Goal: Task Accomplishment & Management: Manage account settings

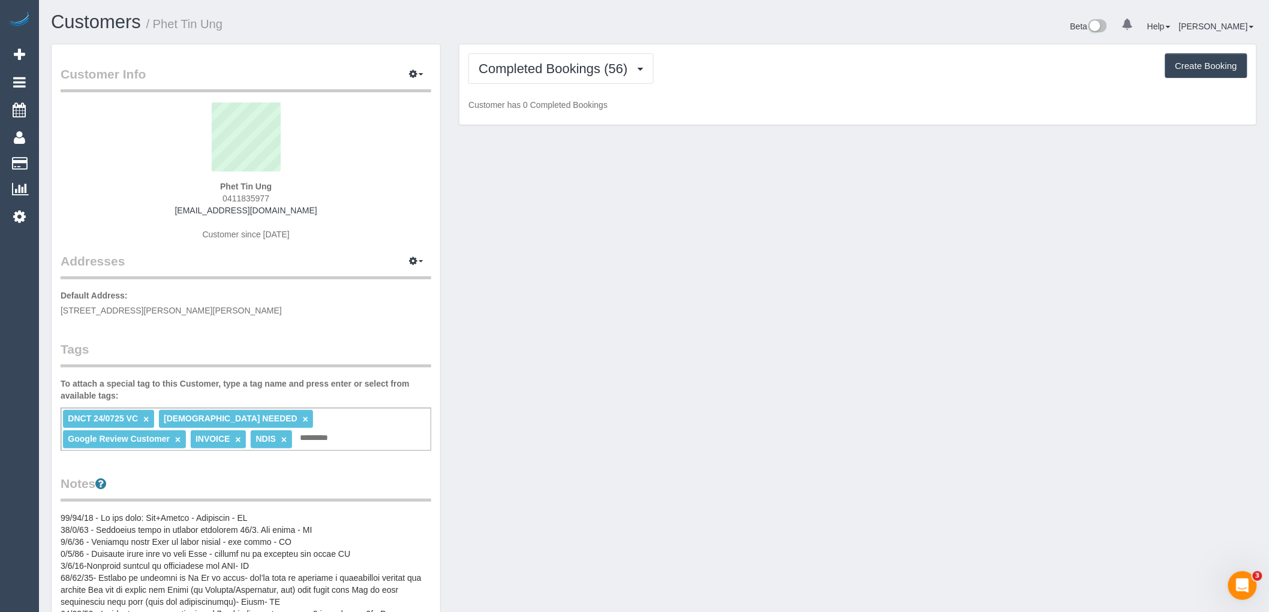
click at [145, 417] on link "×" at bounding box center [145, 419] width 5 height 10
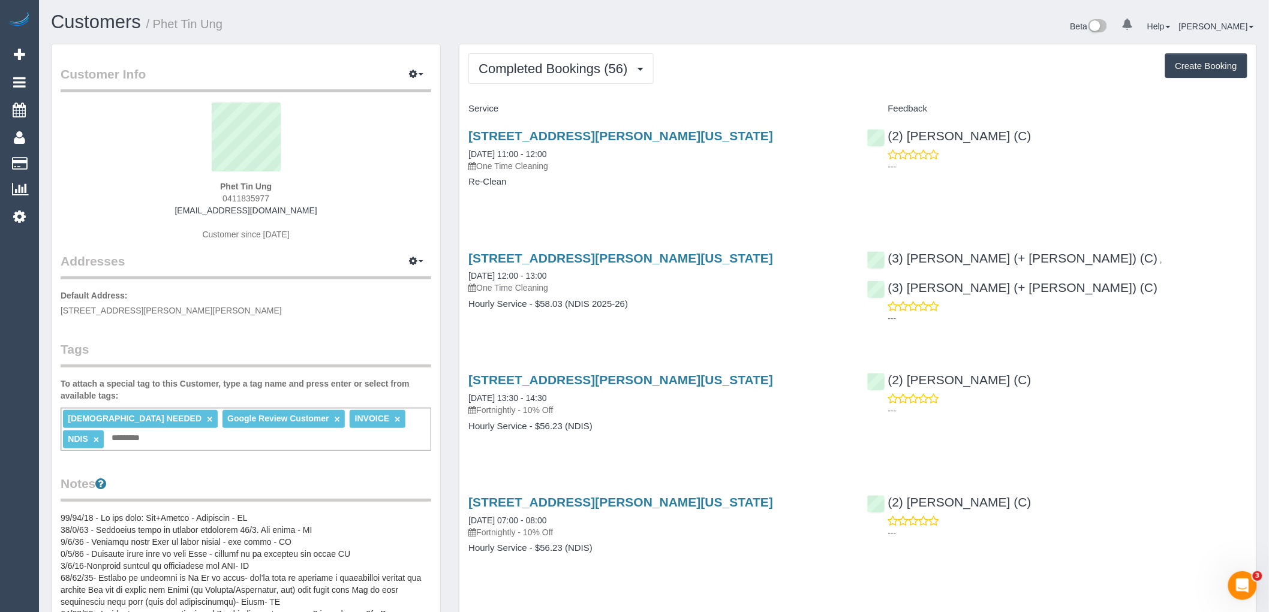
click at [282, 302] on p "Default Address: 15 Medina Rd, Glen Waverley, VIC 3150" at bounding box center [246, 303] width 371 height 27
click at [569, 70] on span "Completed Bookings (56)" at bounding box center [556, 68] width 155 height 15
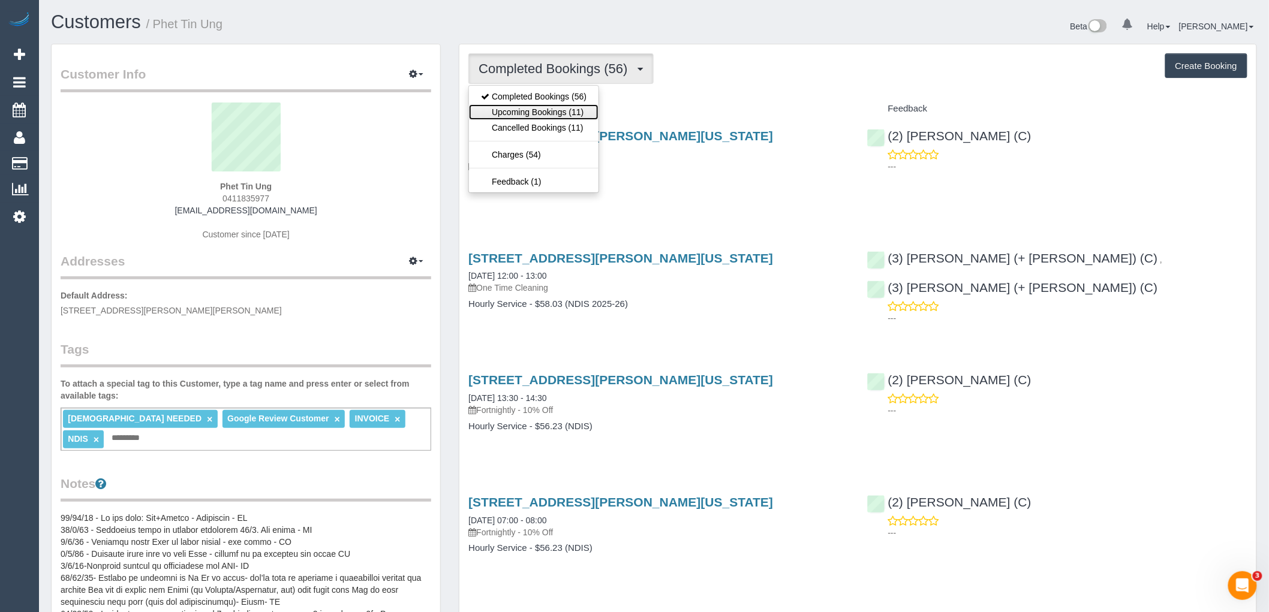
click at [572, 110] on link "Upcoming Bookings (11)" at bounding box center [534, 112] width 130 height 16
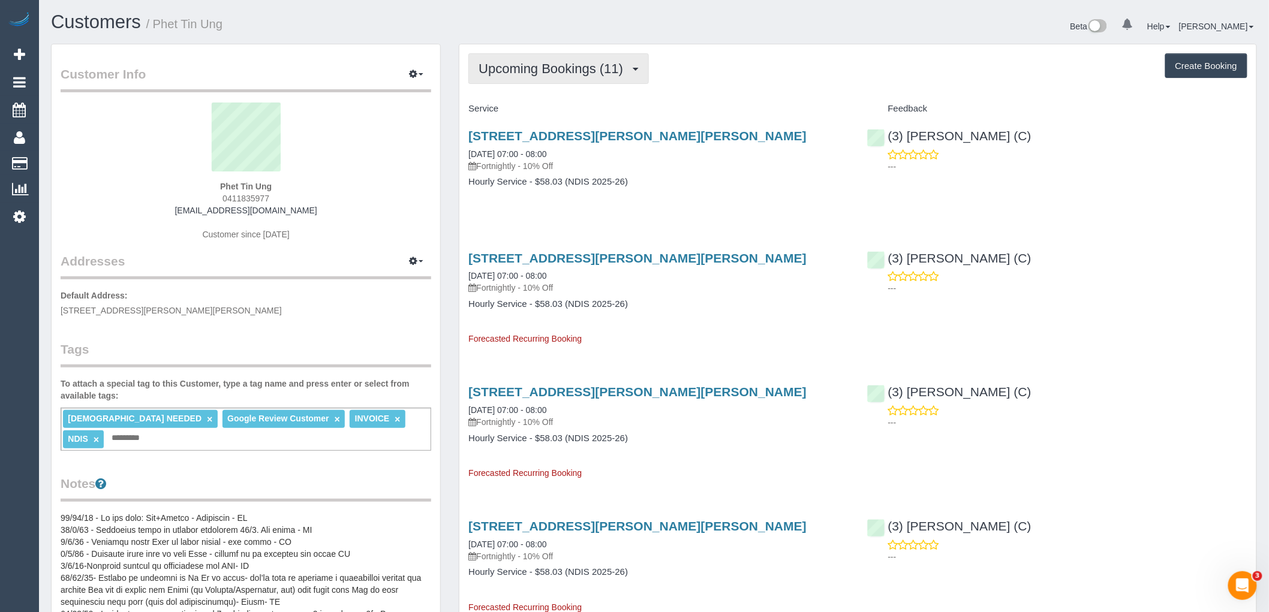
click at [579, 65] on span "Upcoming Bookings (11)" at bounding box center [554, 68] width 151 height 15
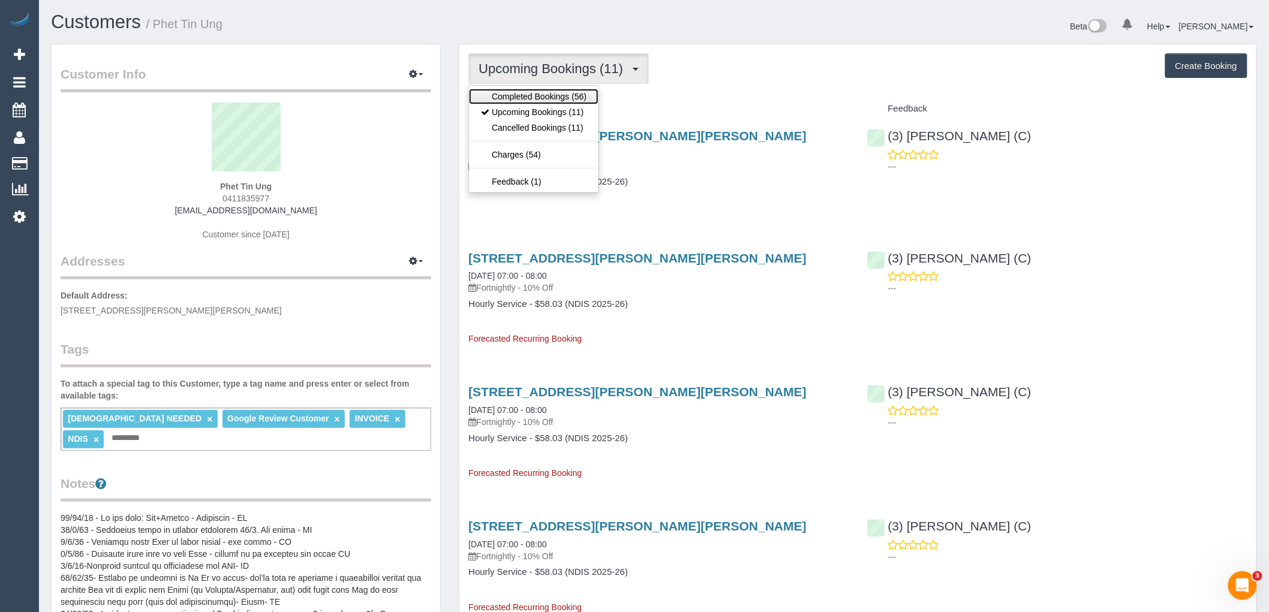
click at [572, 99] on link "Completed Bookings (56)" at bounding box center [534, 97] width 130 height 16
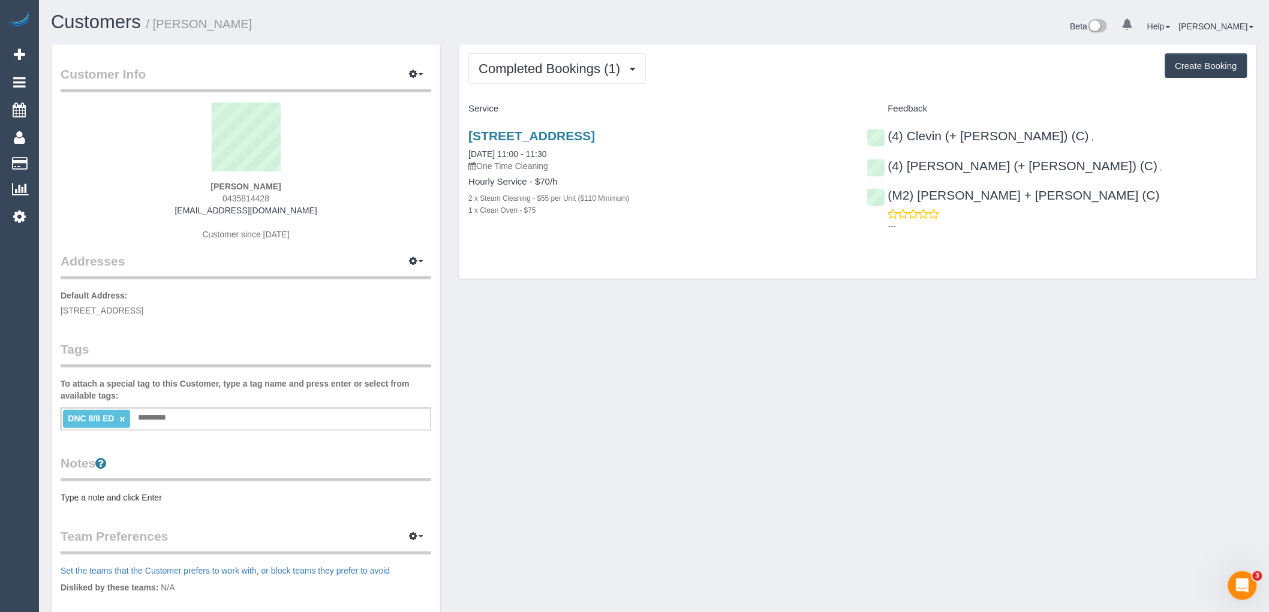
drag, startPoint x: 279, startPoint y: 197, endPoint x: 190, endPoint y: 194, distance: 90.0
click at [190, 194] on div "Eleni Lambrou 0435814428 eleni@craneaccessfinance.com.au Customer since 2025" at bounding box center [246, 178] width 371 height 150
copy span "0435814428"
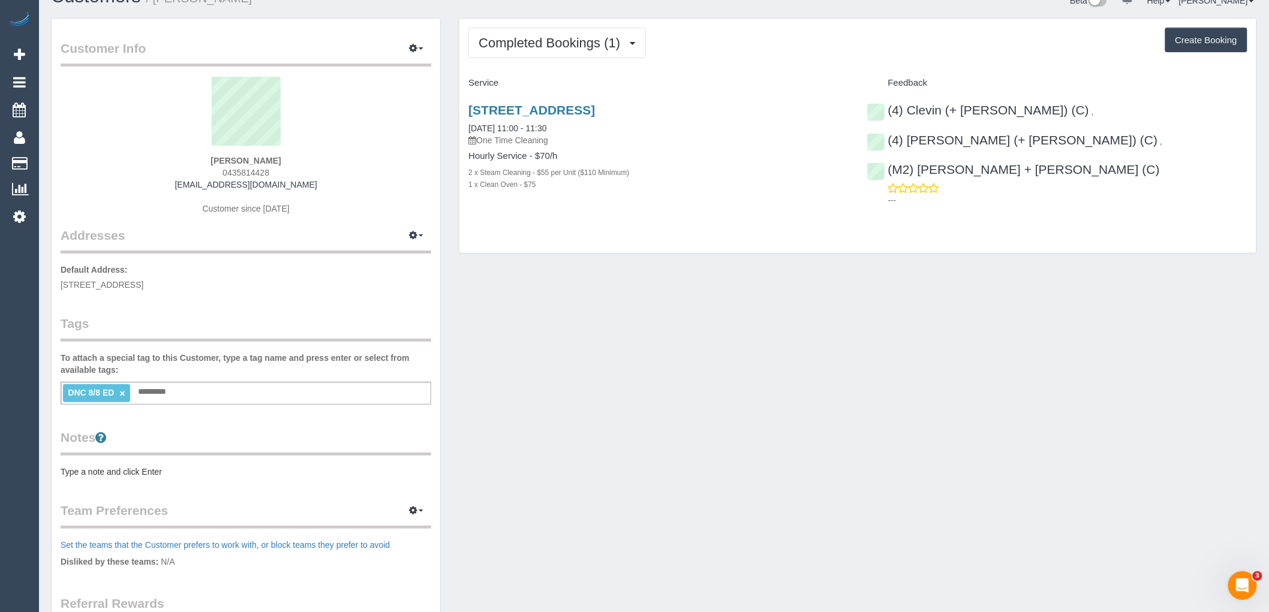
click at [120, 392] on link "×" at bounding box center [121, 394] width 5 height 10
click at [170, 339] on legend "Tags" at bounding box center [246, 328] width 371 height 27
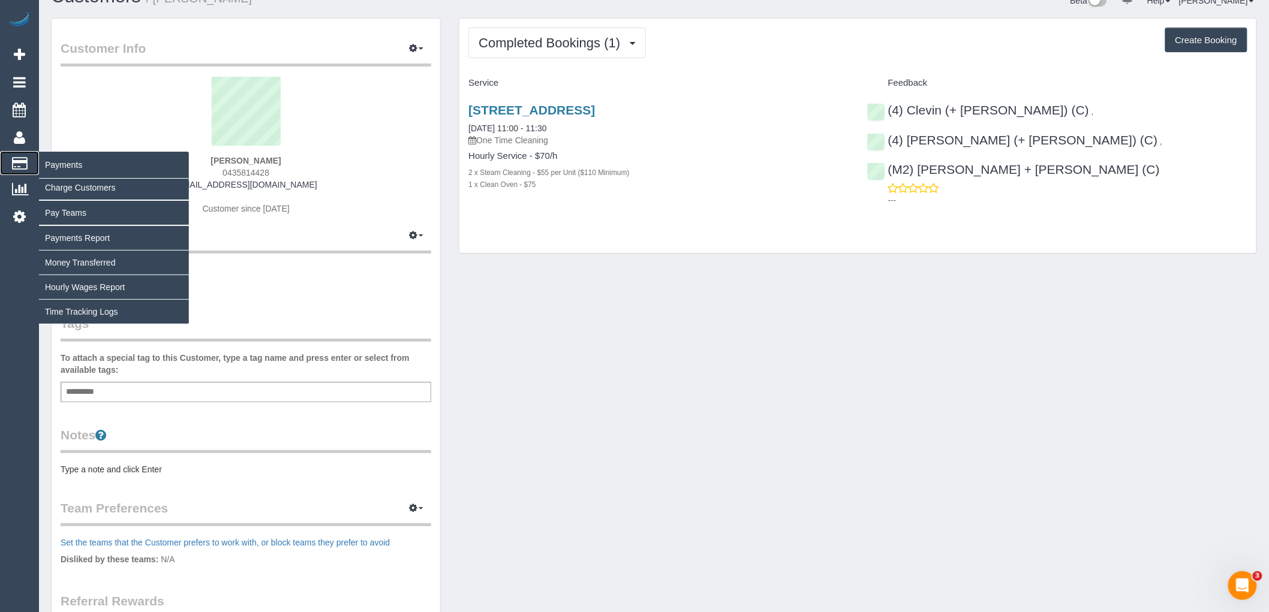
click at [19, 164] on icon at bounding box center [20, 163] width 16 height 11
click at [78, 307] on link "Time Tracking Logs" at bounding box center [114, 312] width 150 height 24
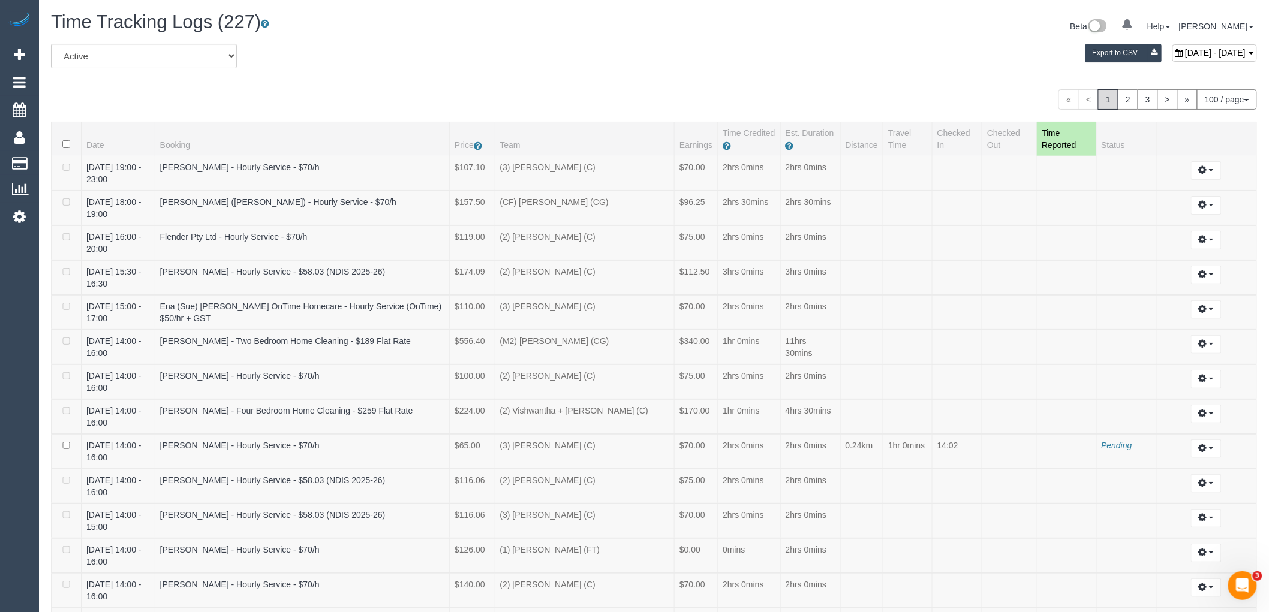
click at [1185, 55] on span "August 11, 2025 - August 11, 2025" at bounding box center [1215, 53] width 61 height 10
type input "**********"
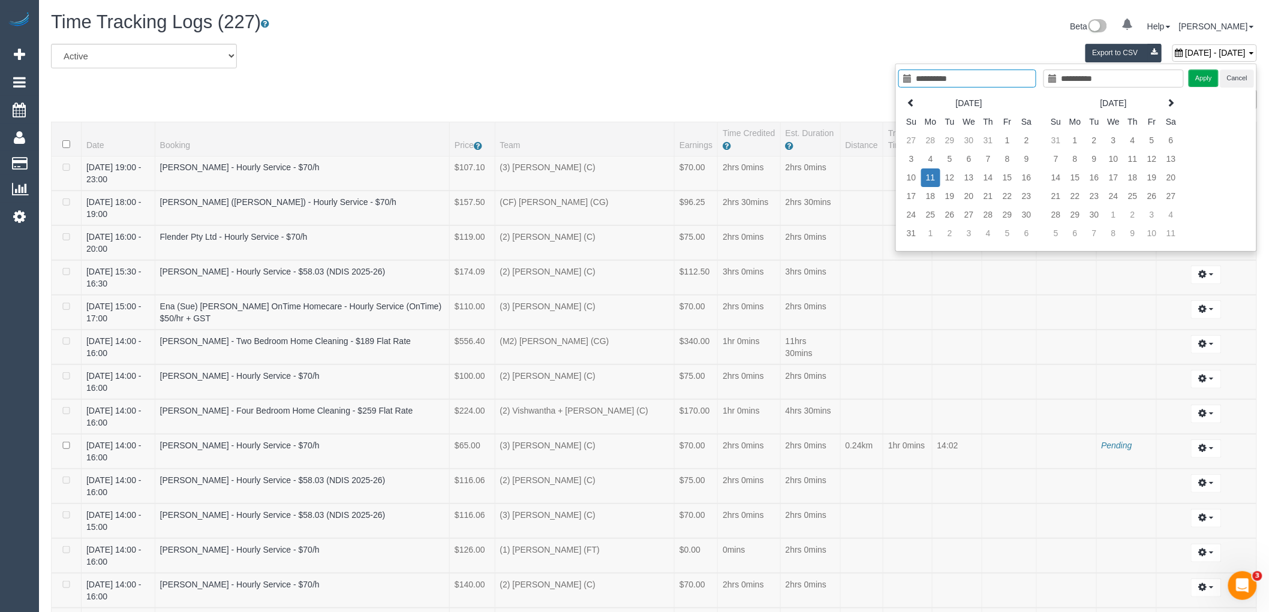
click at [928, 178] on td "11" at bounding box center [930, 178] width 19 height 19
type input "**********"
click at [1207, 75] on button "Apply" at bounding box center [1204, 78] width 30 height 17
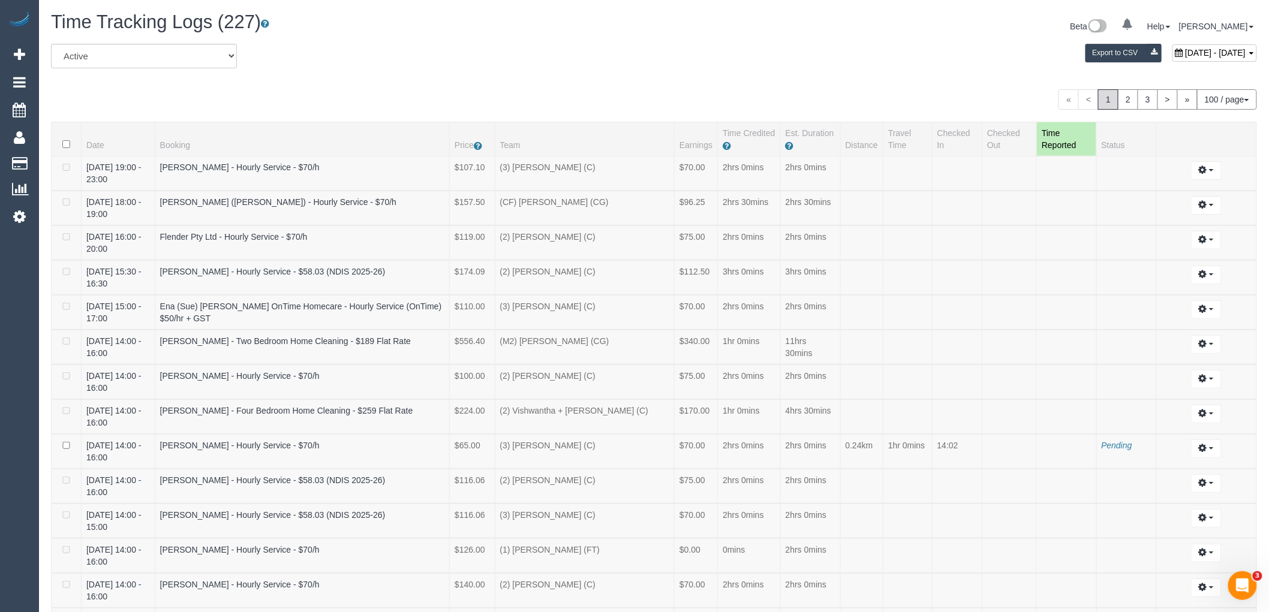
click at [1131, 106] on link "2" at bounding box center [1128, 99] width 20 height 20
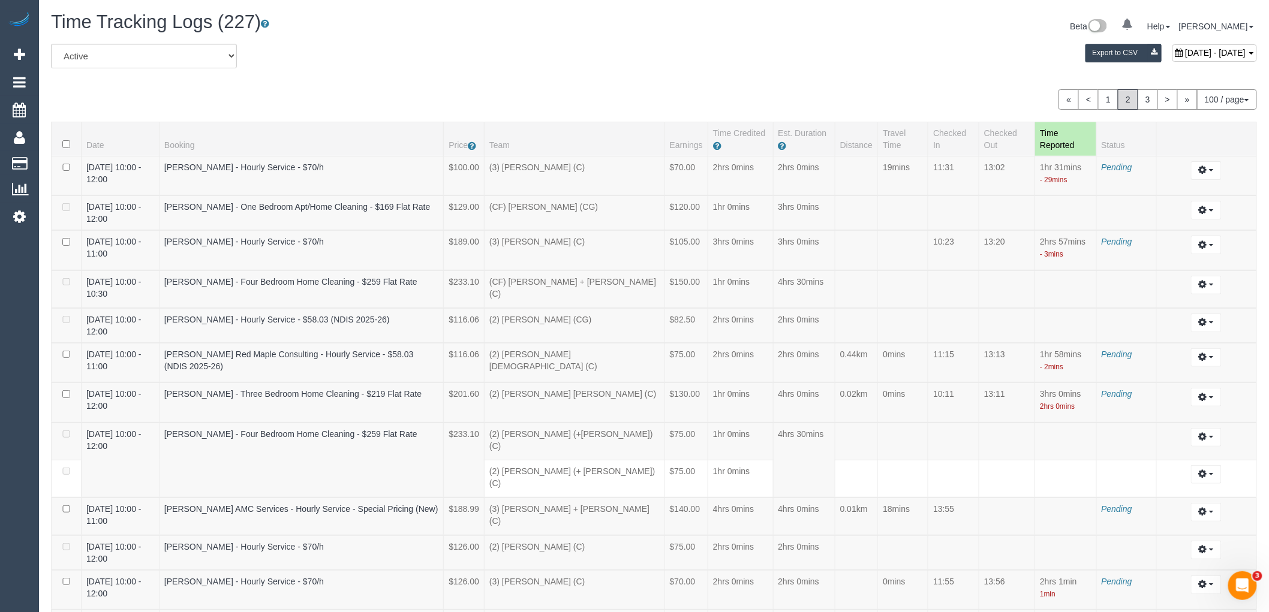
scroll to position [889, 0]
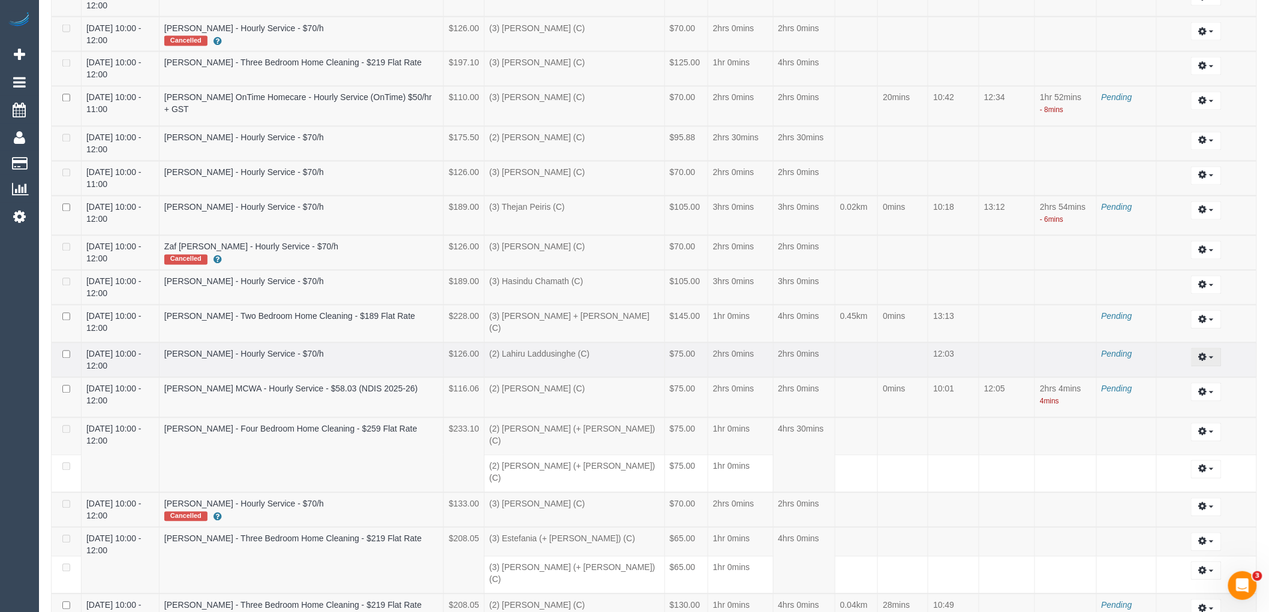
click at [1207, 354] on icon "button" at bounding box center [1203, 357] width 8 height 7
click at [1156, 372] on link "Edit" at bounding box center [1173, 380] width 95 height 16
select select "draft"
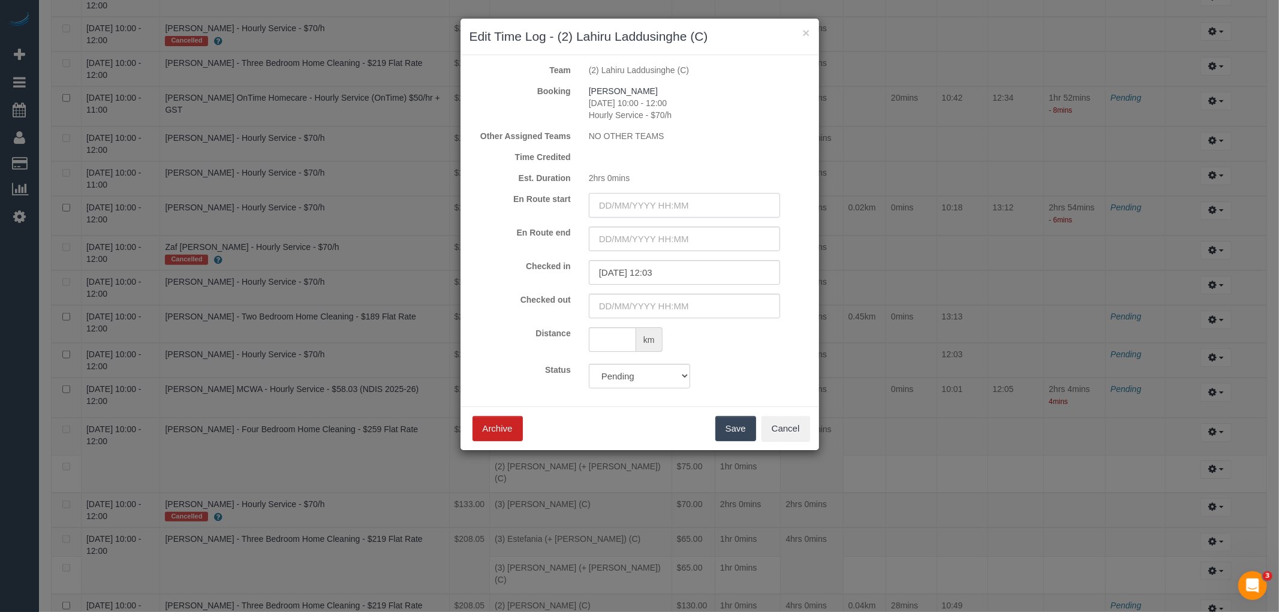
click at [626, 205] on input "text" at bounding box center [684, 205] width 191 height 25
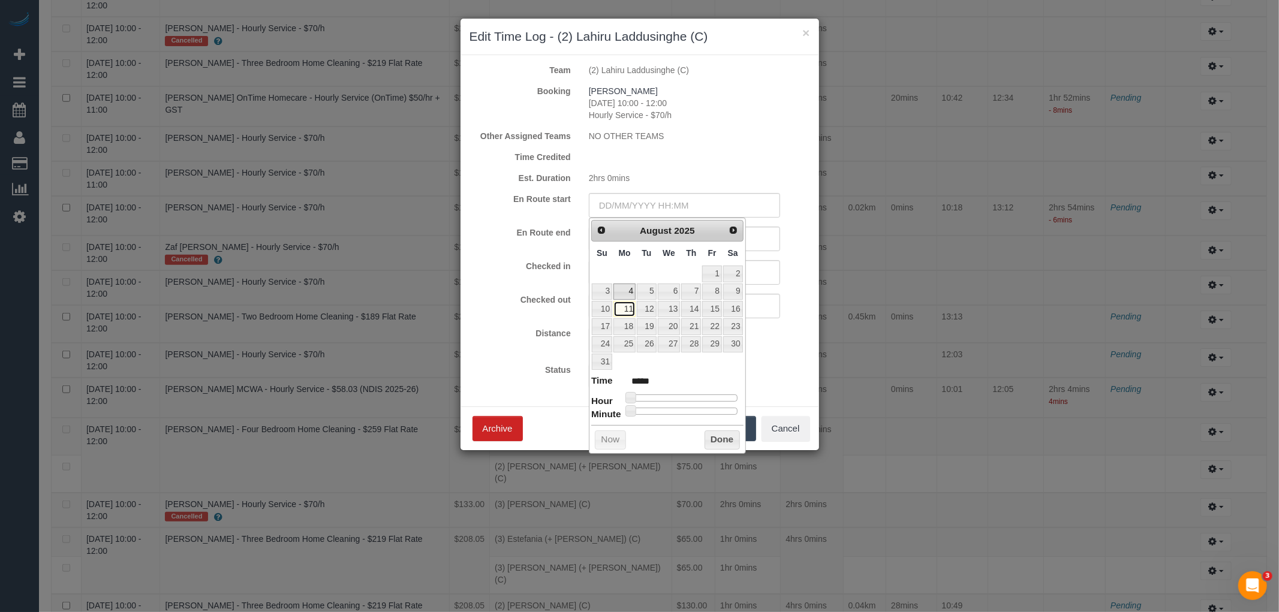
click at [625, 308] on link "11" at bounding box center [625, 309] width 22 height 16
type input "11/08/2025 00:00"
click at [768, 231] on input "text" at bounding box center [684, 239] width 191 height 25
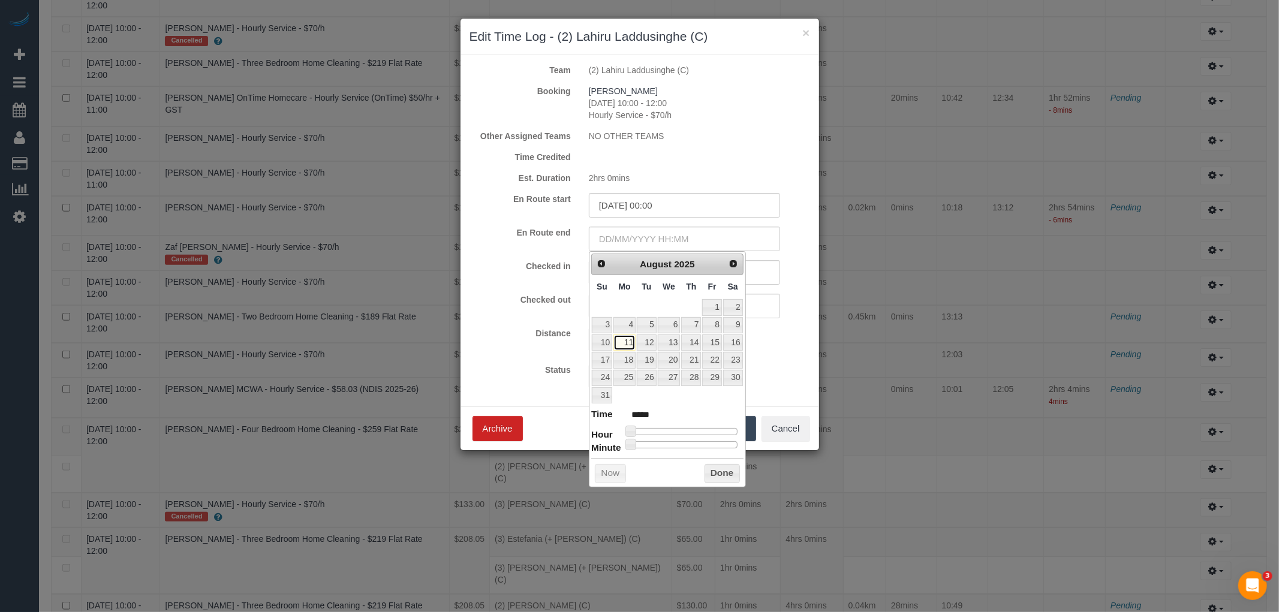
click at [626, 344] on link "11" at bounding box center [625, 343] width 22 height 16
type input "11/08/2025 00:00"
click at [818, 344] on div "km" at bounding box center [699, 341] width 239 height 28
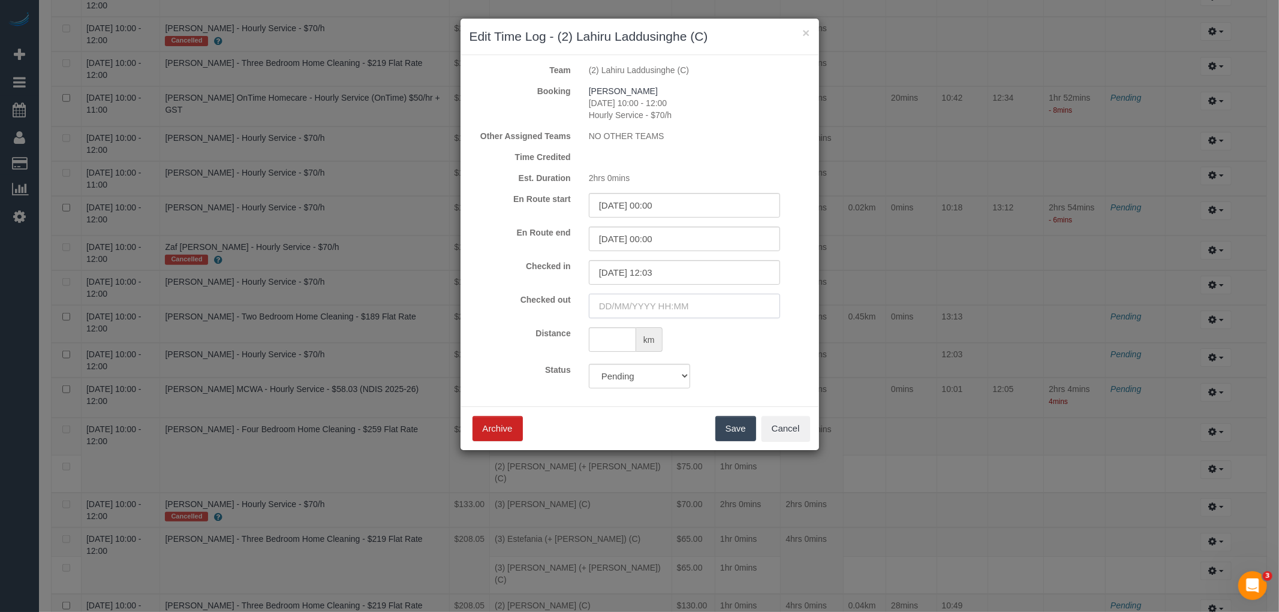
click at [664, 302] on input "text" at bounding box center [684, 306] width 191 height 25
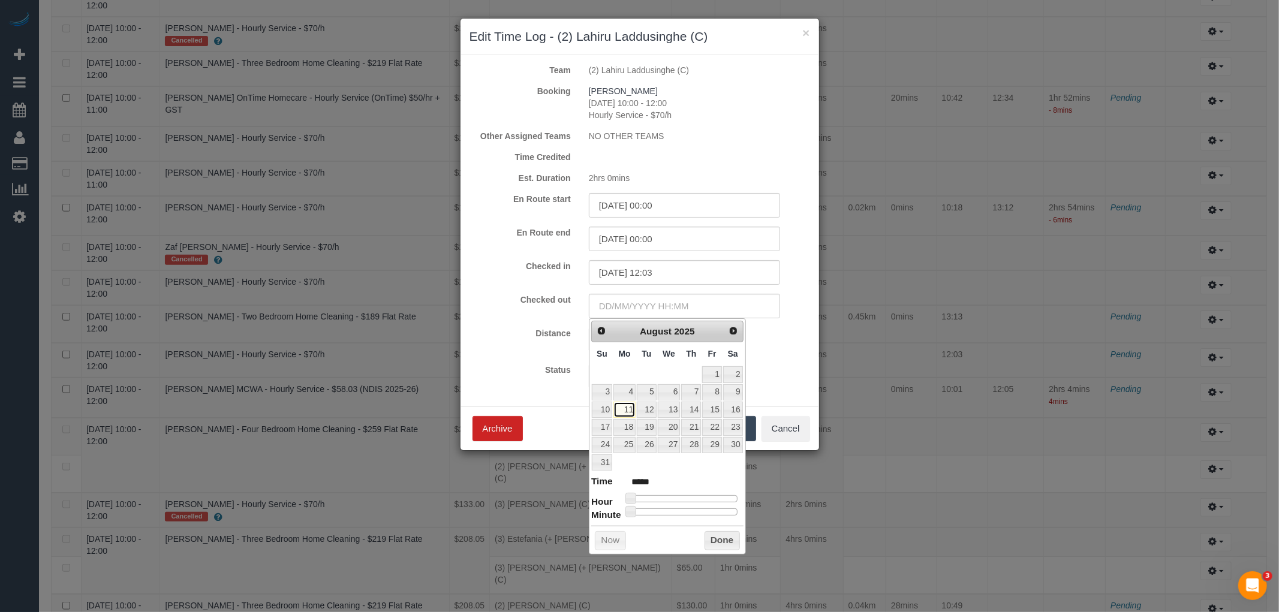
click at [624, 406] on link "11" at bounding box center [625, 410] width 22 height 16
click at [691, 499] on div at bounding box center [683, 498] width 107 height 7
type input "11/08/2025 13:00"
type input "*****"
type input "11/08/2025 14:00"
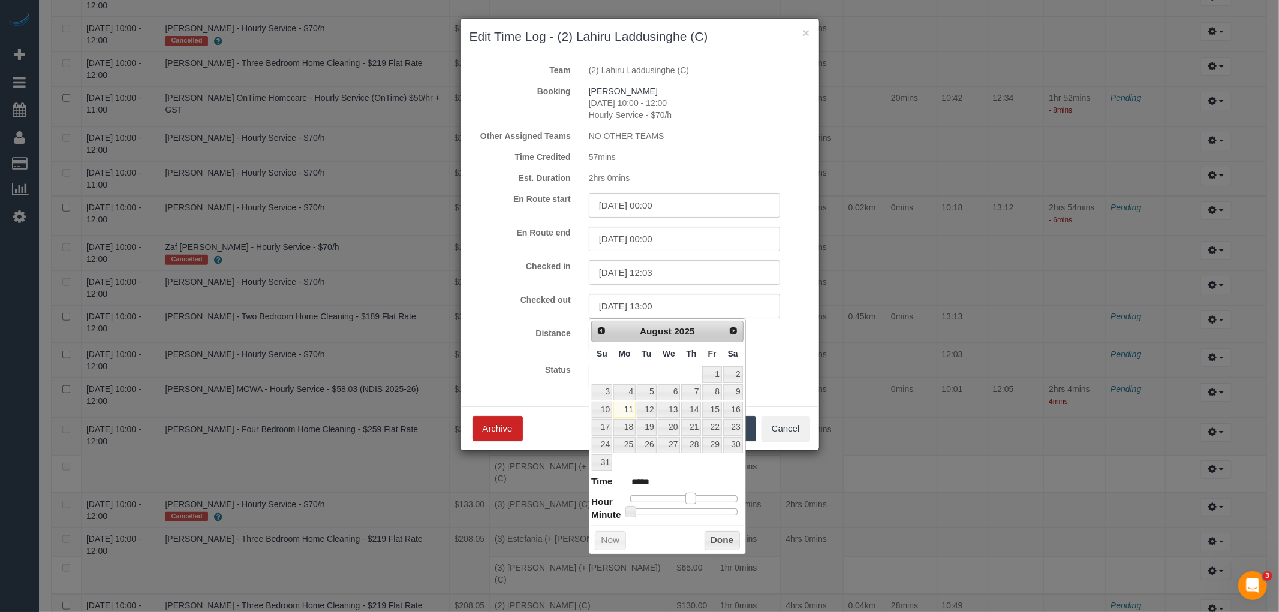
type input "*****"
drag, startPoint x: 693, startPoint y: 499, endPoint x: 700, endPoint y: 499, distance: 6.6
click at [700, 499] on span at bounding box center [695, 498] width 11 height 11
click at [648, 510] on div at bounding box center [683, 512] width 107 height 7
type input "11/08/2025 14:10"
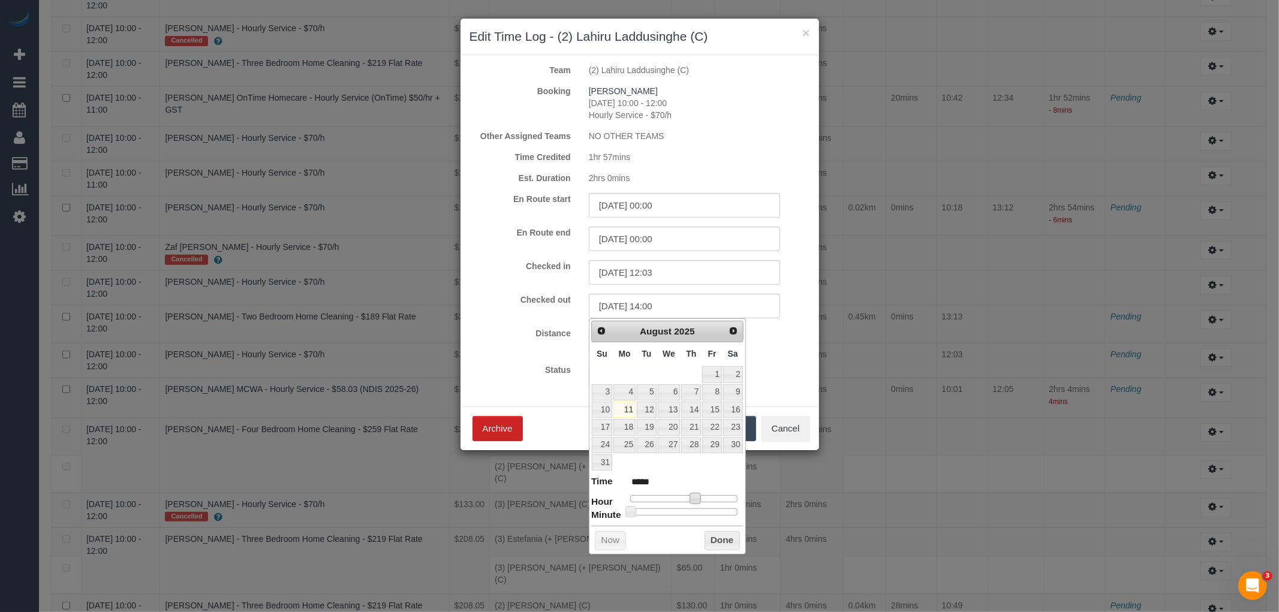
type input "*****"
click at [728, 540] on button "Done" at bounding box center [722, 540] width 35 height 19
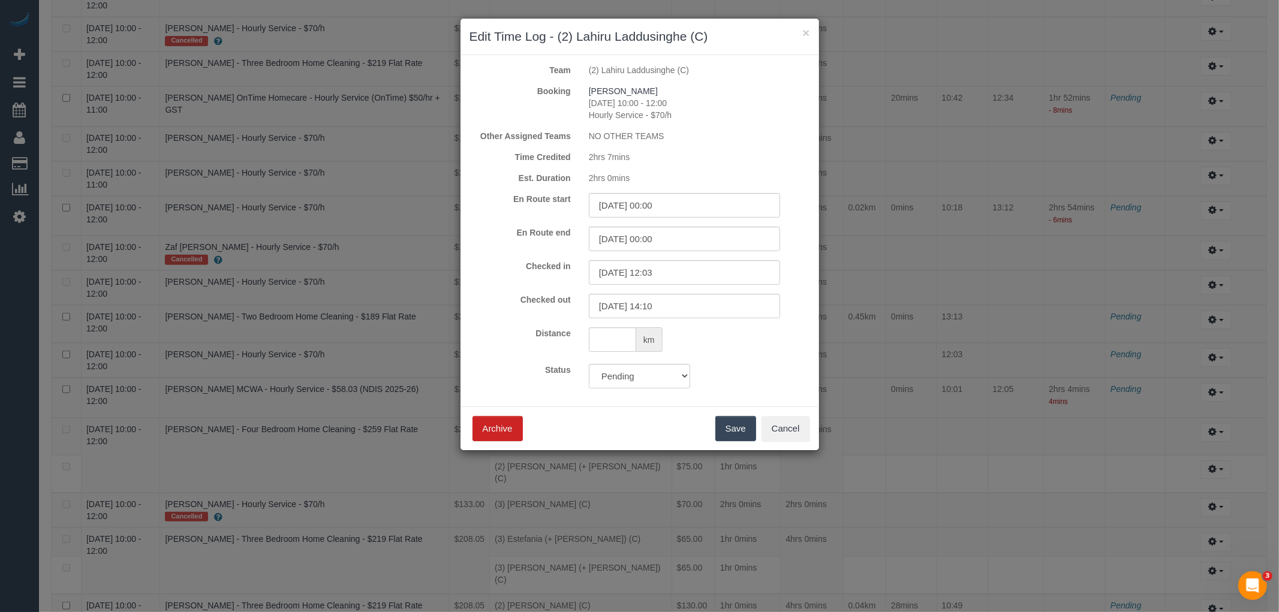
click at [741, 426] on button "Save" at bounding box center [735, 428] width 41 height 25
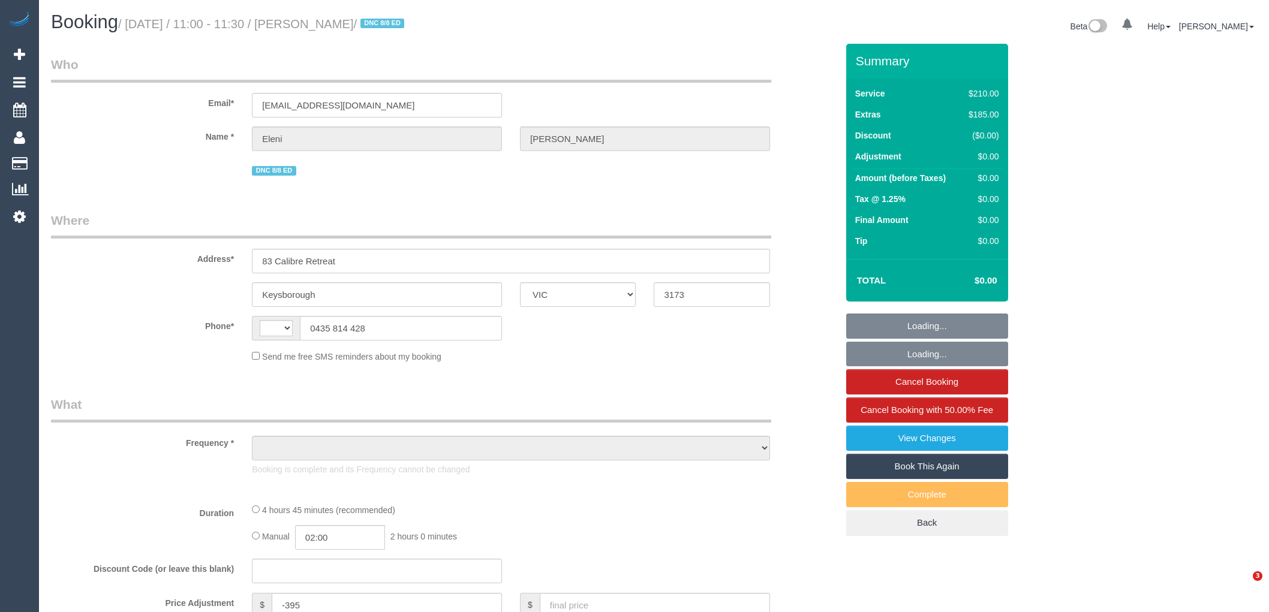
select select "VIC"
select select "string:AU"
select select "string:stripe-pm_1Rp26A2GScqysDRVIc2jKt2q"
select select "number:28"
select select "number:14"
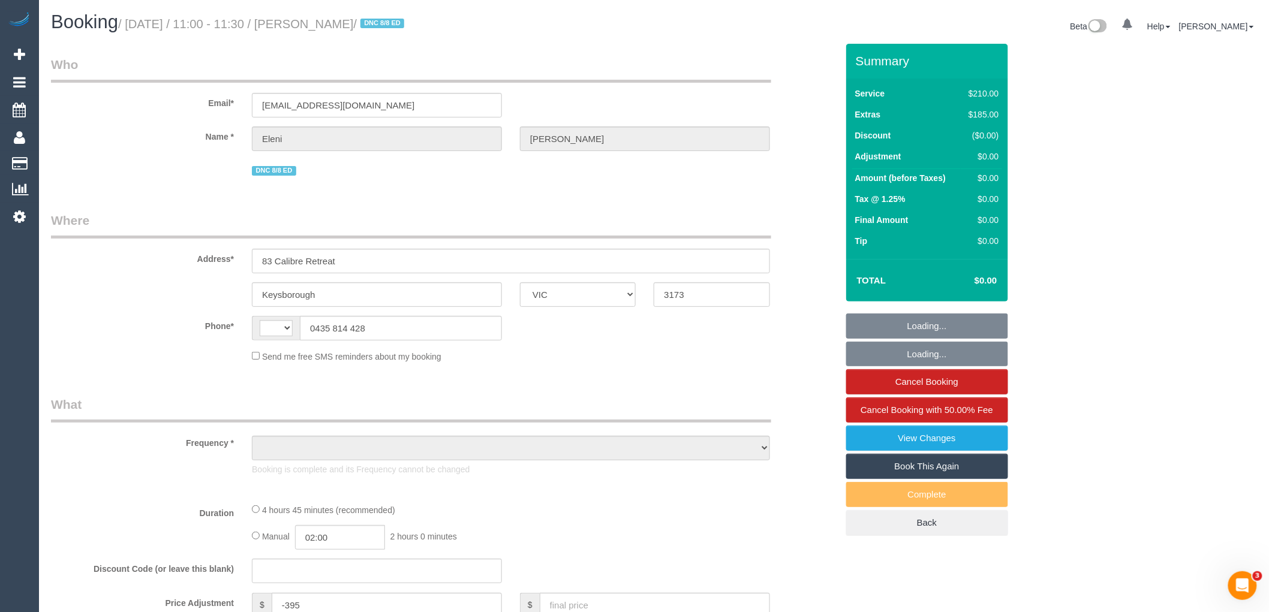
select select "number:18"
select select "number:22"
select select "number:33"
select select "number:26"
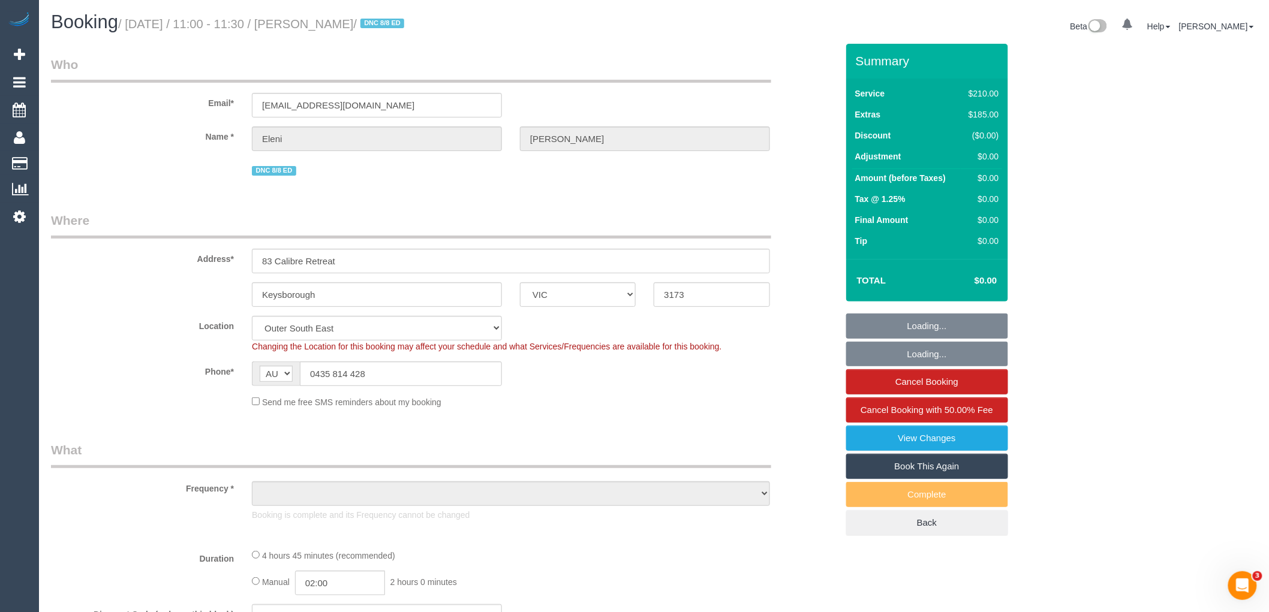
select select "object:1264"
select select "180"
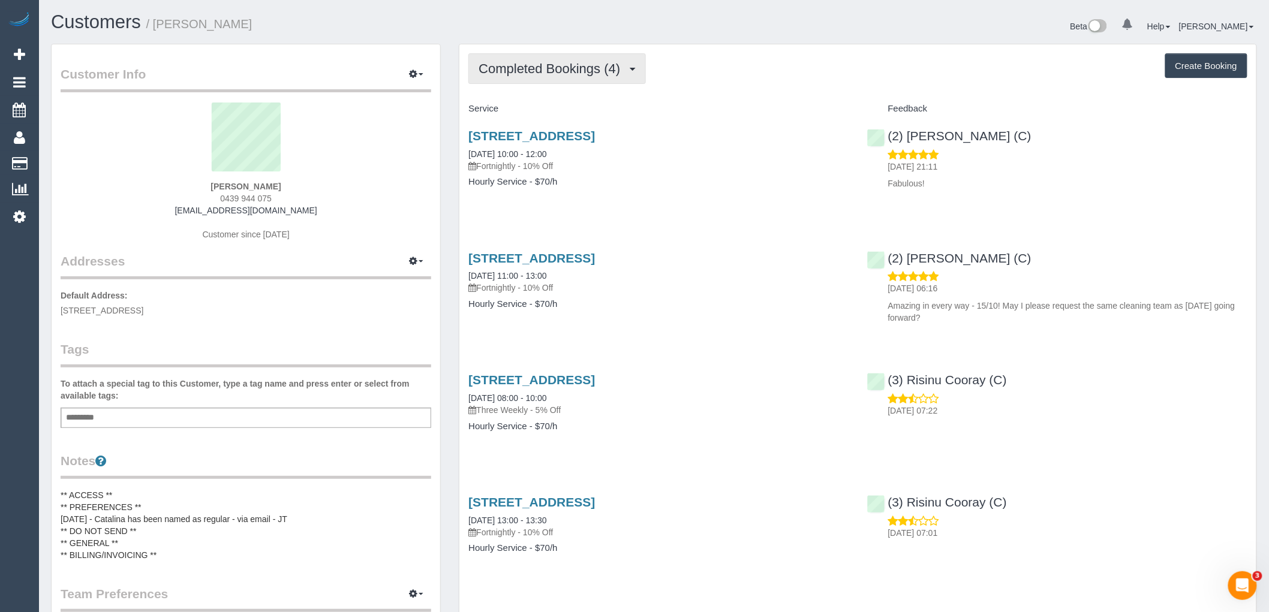
click at [581, 59] on button "Completed Bookings (4)" at bounding box center [557, 68] width 178 height 31
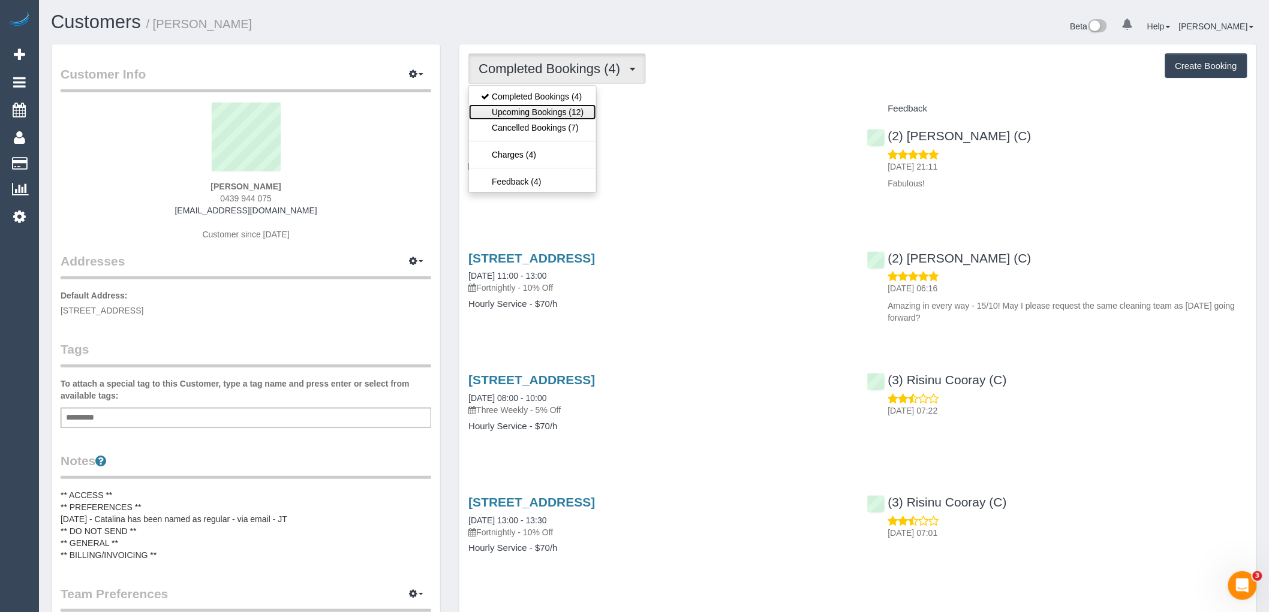
click at [582, 110] on link "Upcoming Bookings (12)" at bounding box center [532, 112] width 127 height 16
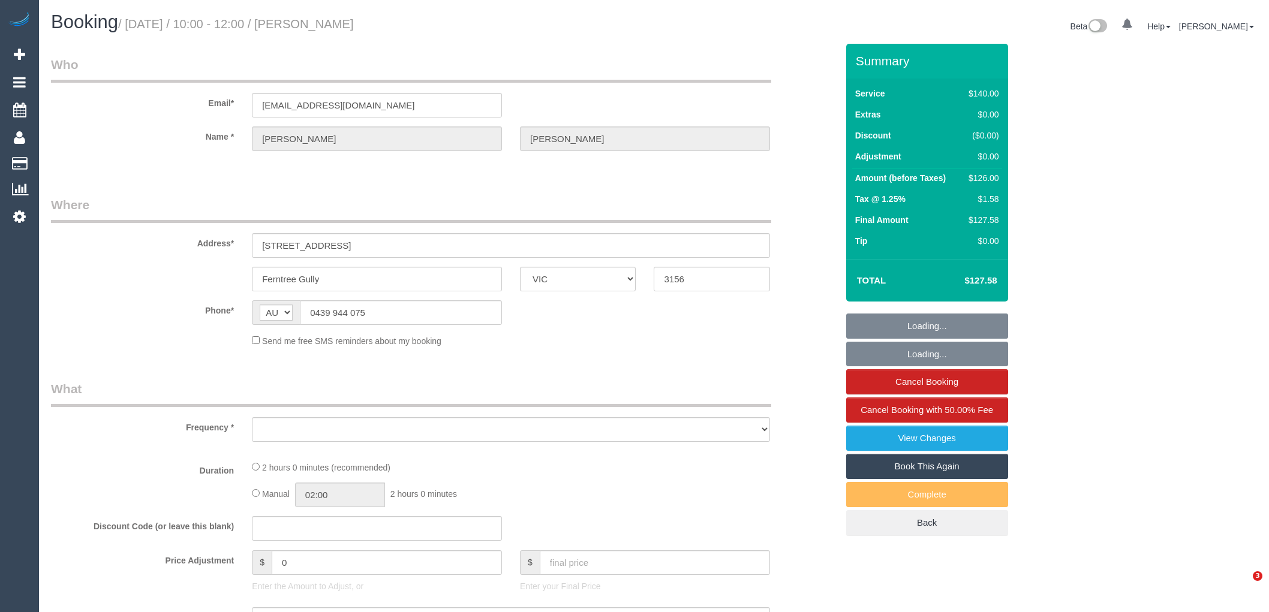
select select "VIC"
select select "string:stripe-pm_1RIom32GScqysDRVNV53K3AF"
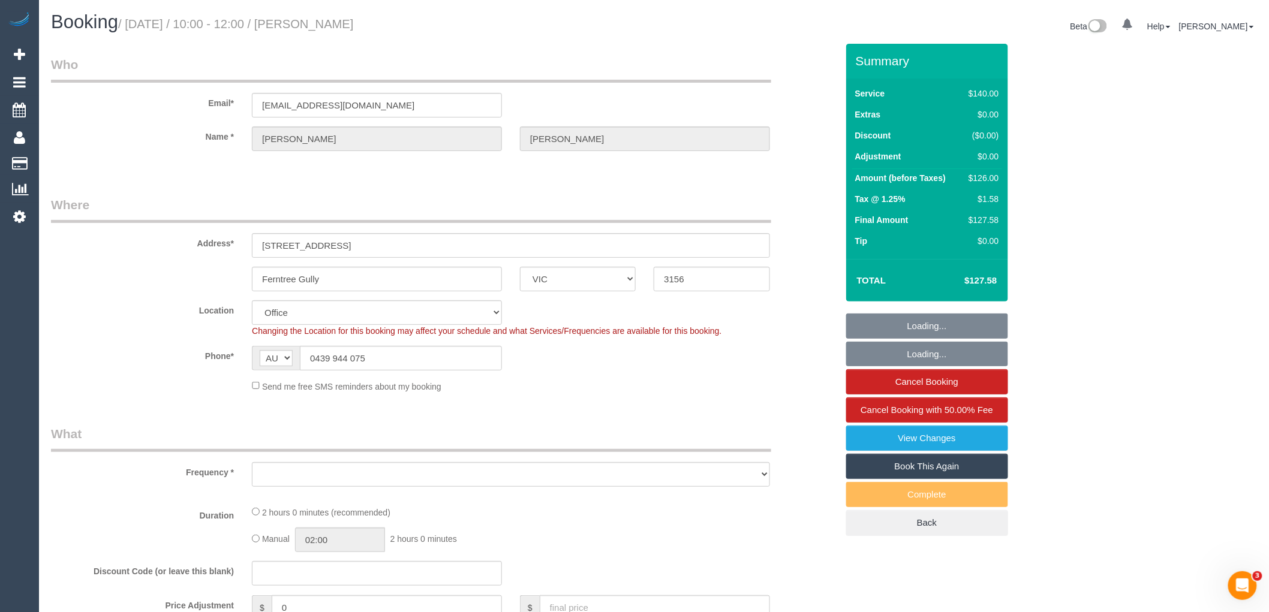
select select "number:27"
select select "number:14"
select select "number:19"
select select "number:25"
select select "number:34"
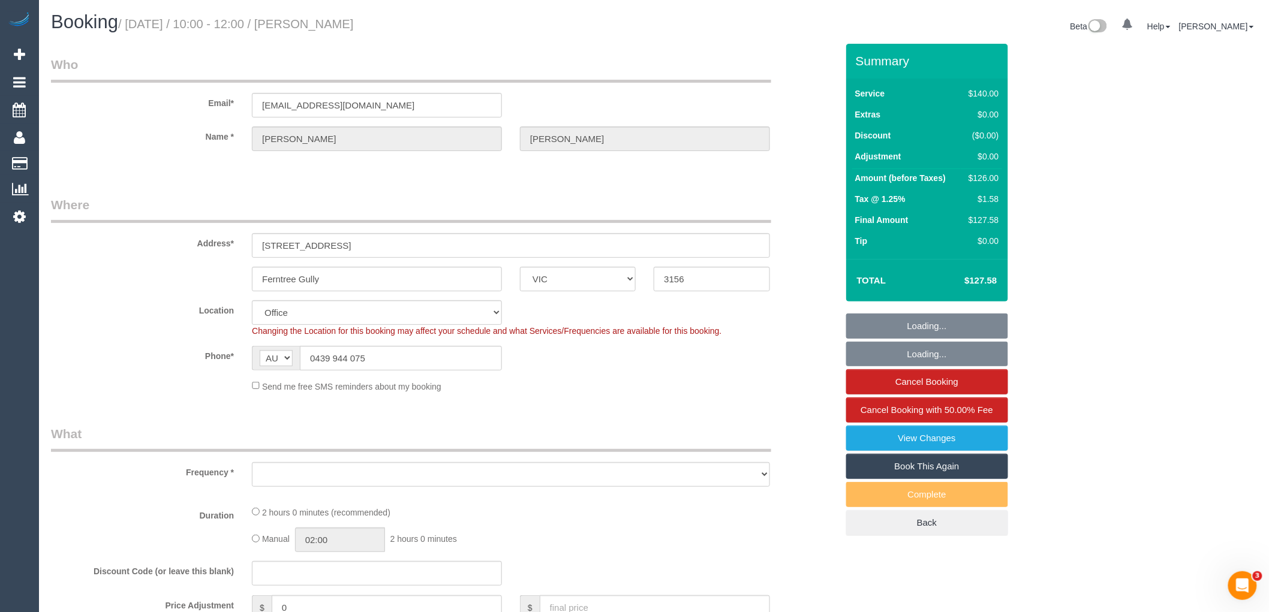
select select "number:26"
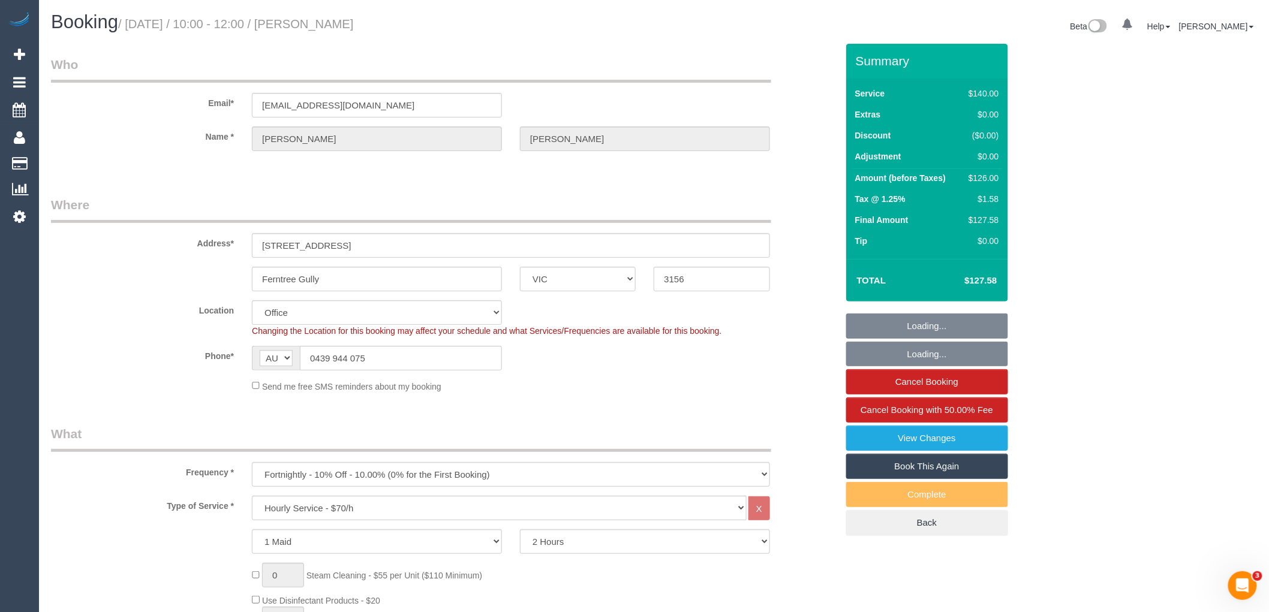
select select "object:874"
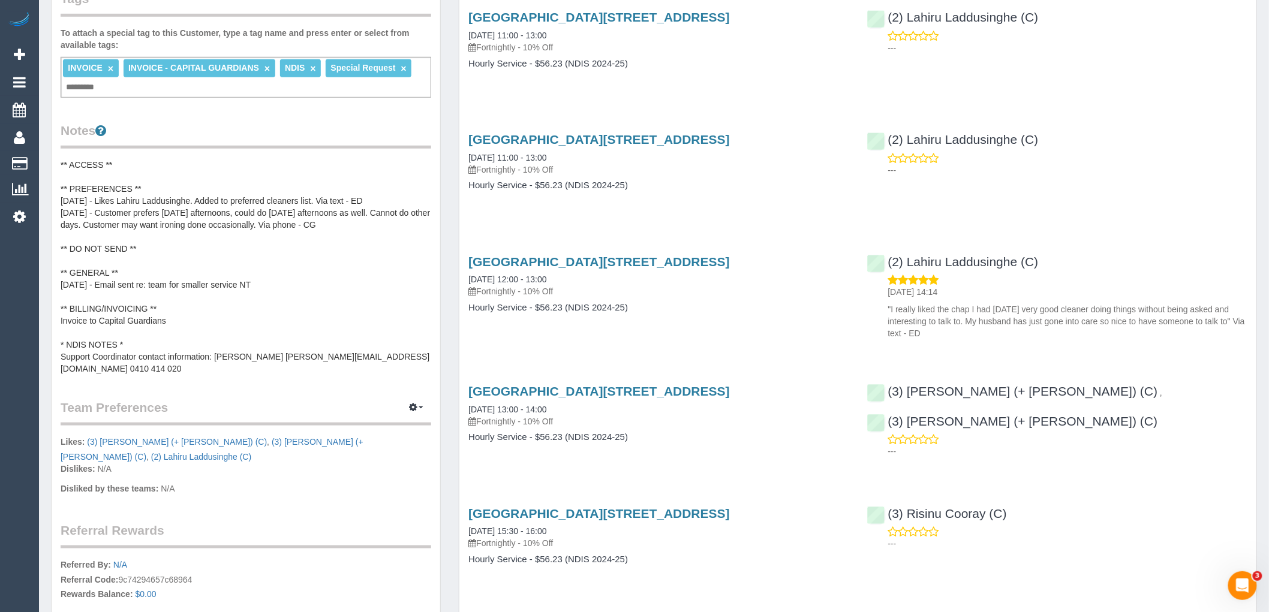
scroll to position [399, 0]
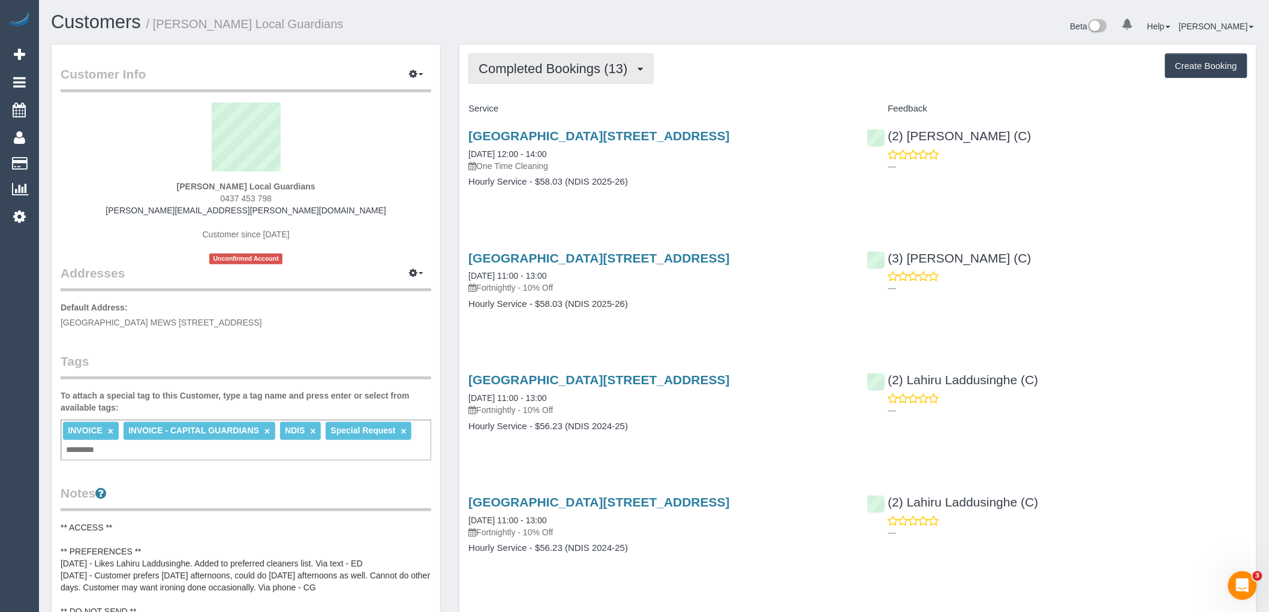
click at [606, 69] on span "Completed Bookings (13)" at bounding box center [556, 68] width 155 height 15
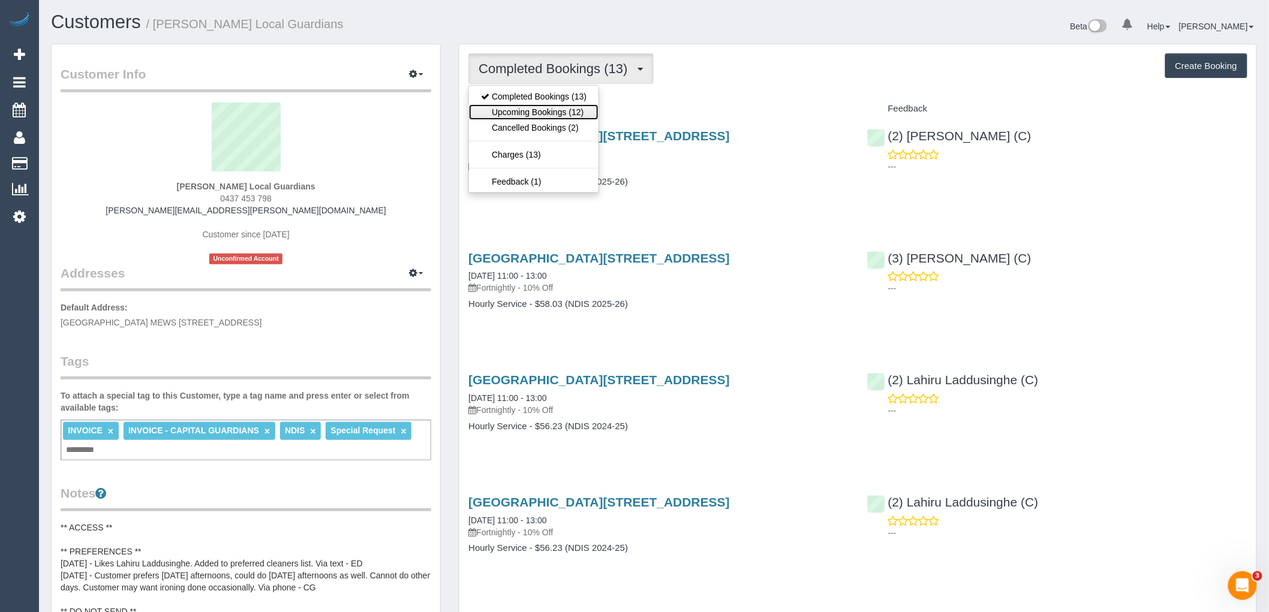
click at [575, 115] on link "Upcoming Bookings (12)" at bounding box center [534, 112] width 130 height 16
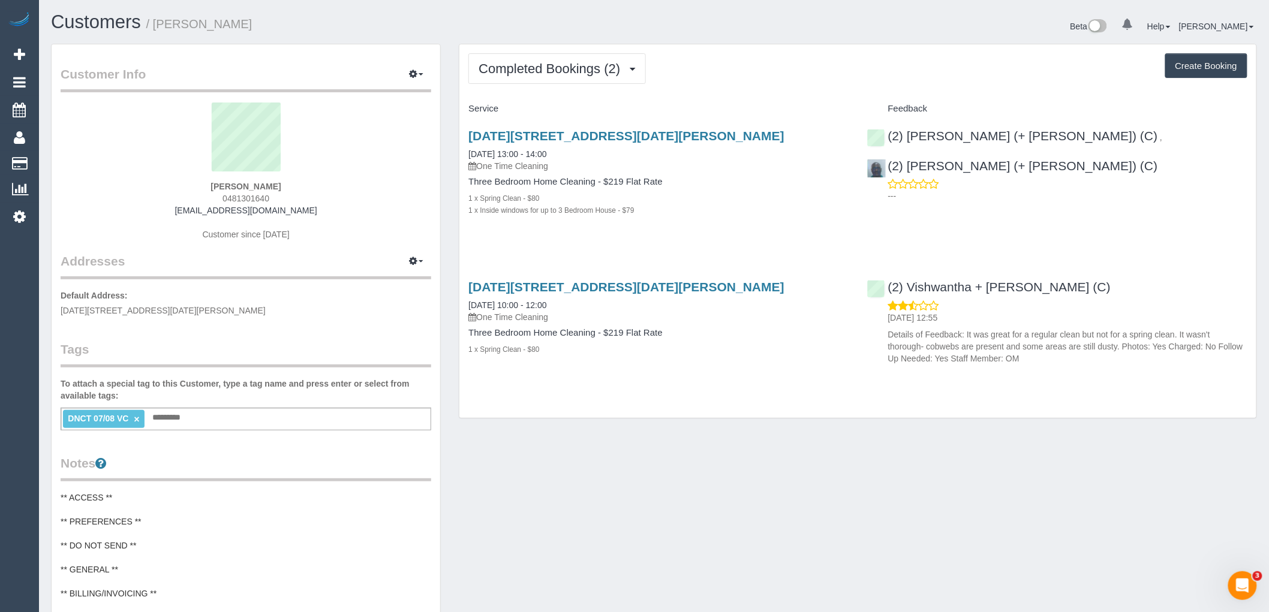
drag, startPoint x: 236, startPoint y: 197, endPoint x: 191, endPoint y: 197, distance: 45.6
click at [191, 197] on div "Daniel Voyce 0481301640 voycey@gmail.com Customer since 2025" at bounding box center [246, 178] width 371 height 150
copy span "0481301640"
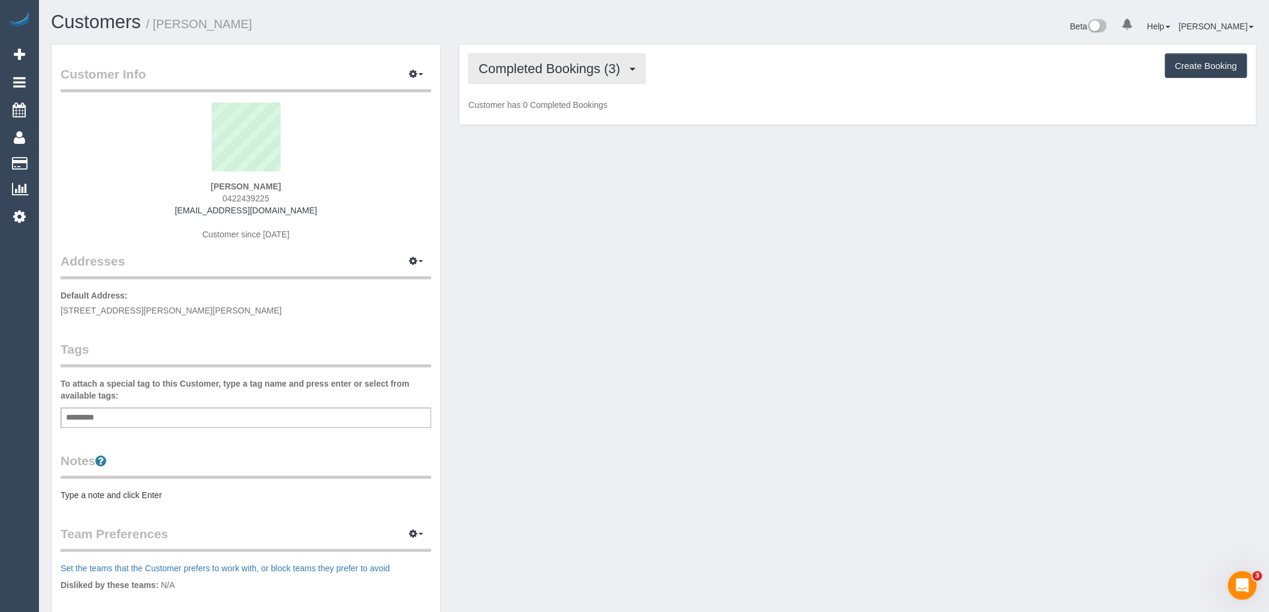
click at [561, 64] on span "Completed Bookings (3)" at bounding box center [553, 68] width 148 height 15
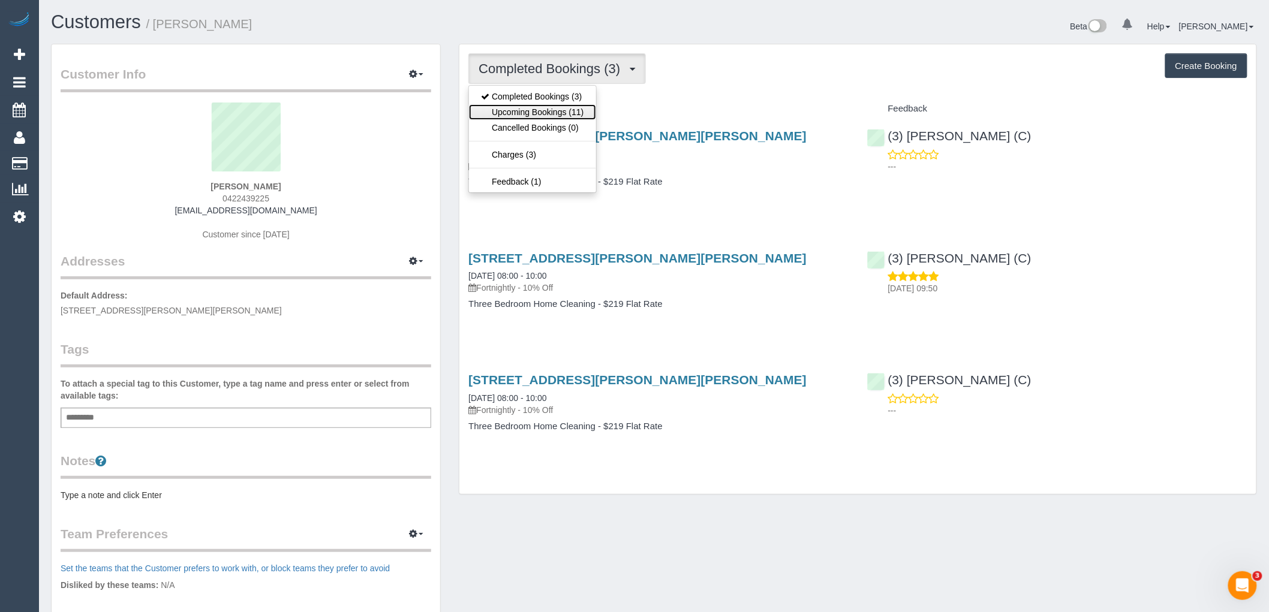
click at [567, 112] on link "Upcoming Bookings (11)" at bounding box center [532, 112] width 127 height 16
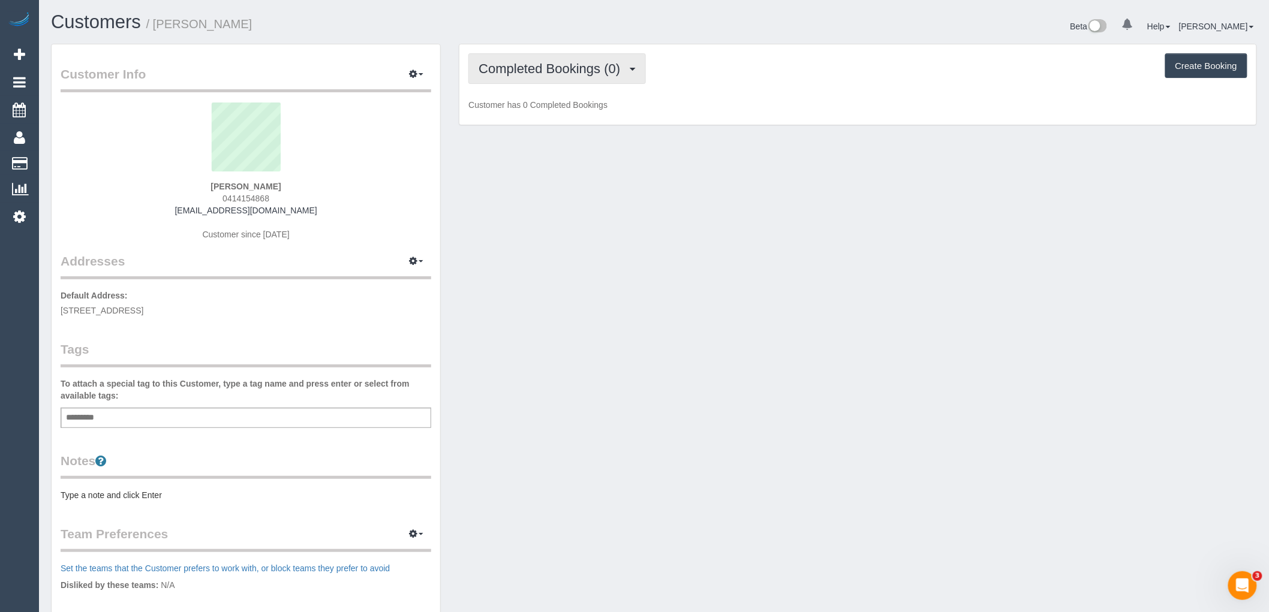
click at [608, 76] on button "Completed Bookings (0)" at bounding box center [557, 68] width 178 height 31
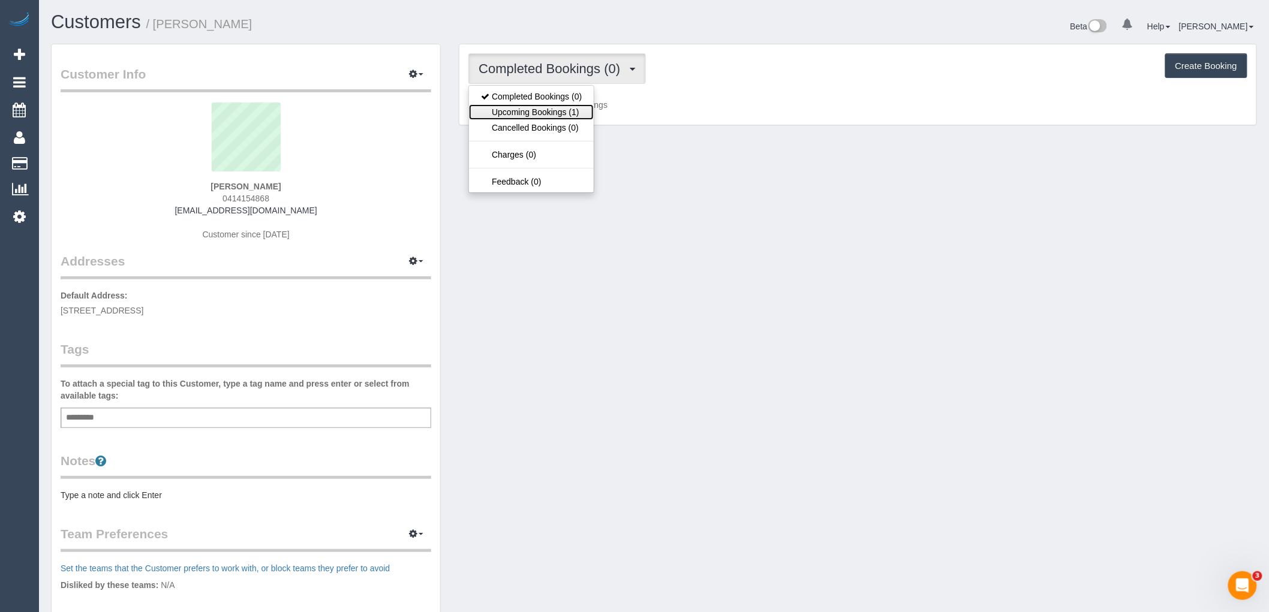
click at [582, 116] on link "Upcoming Bookings (1)" at bounding box center [531, 112] width 125 height 16
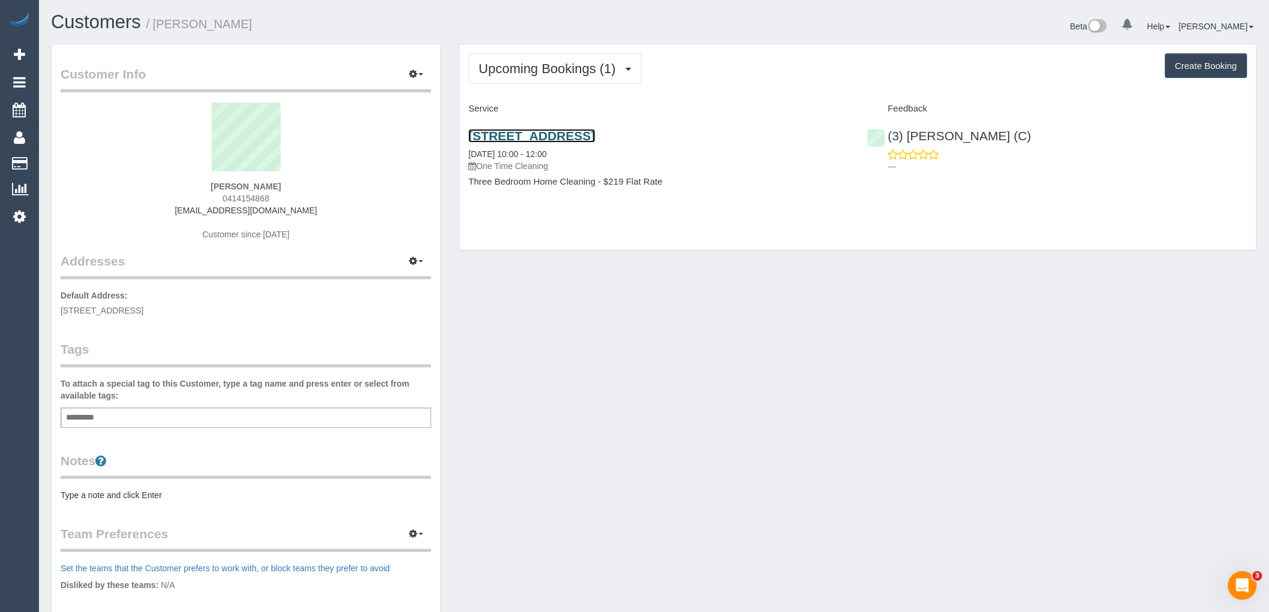
click at [582, 141] on link "12 Anile Place, Williamstown North, VIC 3016" at bounding box center [531, 136] width 127 height 14
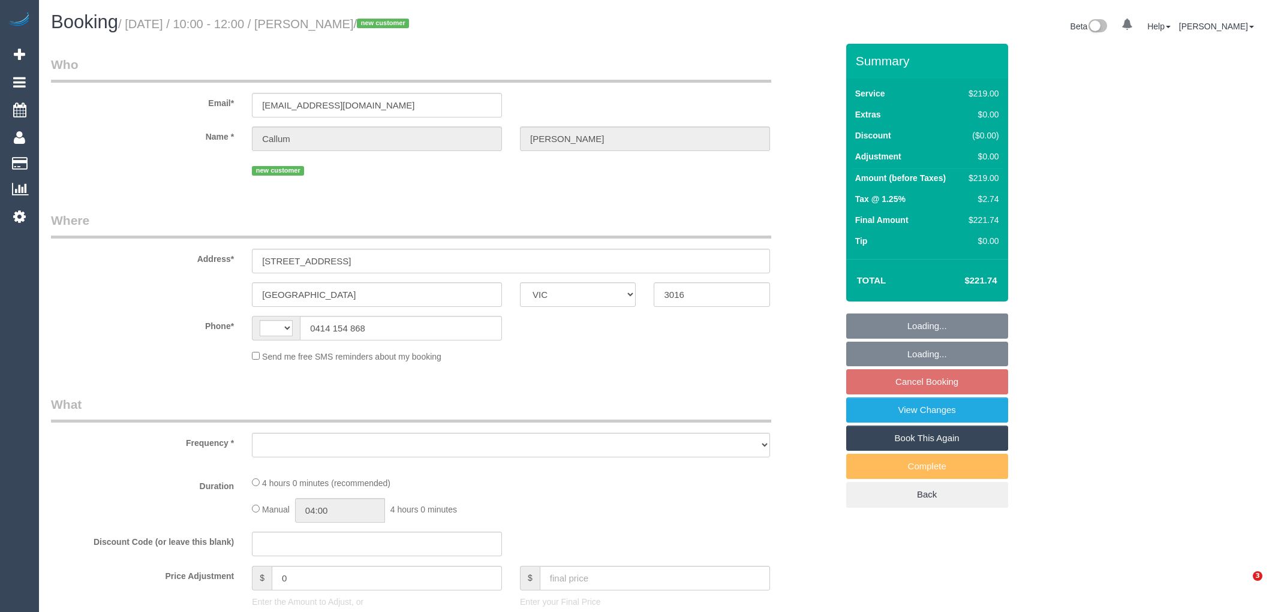
select select "VIC"
select select "string:AU"
select select "object:537"
select select "string:stripe-pm_1RsZQA2GScqysDRVkDM6EXIR"
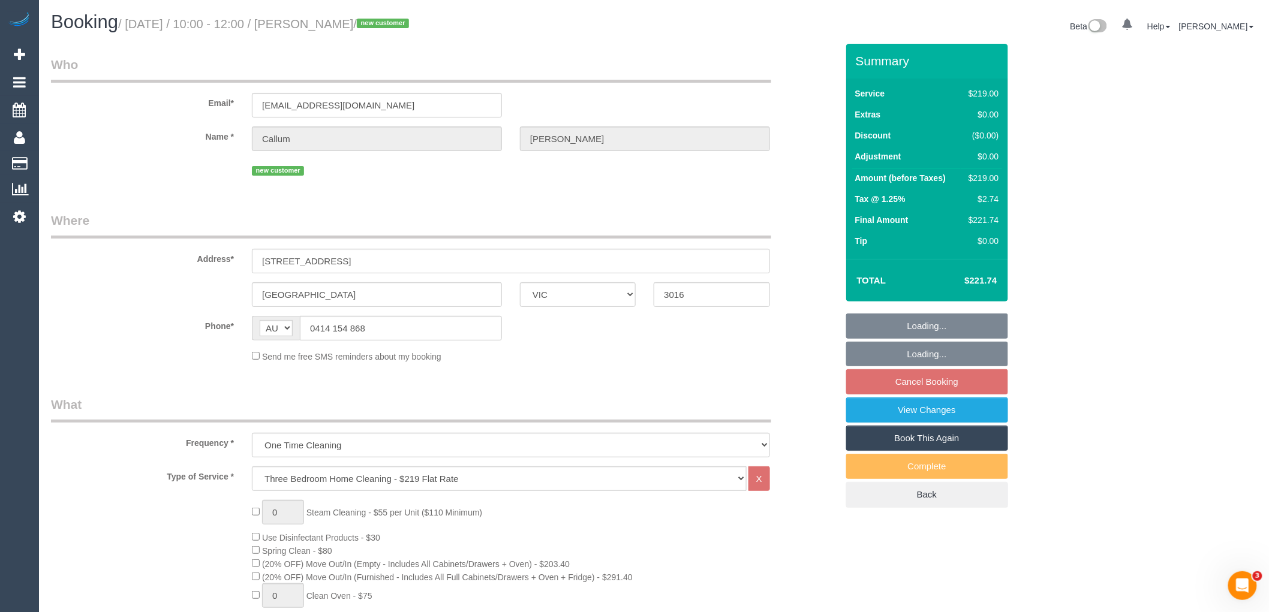
select select "number:27"
select select "number:14"
select select "number:18"
select select "number:24"
select select "number:33"
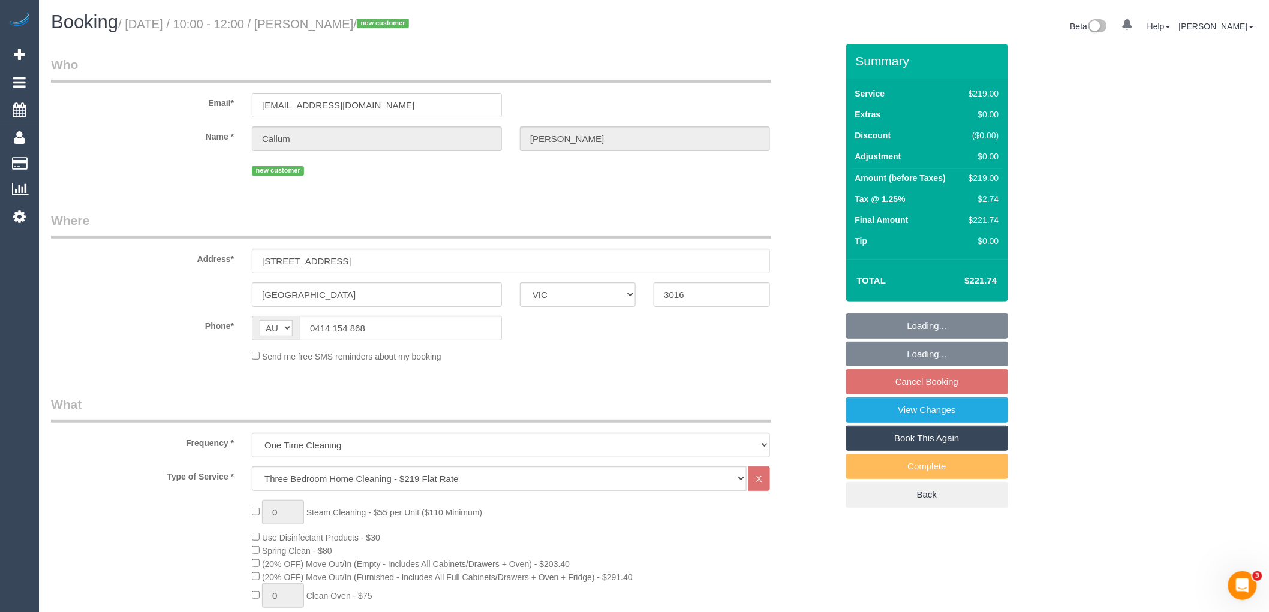
select select "number:26"
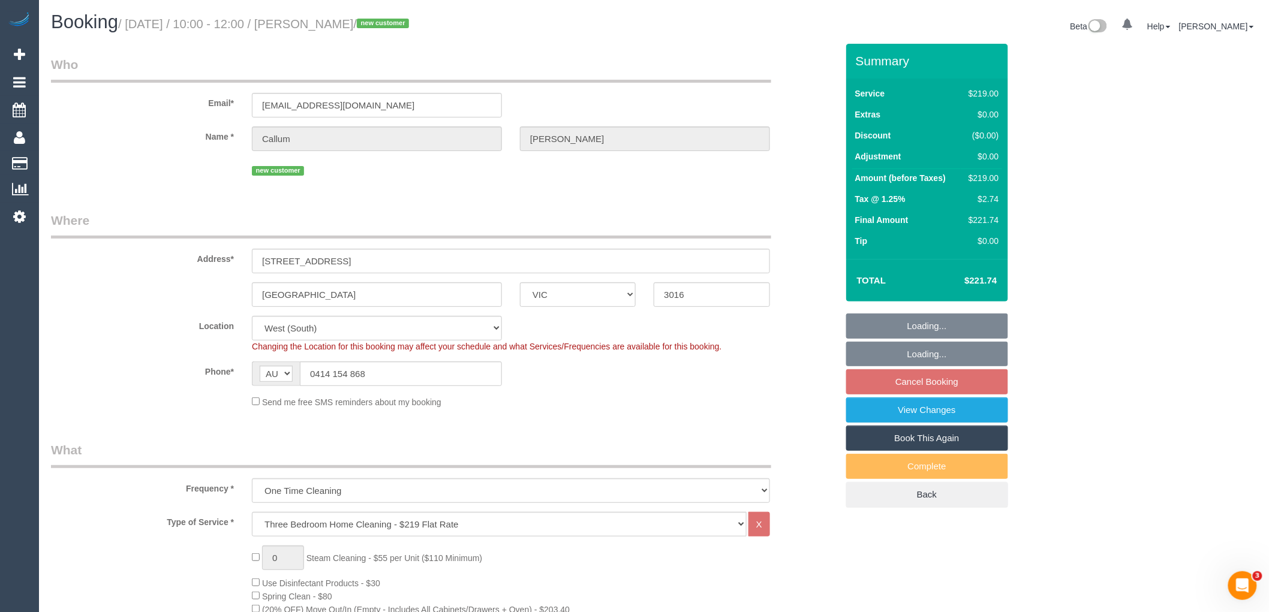
select select "object:1274"
select select "spot3"
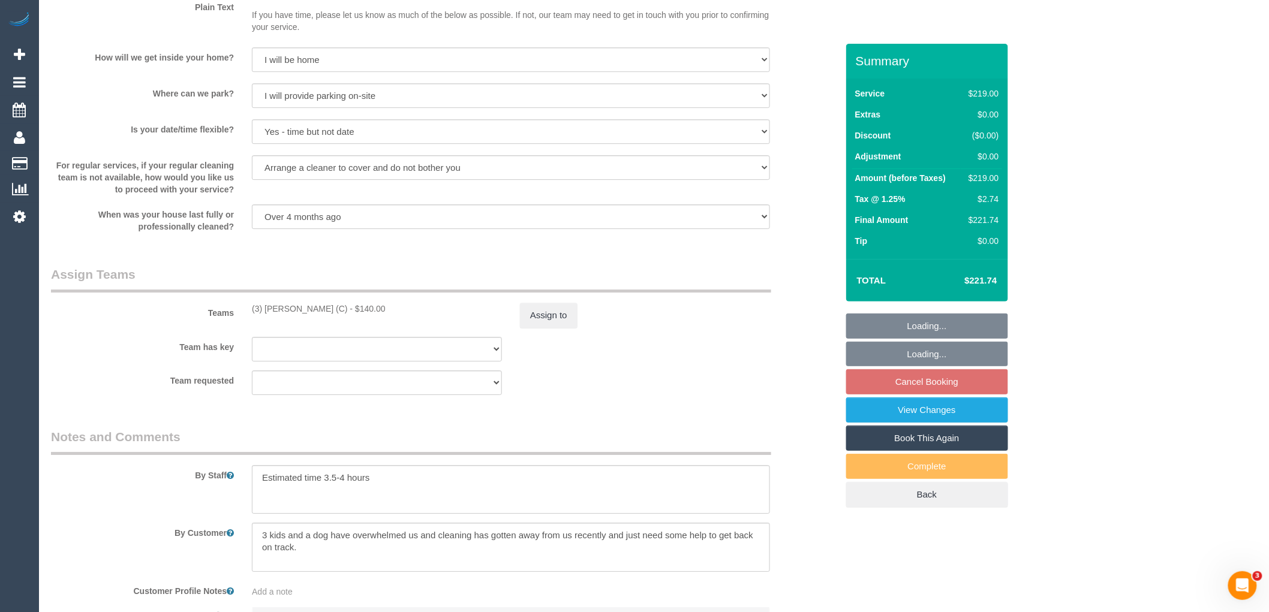
scroll to position [1696, 0]
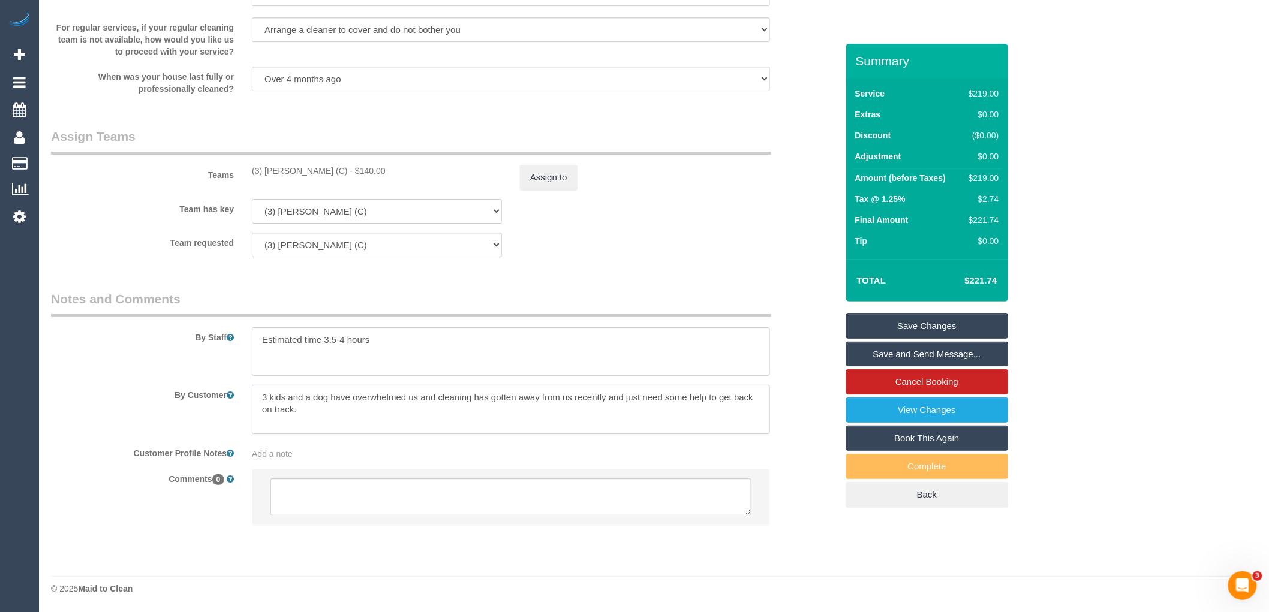
click at [320, 419] on textarea at bounding box center [511, 409] width 518 height 49
paste textarea "Please note the street I live in (Anile Place) is a walkway only so best to par…"
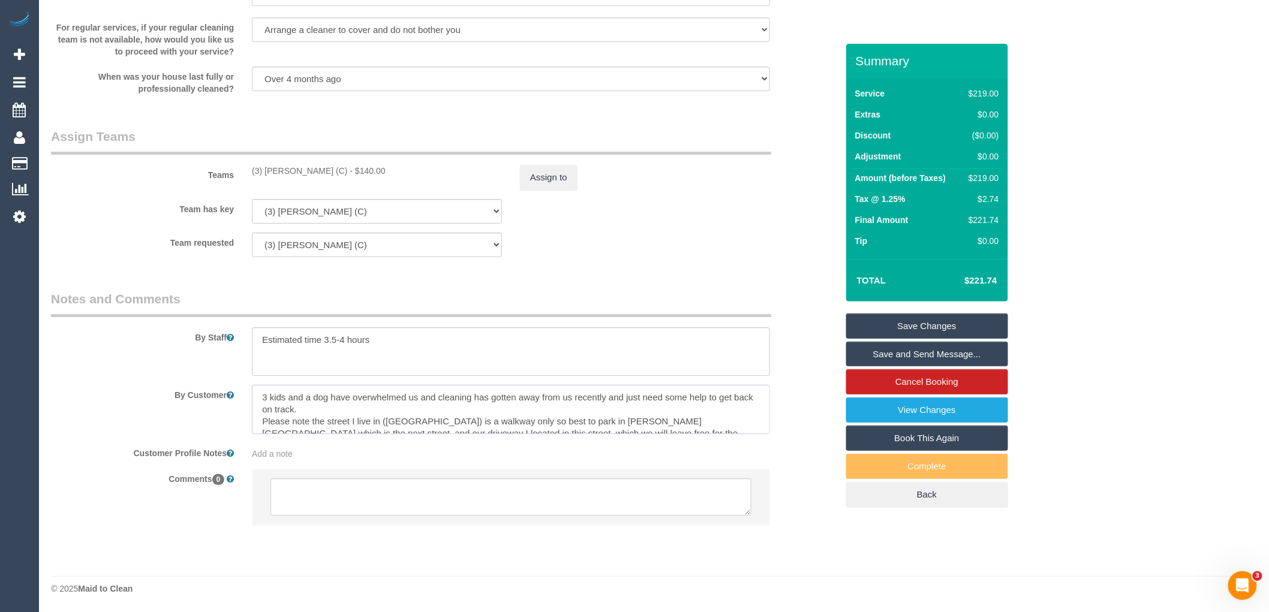
scroll to position [4, 0]
type textarea "3 kids and a dog have overwhelmed us and cleaning has gotten away from us recen…"
click at [958, 327] on link "Save Changes" at bounding box center [927, 326] width 162 height 25
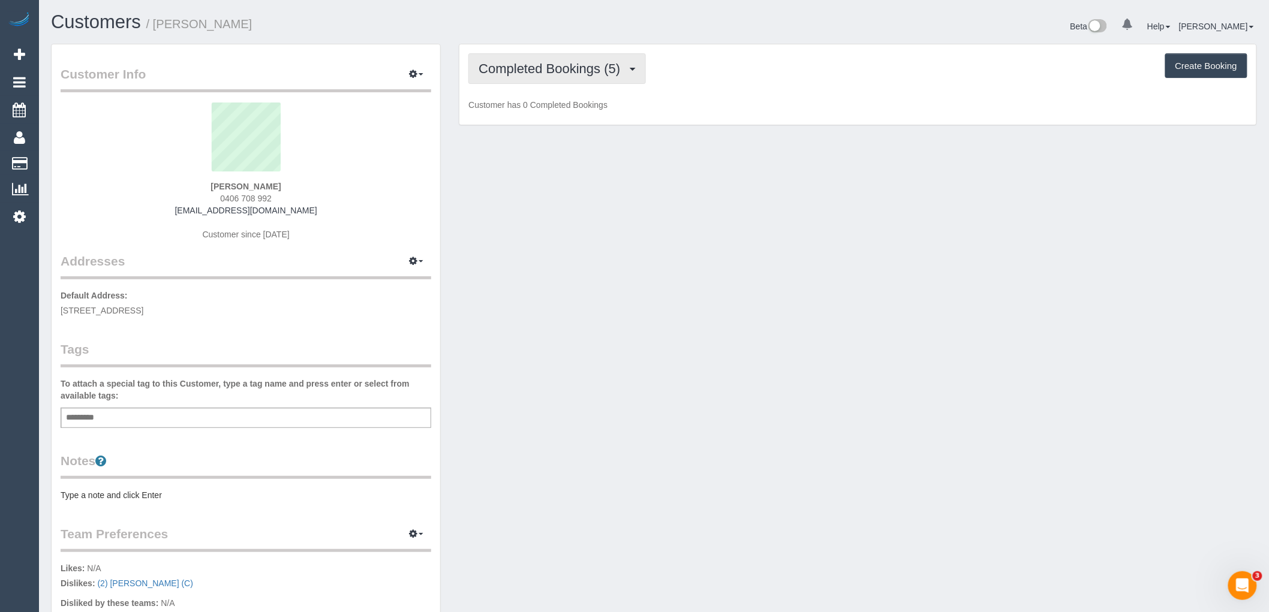
click at [555, 79] on button "Completed Bookings (5)" at bounding box center [557, 68] width 178 height 31
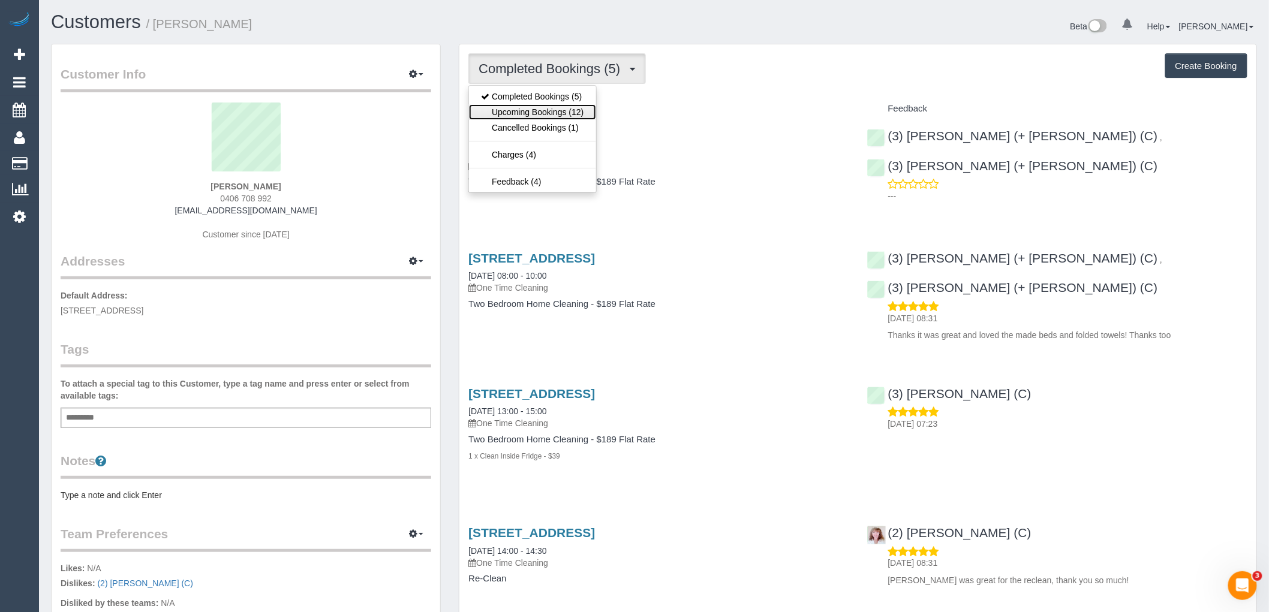
click at [577, 115] on link "Upcoming Bookings (12)" at bounding box center [532, 112] width 127 height 16
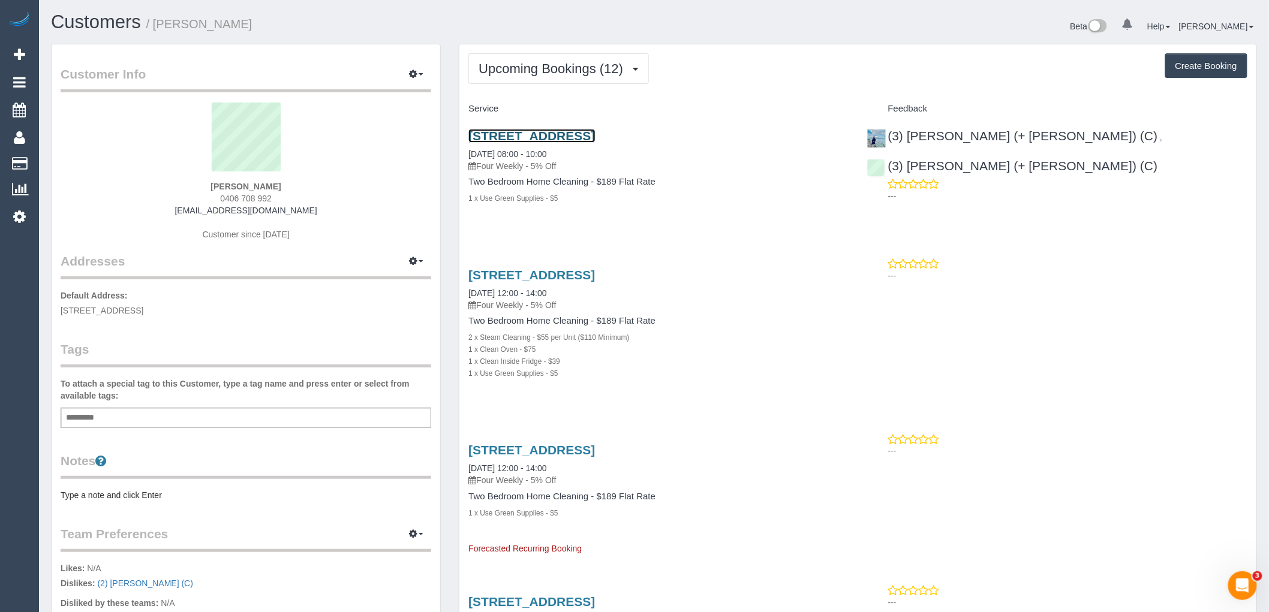
click at [576, 139] on link "203/38 Albermarle Street, Kensington, VIC 3031" at bounding box center [531, 136] width 127 height 14
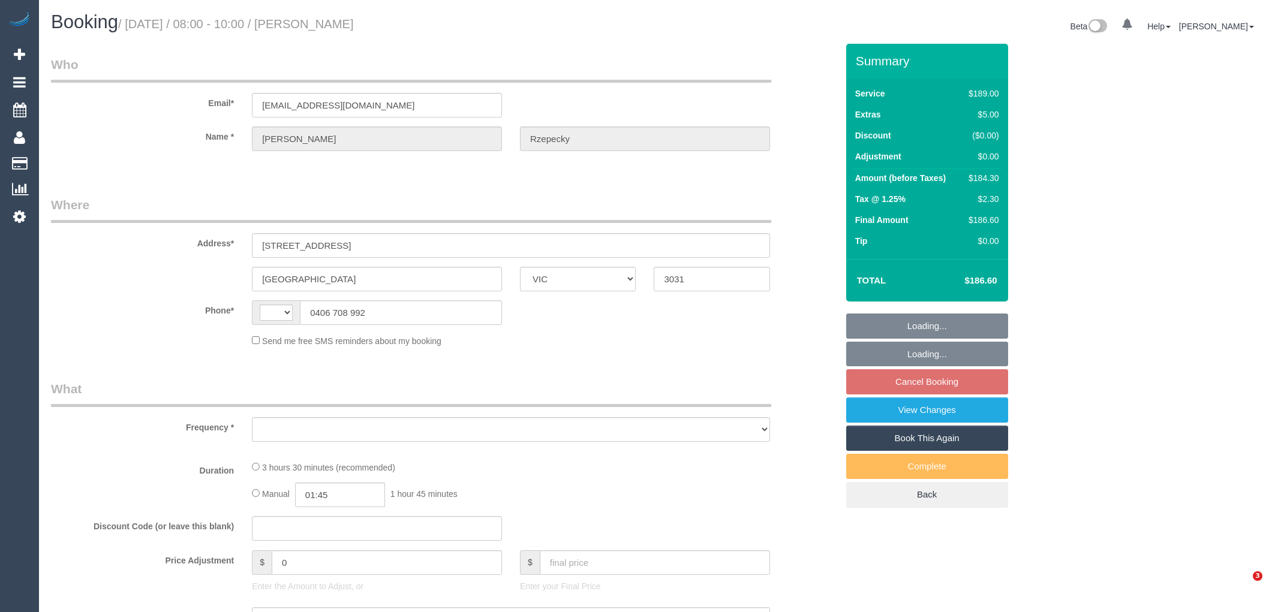
select select "VIC"
select select "string:AU"
select select "object:532"
select select "string:stripe-pm_1RlTsT2GScqysDRVyqZPsYGa"
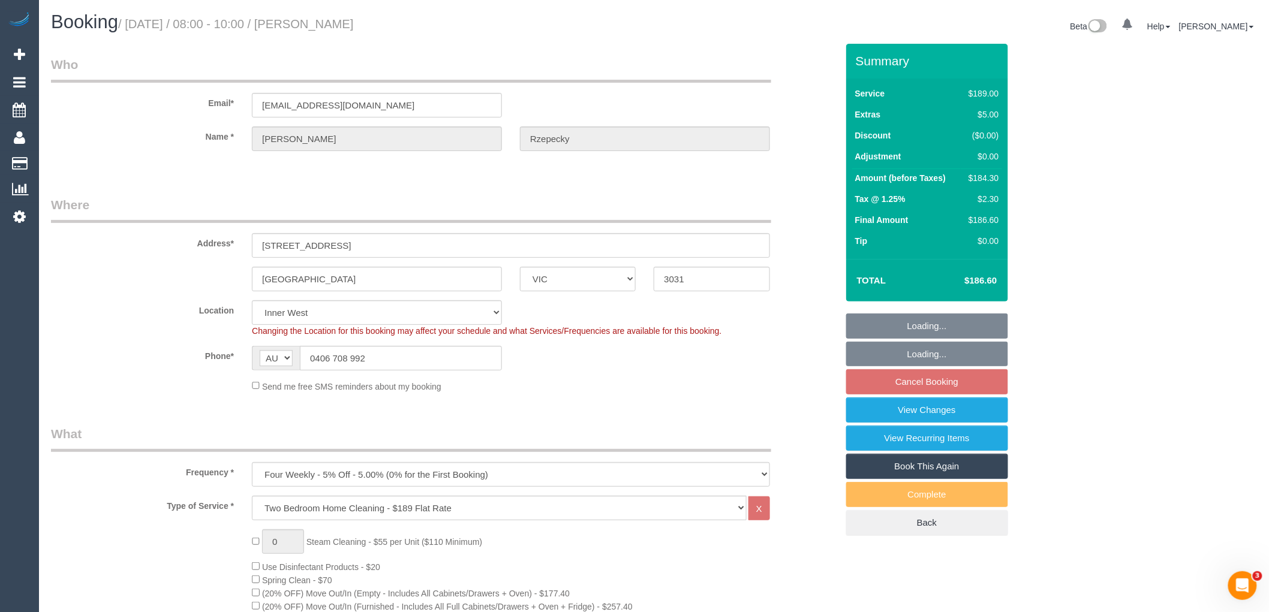
select select "number:28"
select select "number:14"
select select "number:19"
select select "number:25"
select select "number:33"
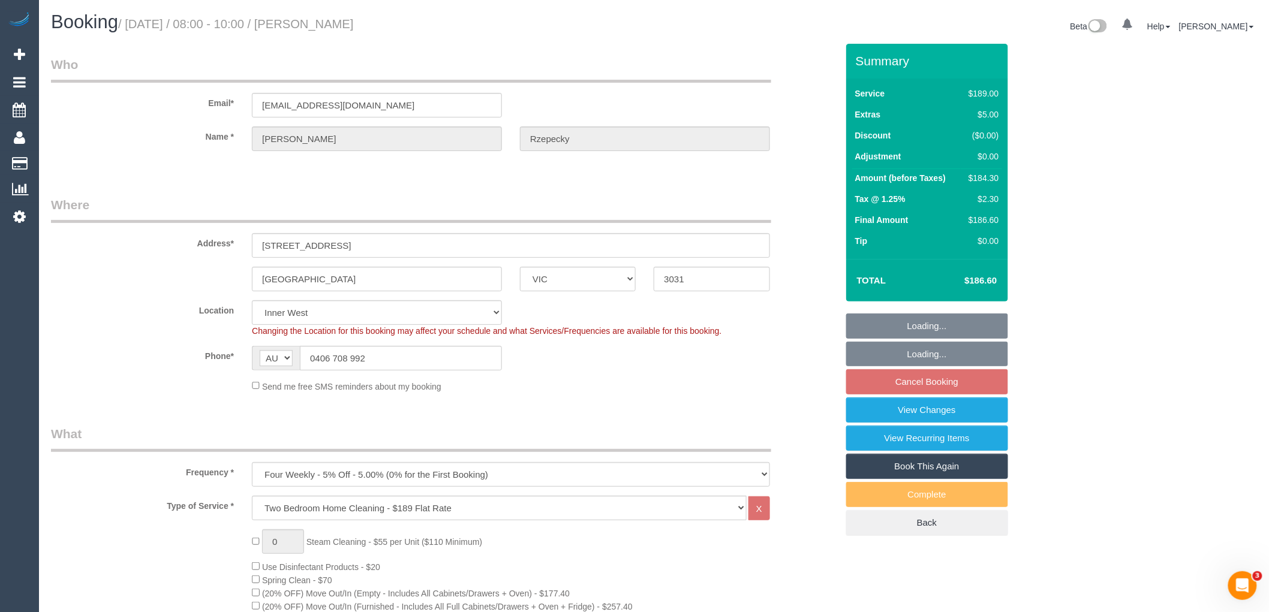
select select "number:13"
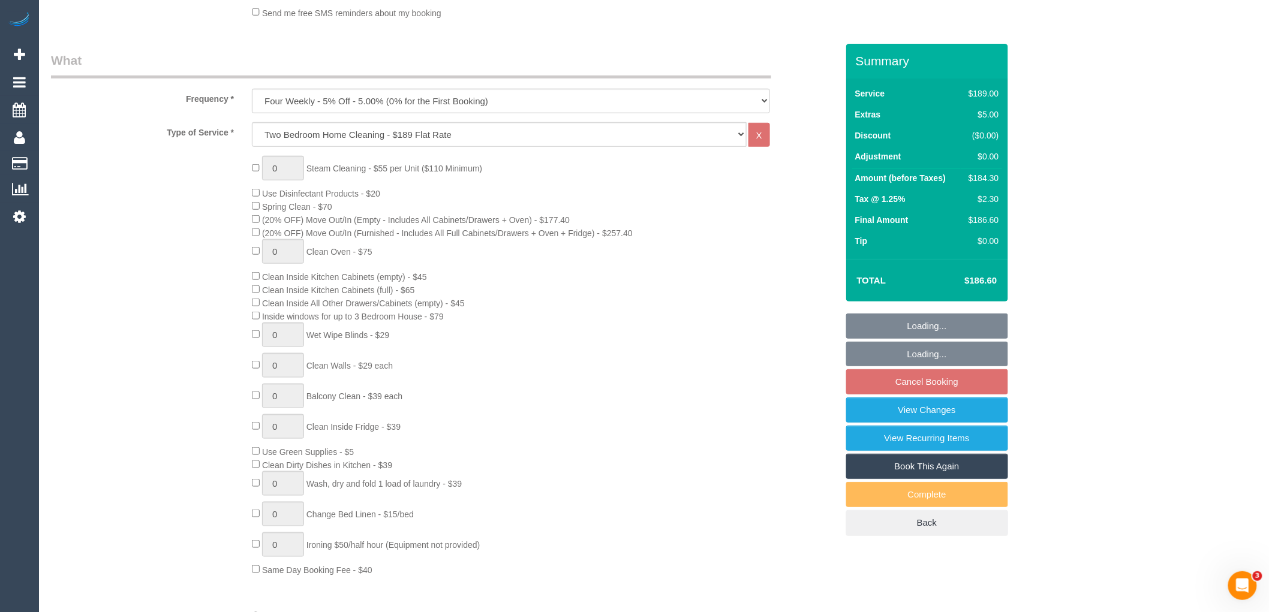
select select "object:787"
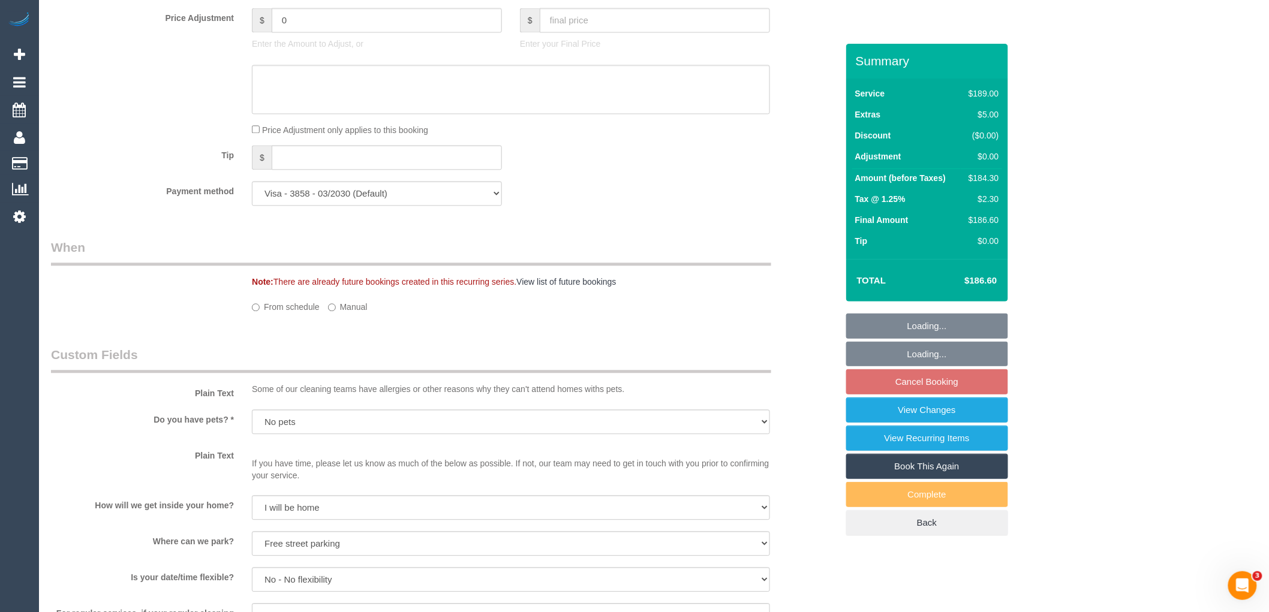
select select "spot2"
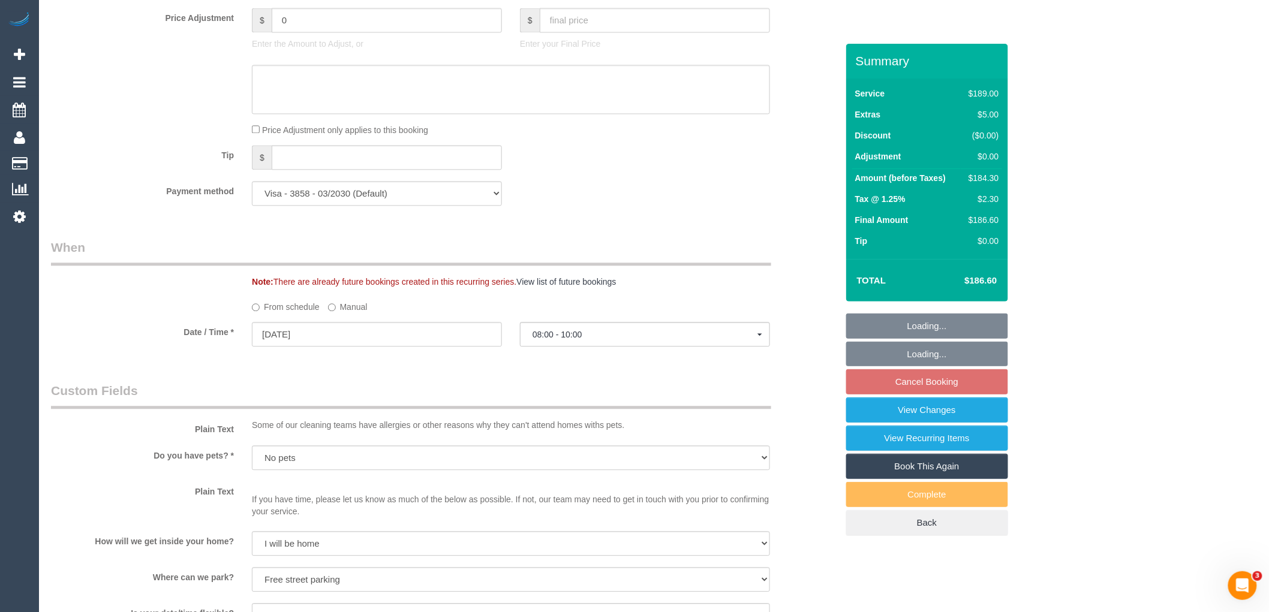
scroll to position [1599, 0]
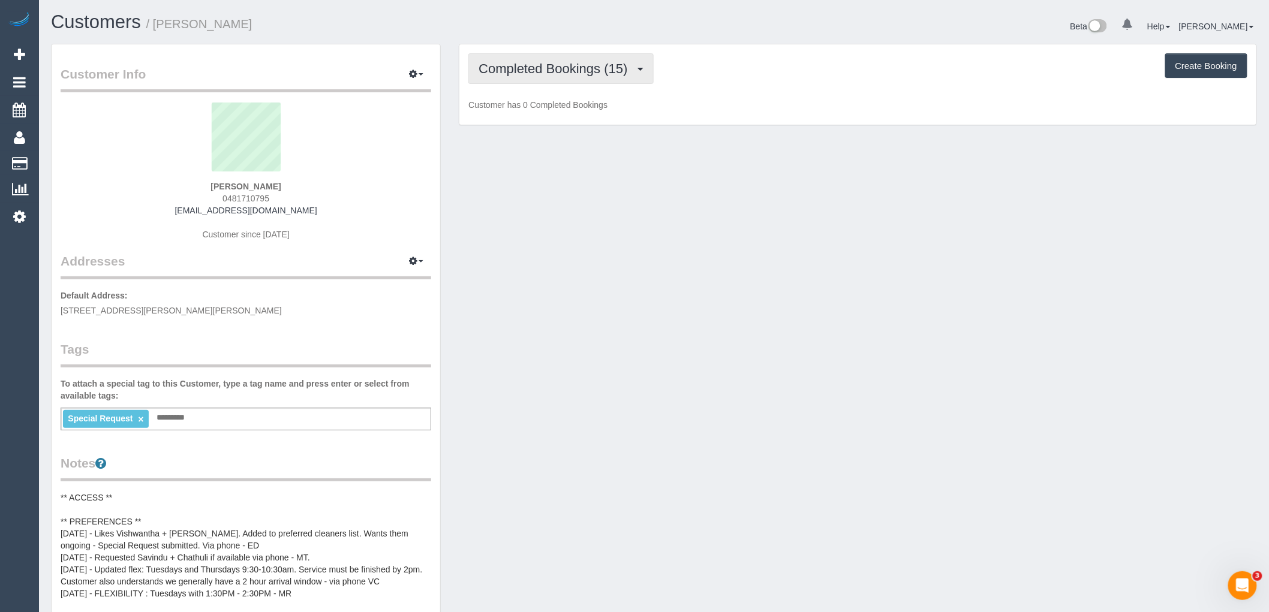
click at [582, 66] on span "Completed Bookings (15)" at bounding box center [556, 68] width 155 height 15
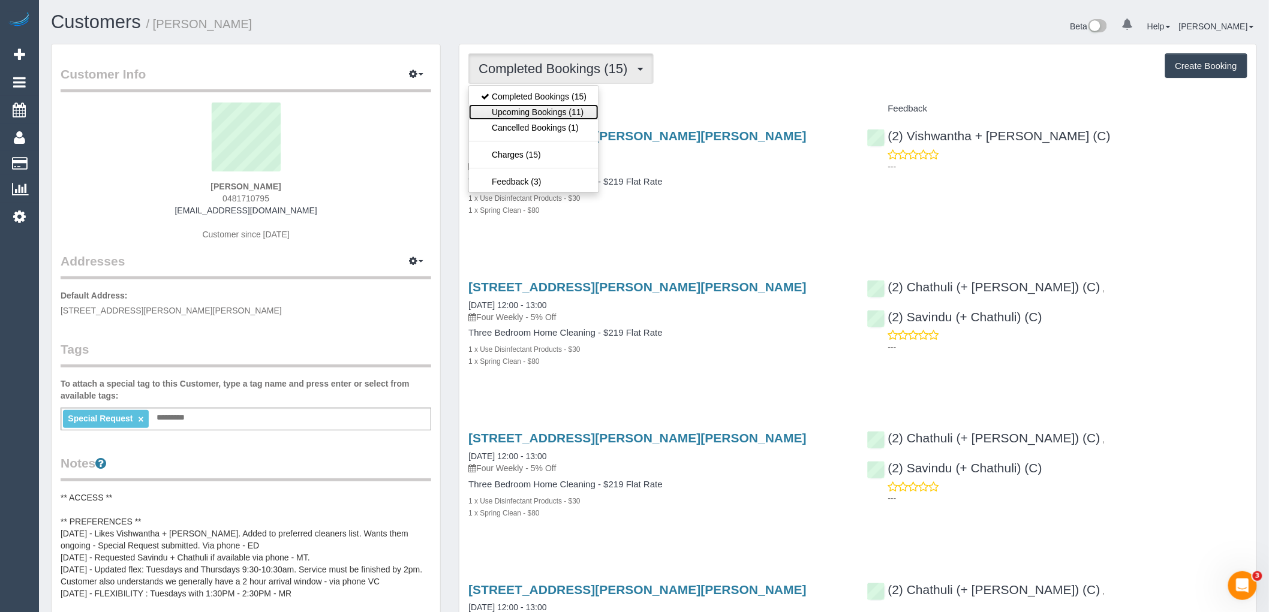
click at [581, 110] on link "Upcoming Bookings (11)" at bounding box center [534, 112] width 130 height 16
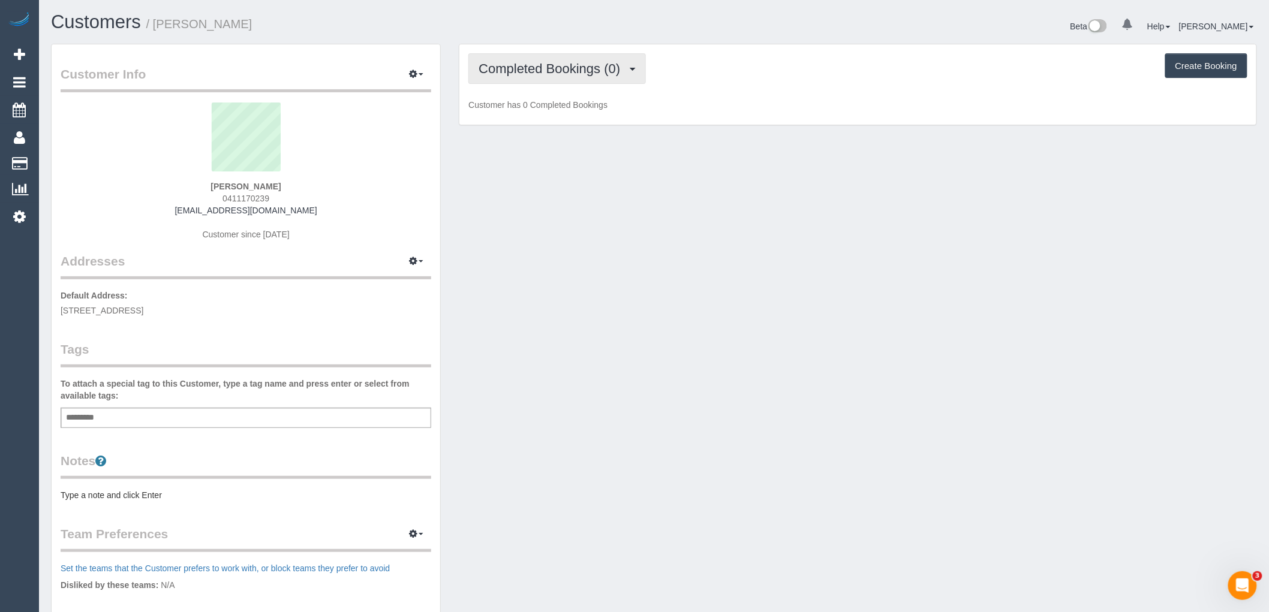
click at [589, 54] on button "Completed Bookings (0)" at bounding box center [557, 68] width 178 height 31
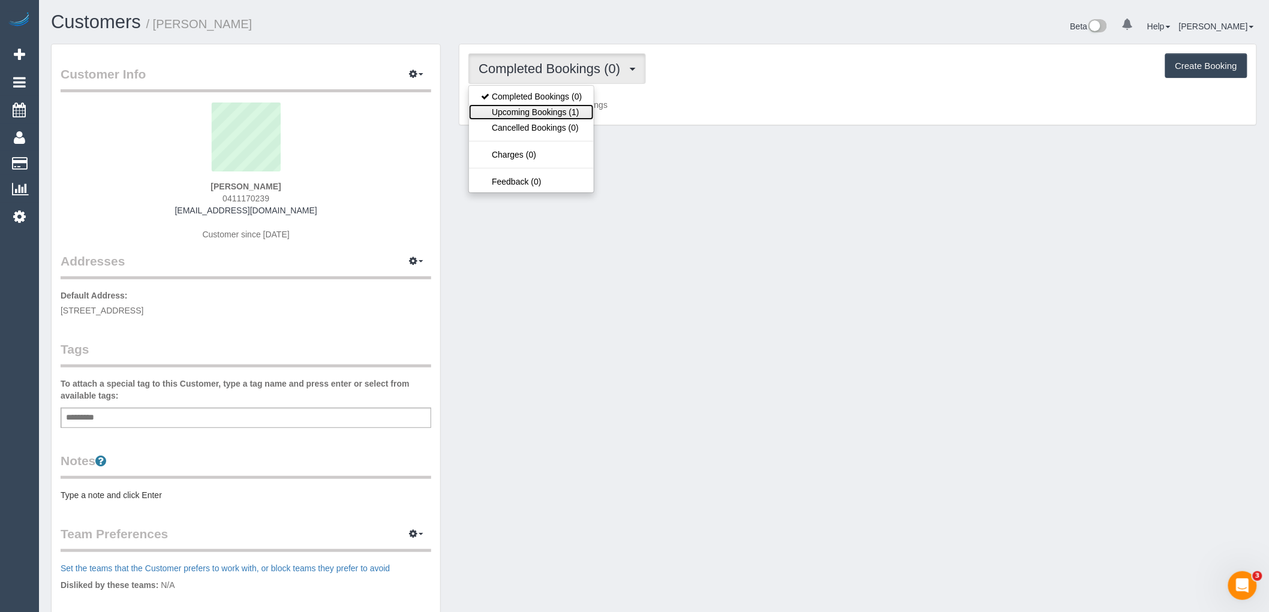
click at [583, 110] on link "Upcoming Bookings (1)" at bounding box center [531, 112] width 125 height 16
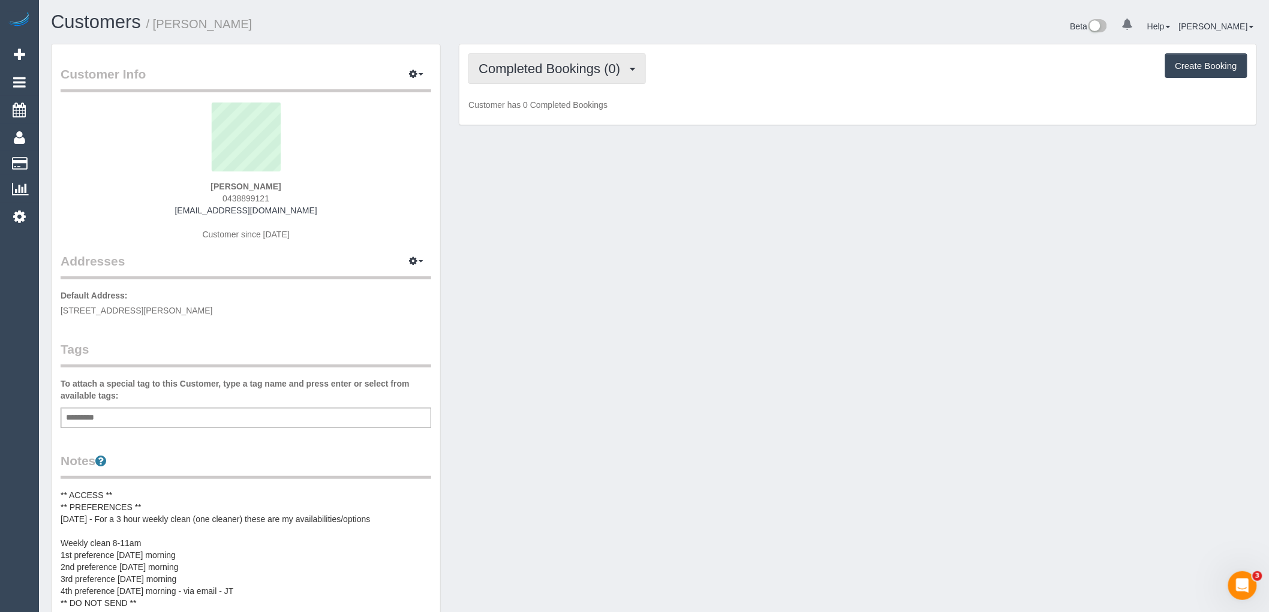
click at [591, 81] on button "Completed Bookings (0)" at bounding box center [557, 68] width 178 height 31
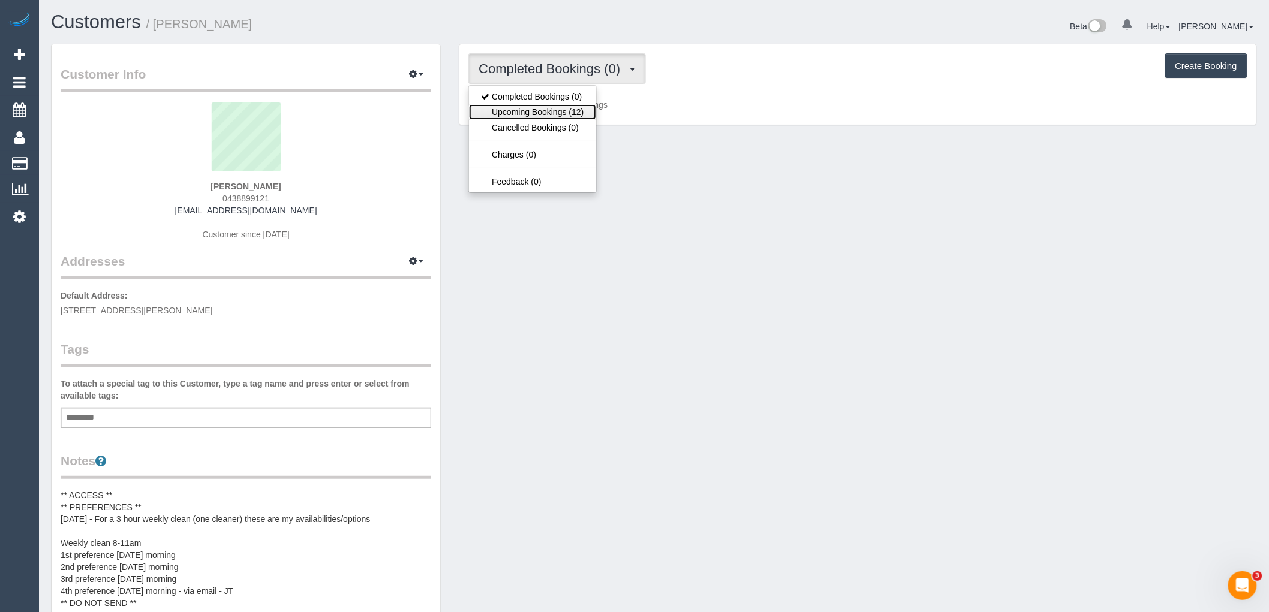
click at [578, 110] on link "Upcoming Bookings (12)" at bounding box center [532, 112] width 127 height 16
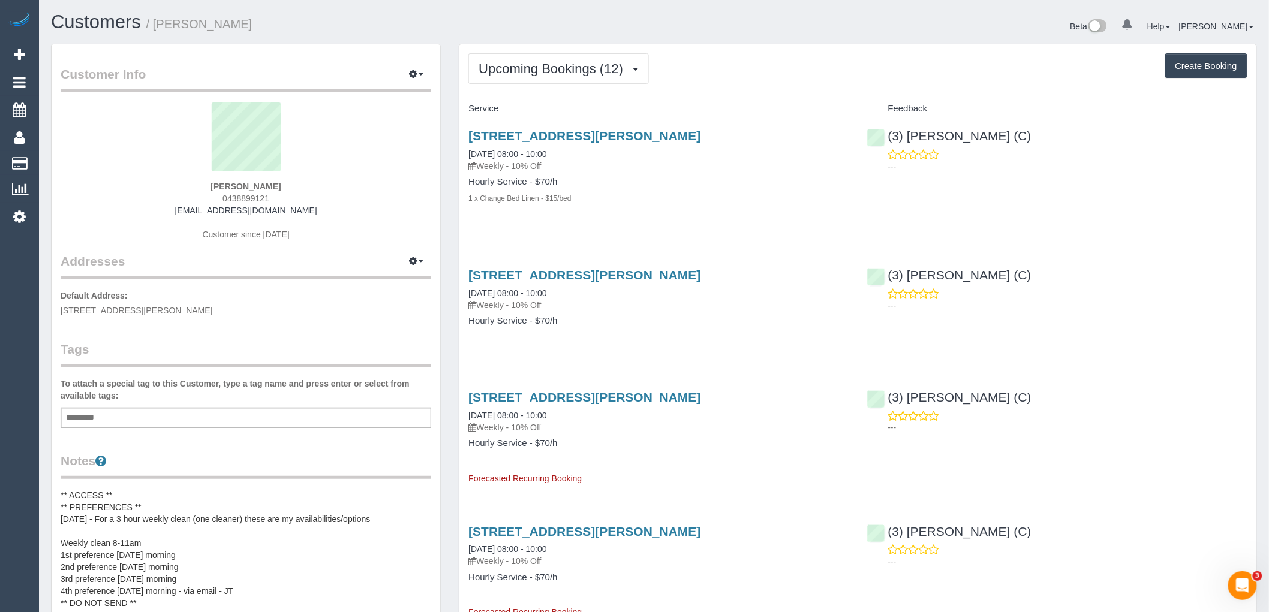
click at [249, 414] on div "Add a tag" at bounding box center [246, 418] width 371 height 20
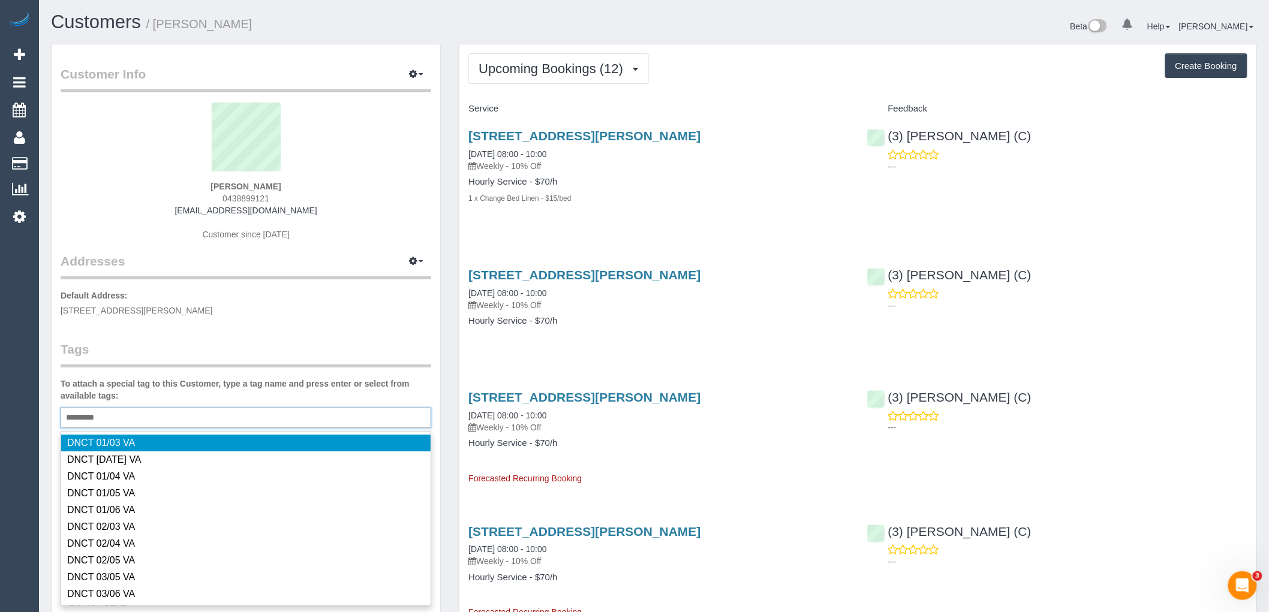
type input "**********"
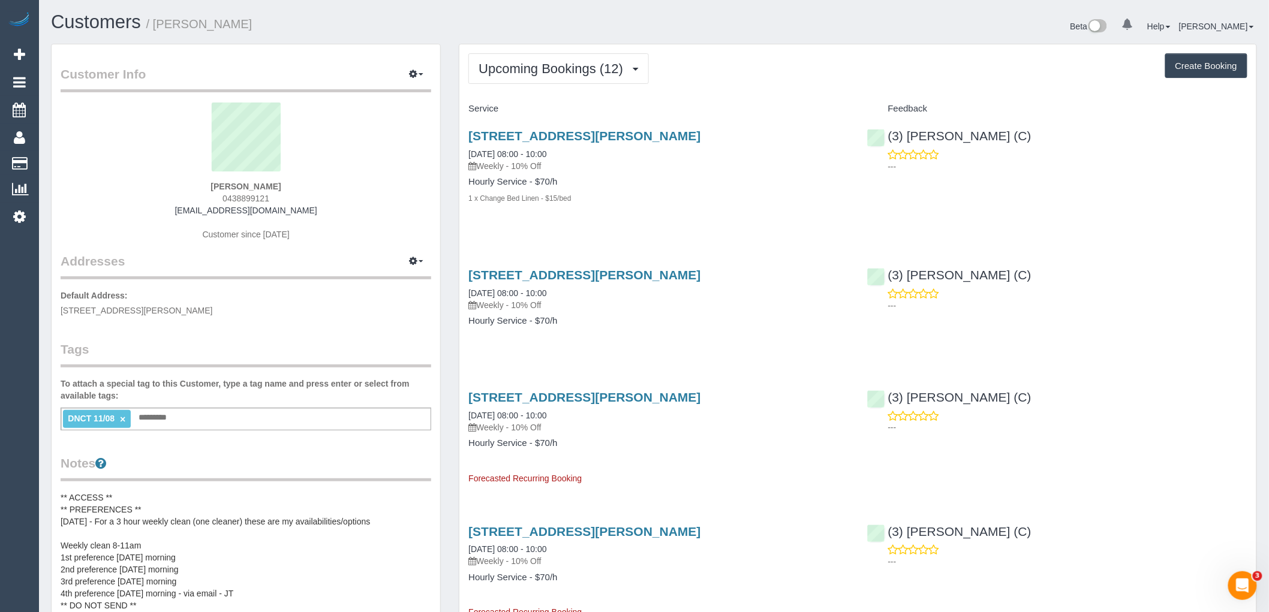
click at [123, 422] on link "×" at bounding box center [122, 419] width 5 height 10
click at [273, 422] on div "Add a tag" at bounding box center [246, 418] width 371 height 20
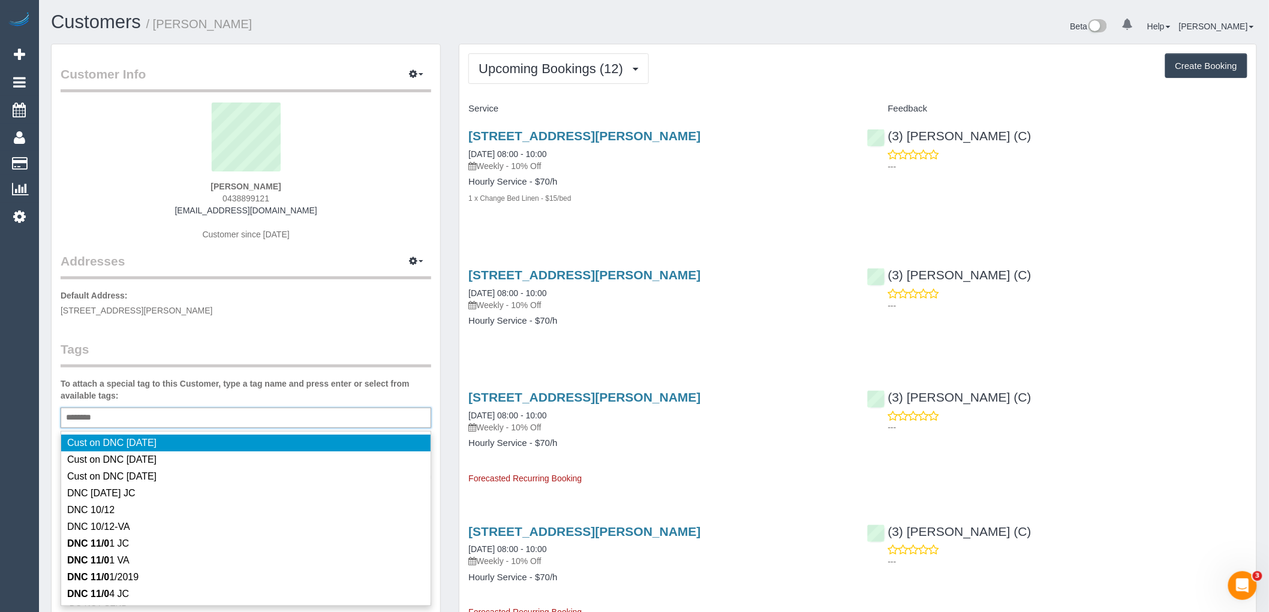
type input "*********"
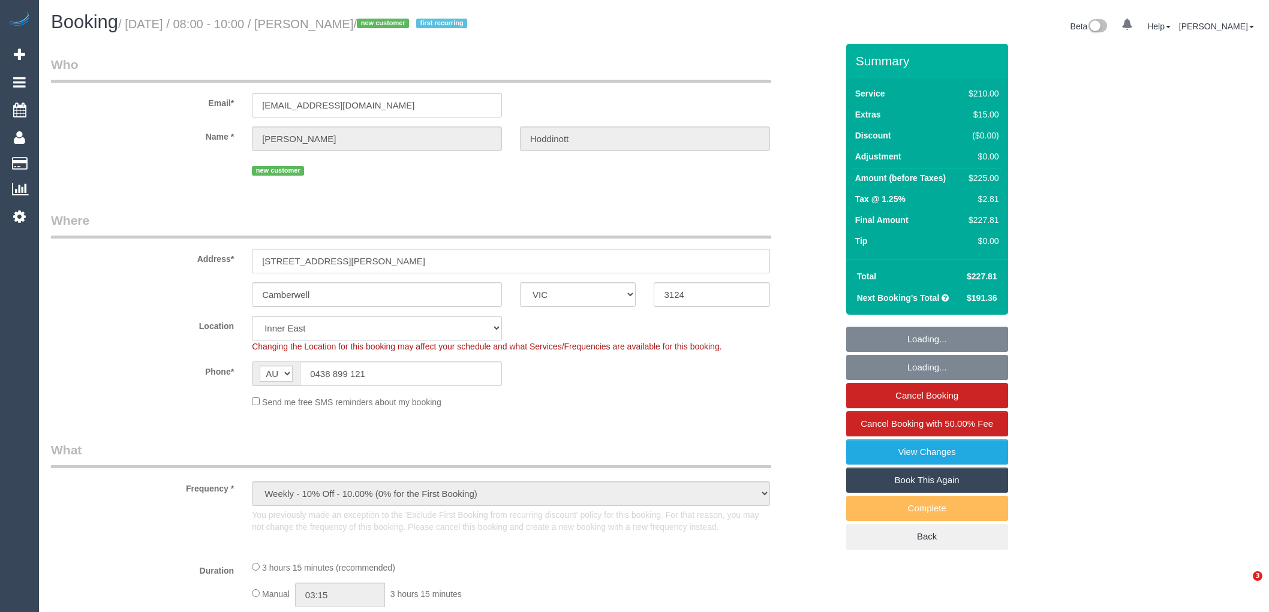
select select "VIC"
select select "object:931"
select select "string:stripe-pm_1RqLU12GScqysDRVGu3XQClR"
select select "180"
select select "number:28"
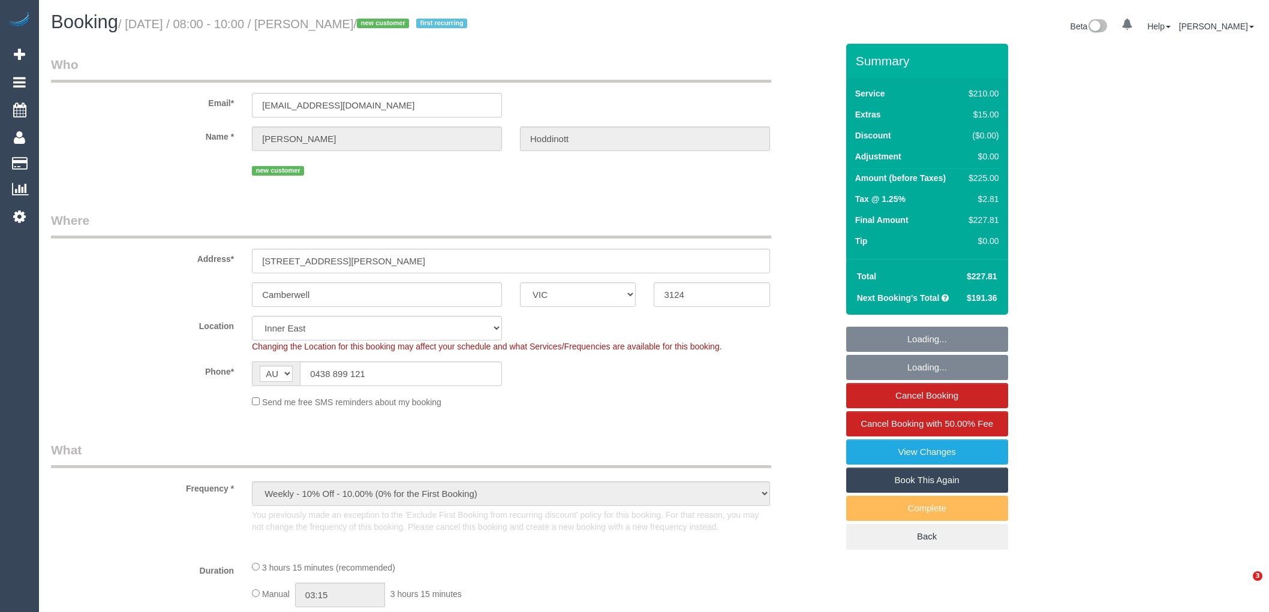
select select "number:14"
select select "number:19"
select select "number:22"
select select "number:34"
select select "number:11"
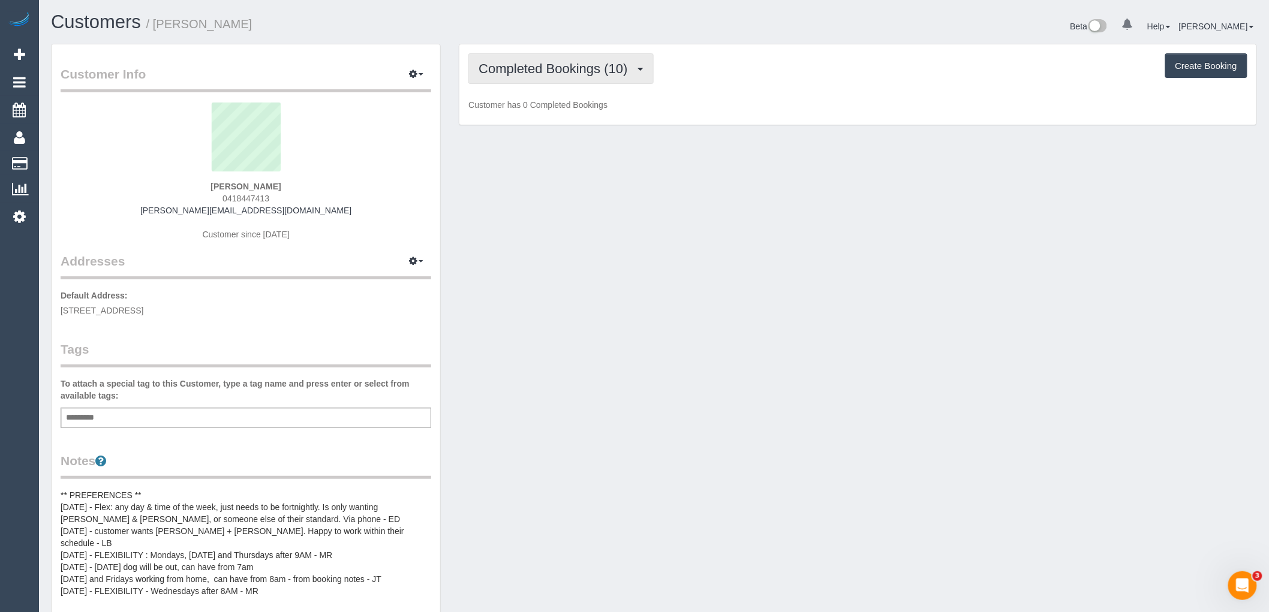
click at [570, 74] on span "Completed Bookings (10)" at bounding box center [556, 68] width 155 height 15
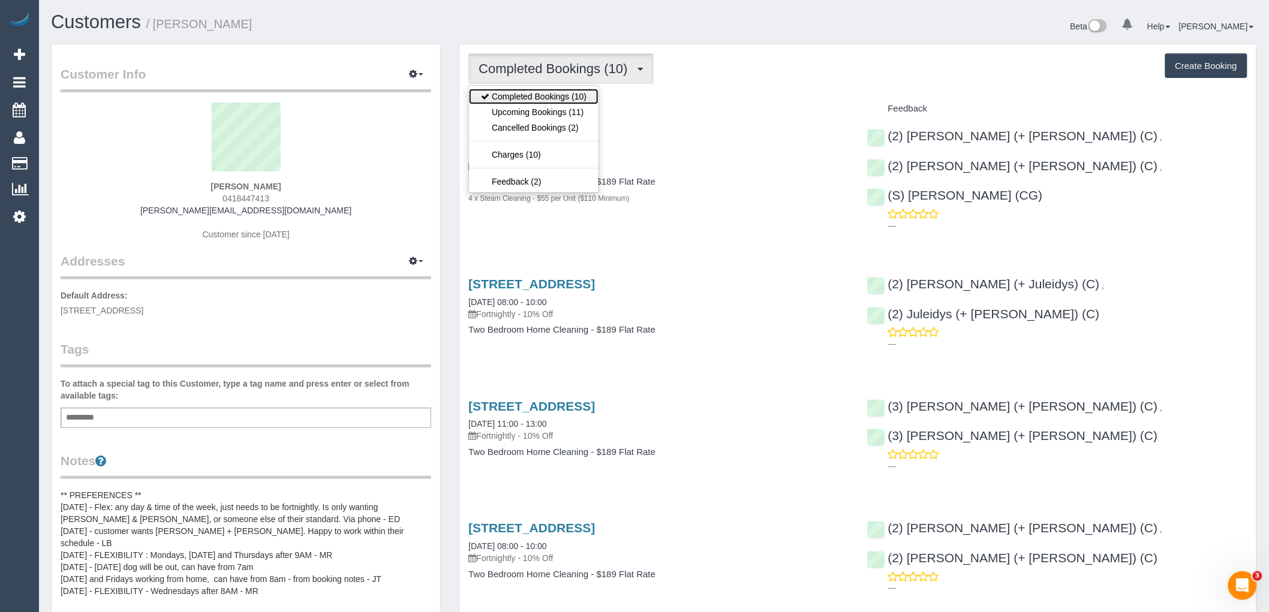
click at [565, 103] on link "Completed Bookings (10)" at bounding box center [534, 97] width 130 height 16
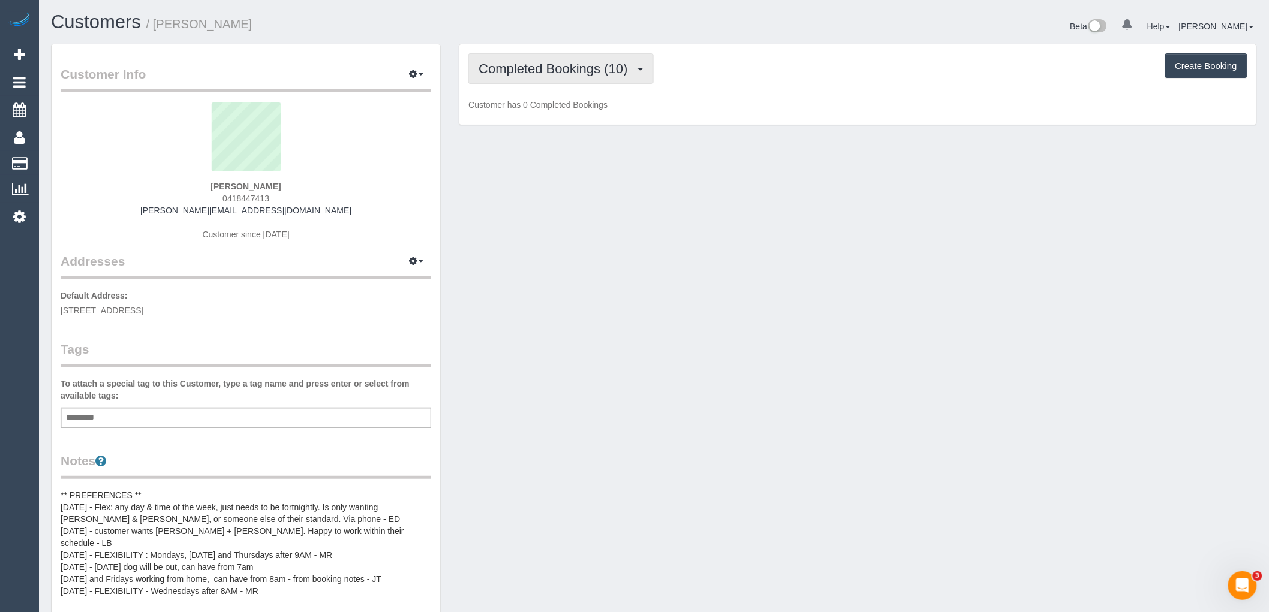
click at [568, 77] on button "Completed Bookings (10)" at bounding box center [560, 68] width 185 height 31
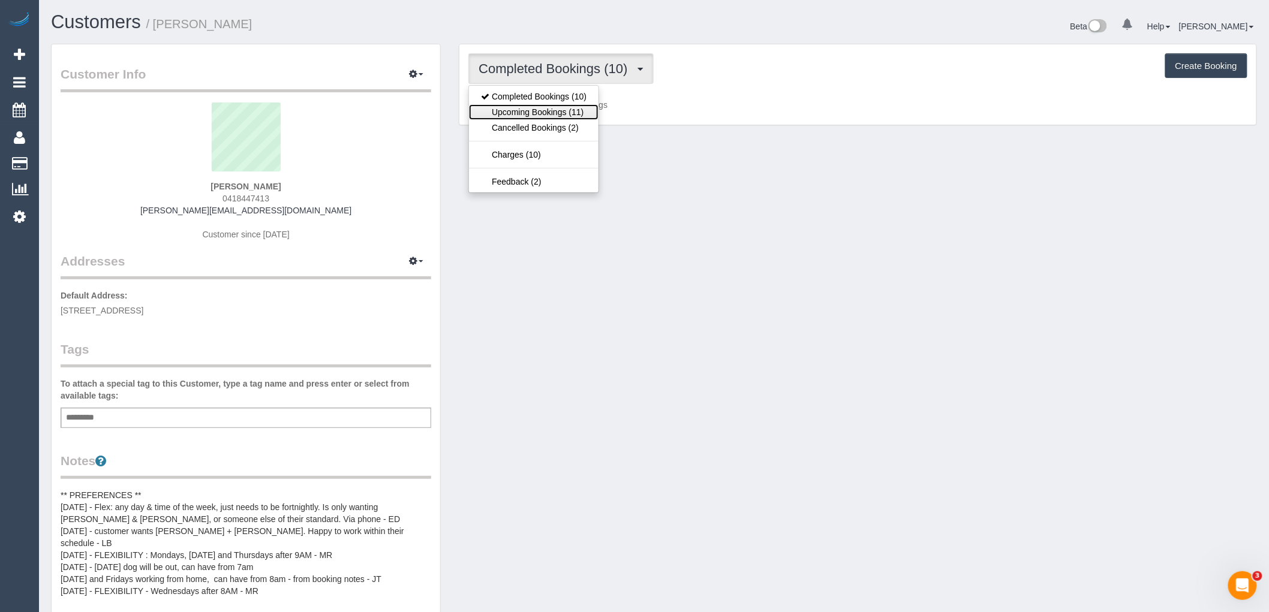
click at [566, 109] on link "Upcoming Bookings (11)" at bounding box center [534, 112] width 130 height 16
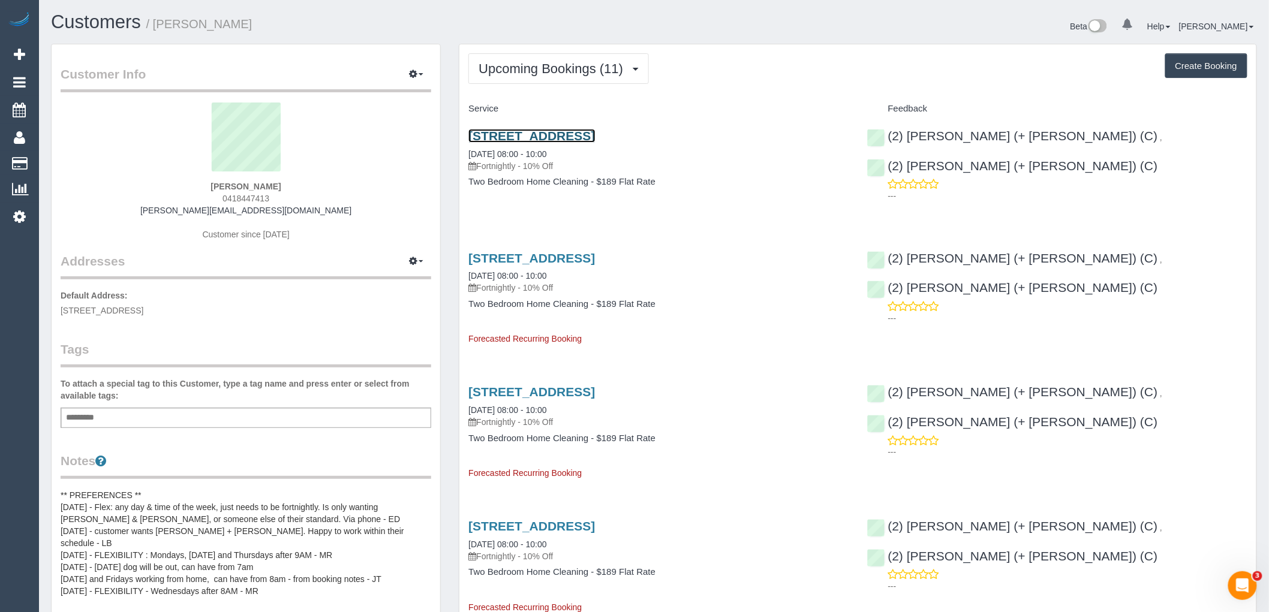
click at [564, 139] on link "[STREET_ADDRESS]" at bounding box center [531, 136] width 127 height 14
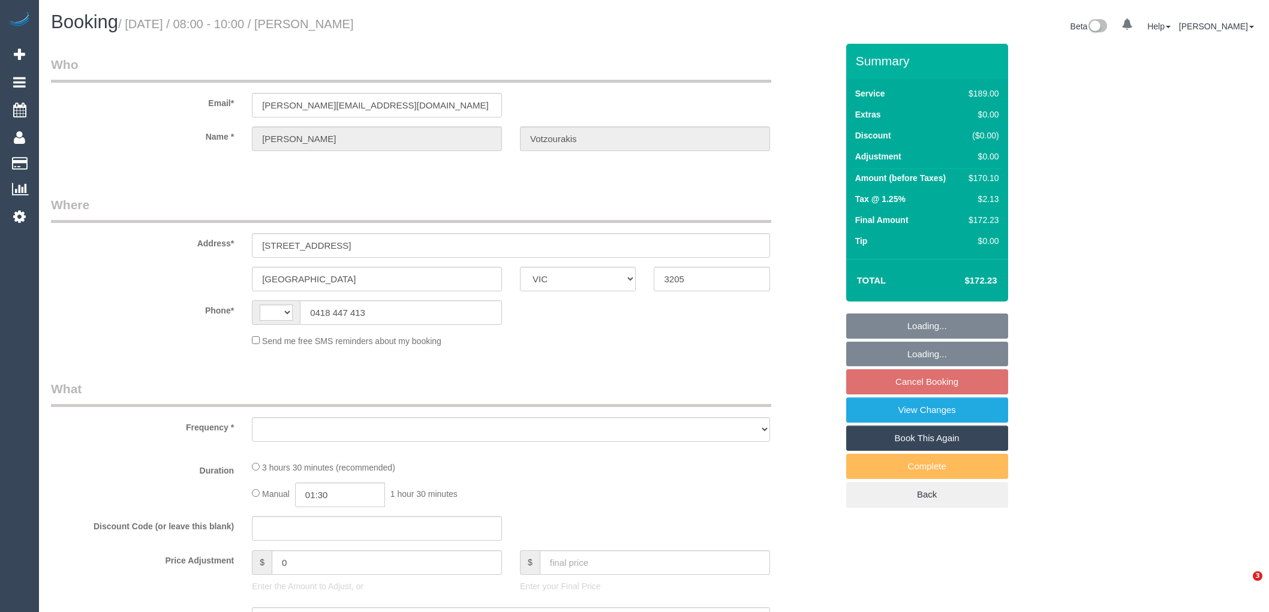
select select "VIC"
select select "string:AU"
select select "string:stripe-pm_1RQd6e2GScqysDRVuOXxeKdh"
select select "number:27"
select select "number:14"
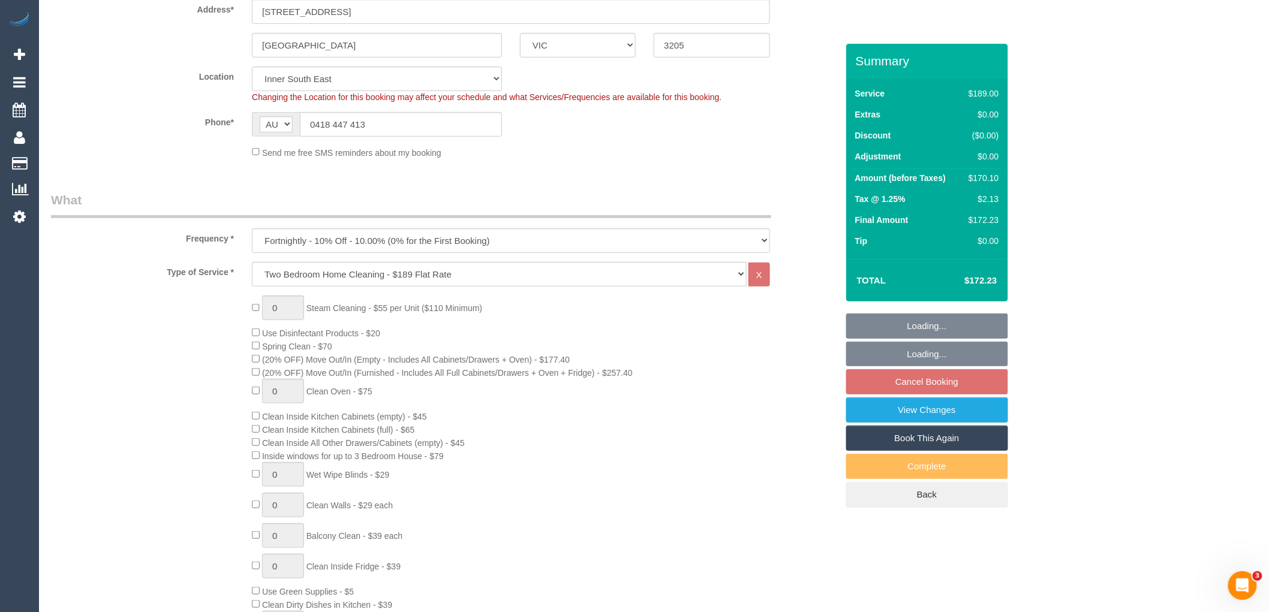
select select "object:781"
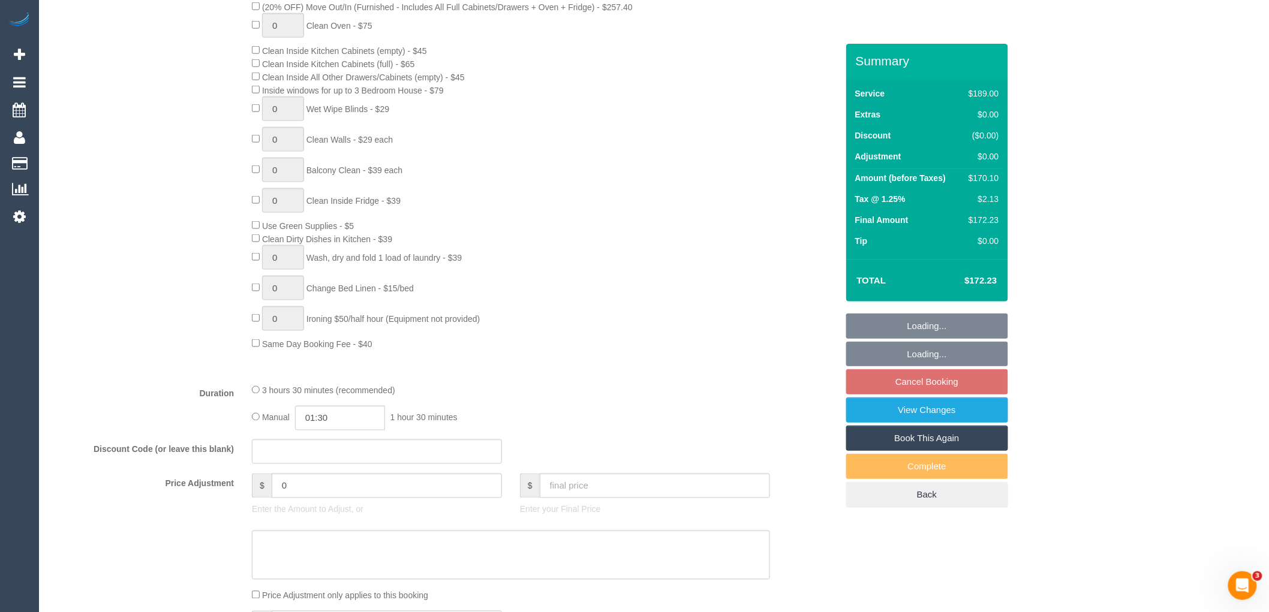
select select "spot1"
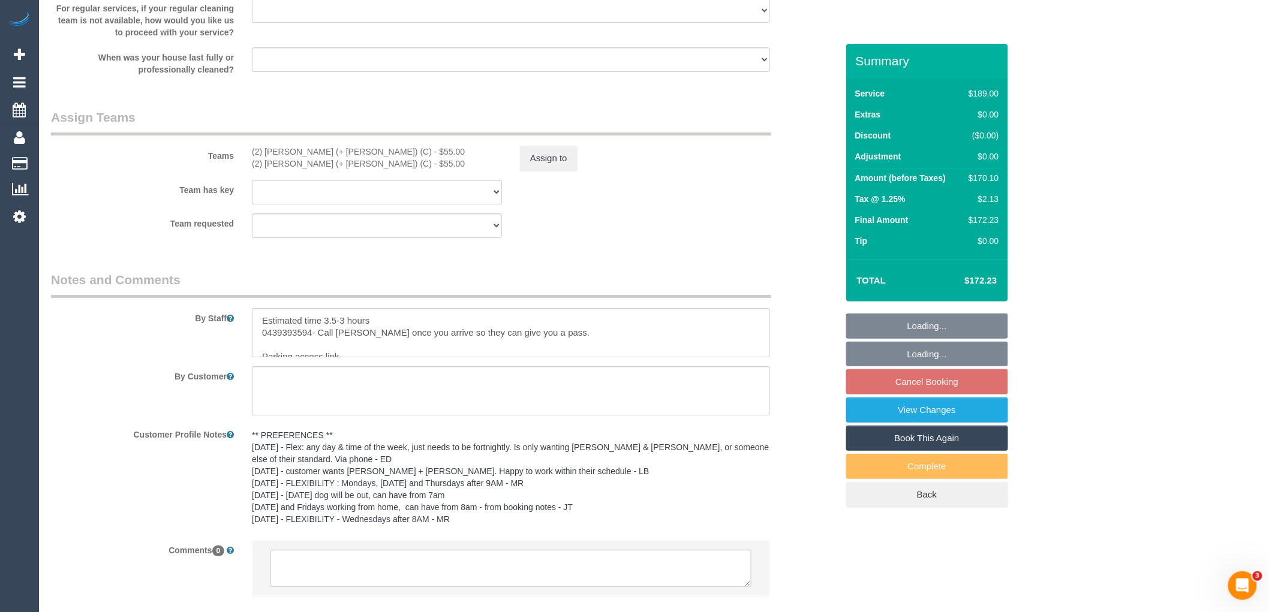
scroll to position [1770, 0]
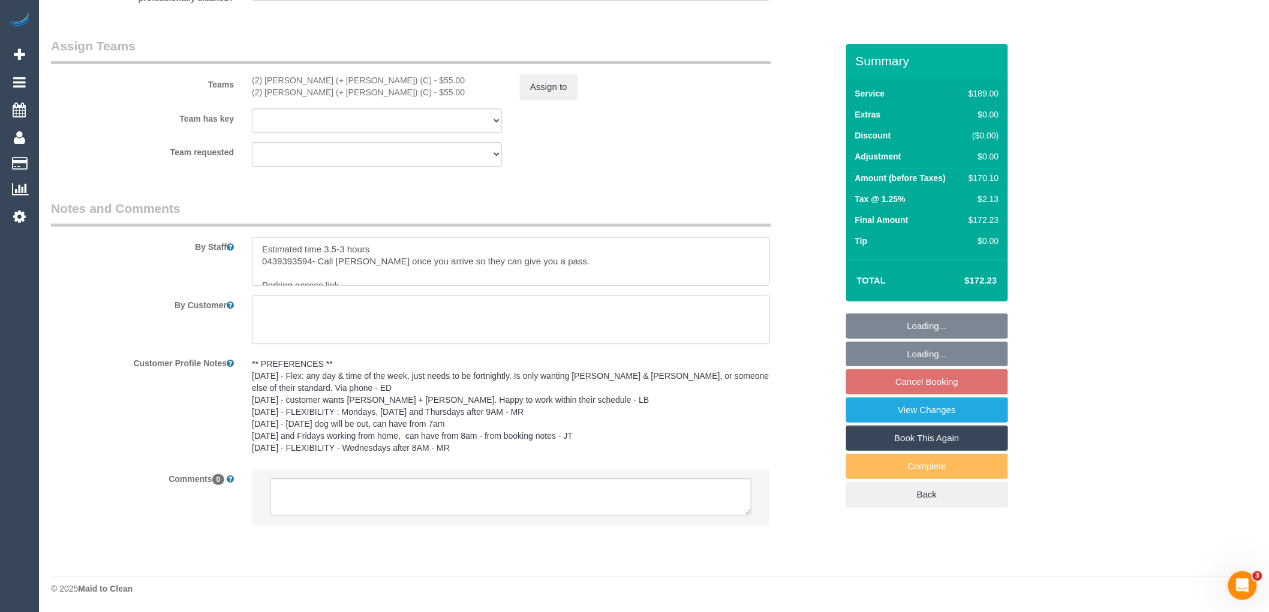
click at [337, 308] on textarea at bounding box center [511, 319] width 518 height 49
paste textarea "Hi here is the code for cleaners to enter building Hello, here is a guest key a…"
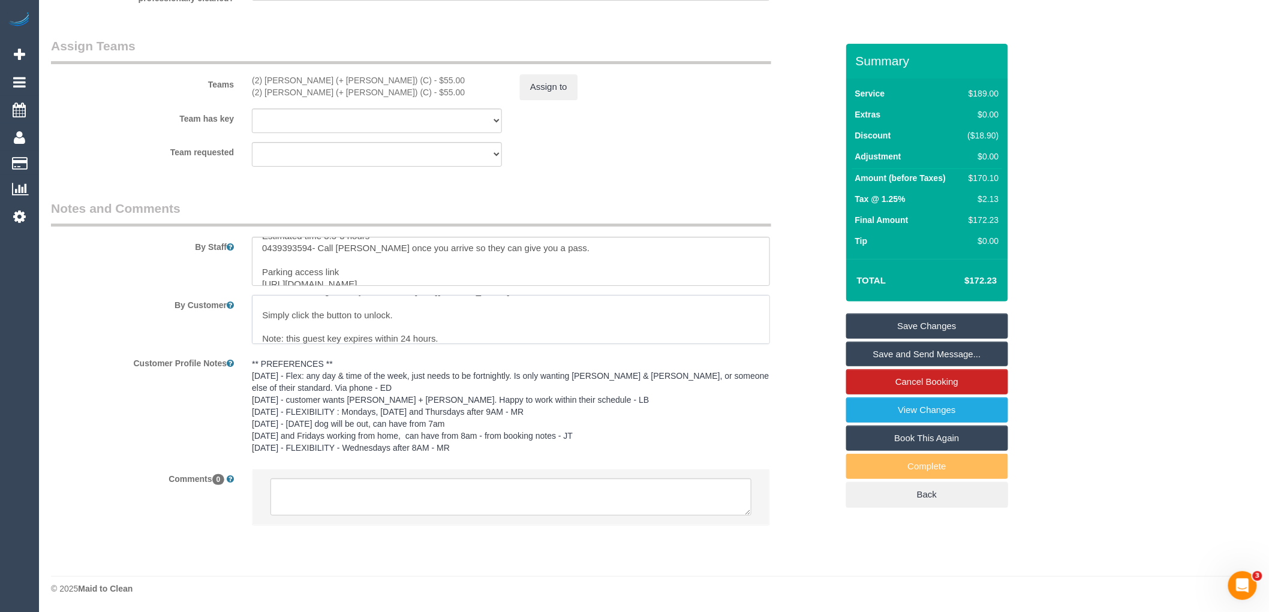
scroll to position [36, 0]
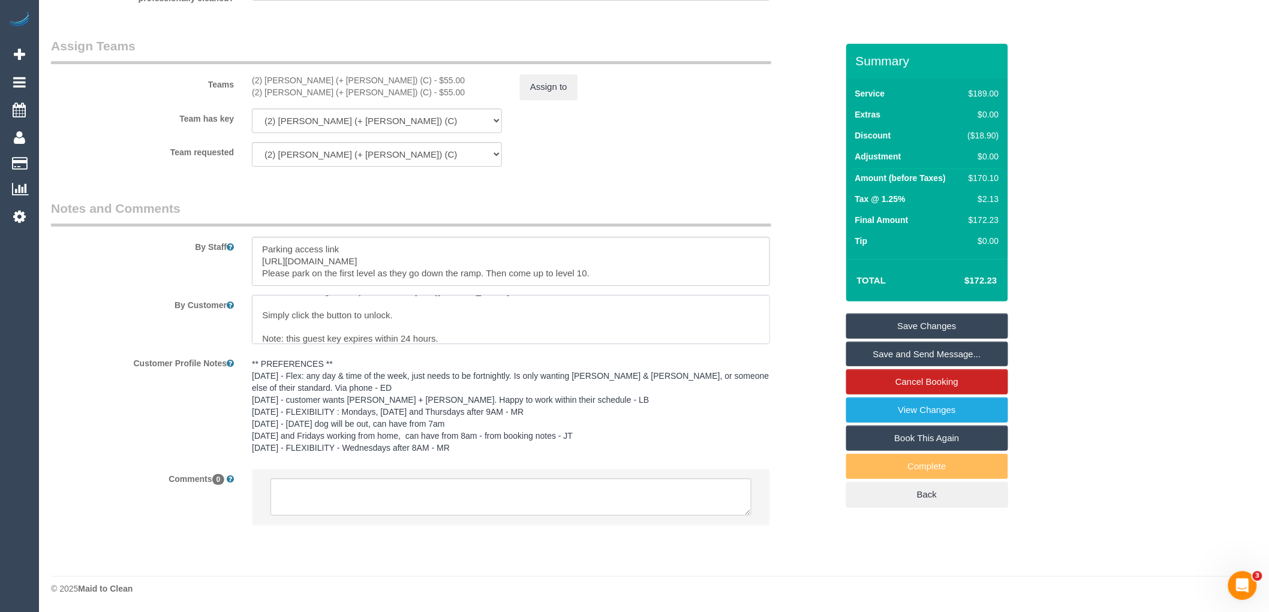
type textarea "Hi here is the code for cleaners to enter building Hello, here is a guest key a…"
click at [967, 323] on link "Save Changes" at bounding box center [927, 326] width 162 height 25
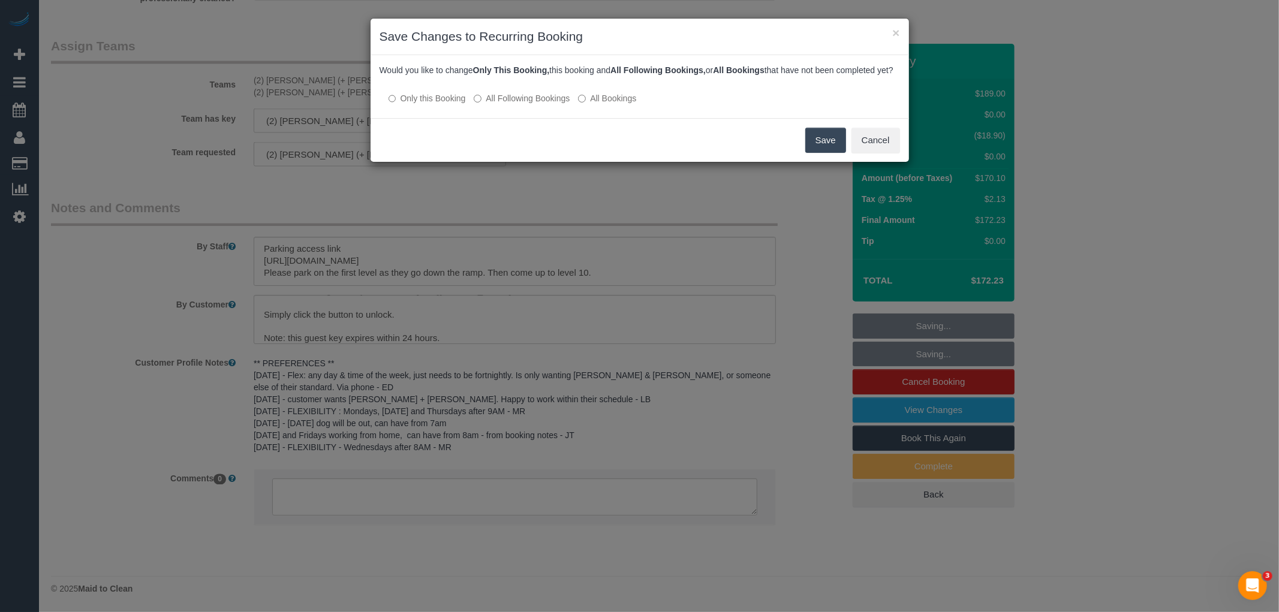
click at [832, 153] on button "Save" at bounding box center [825, 140] width 41 height 25
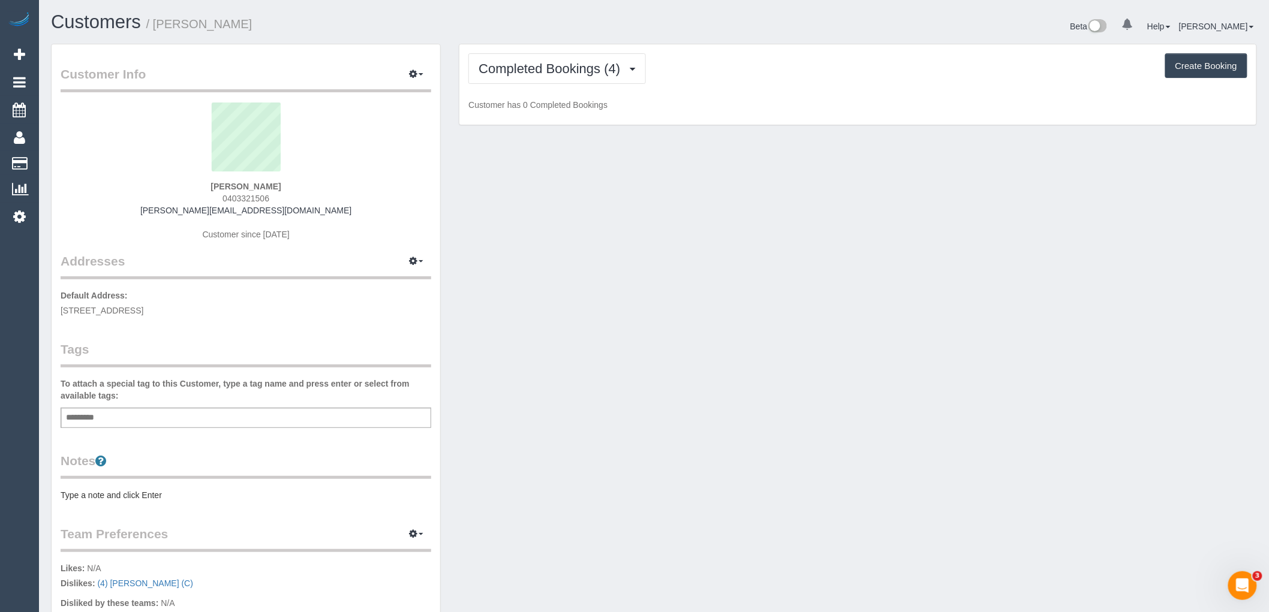
click at [606, 52] on div "Completed Bookings (4) Completed Bookings (4) Upcoming Bookings (11) Cancelled …" at bounding box center [857, 84] width 797 height 81
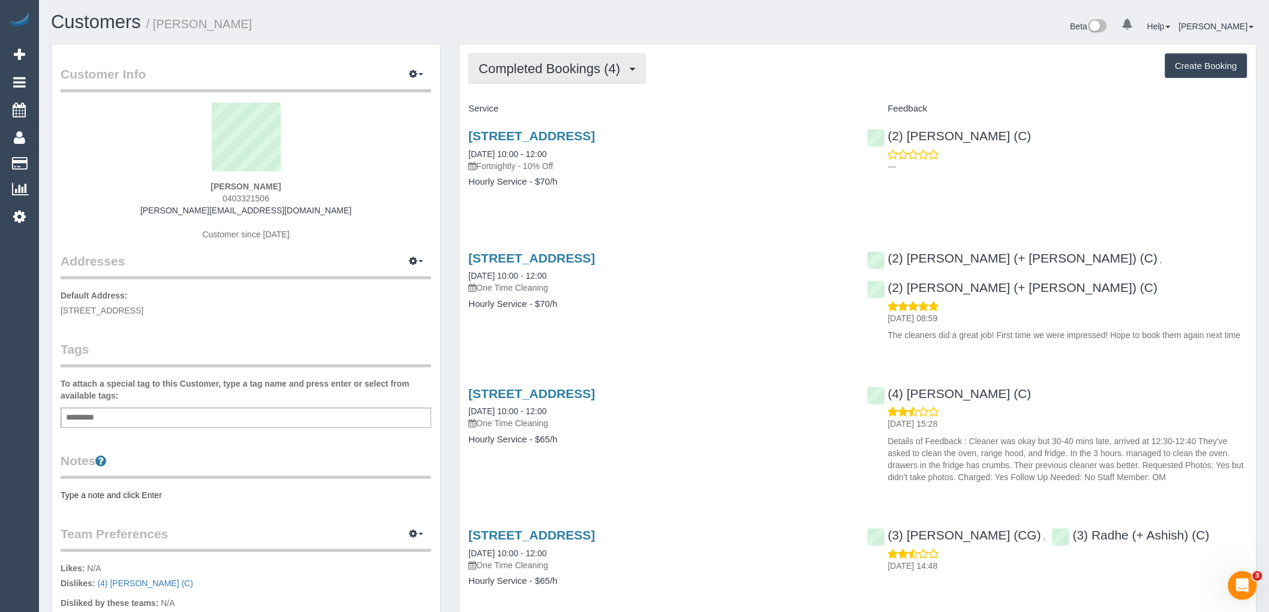
click at [600, 73] on span "Completed Bookings (4)" at bounding box center [553, 68] width 148 height 15
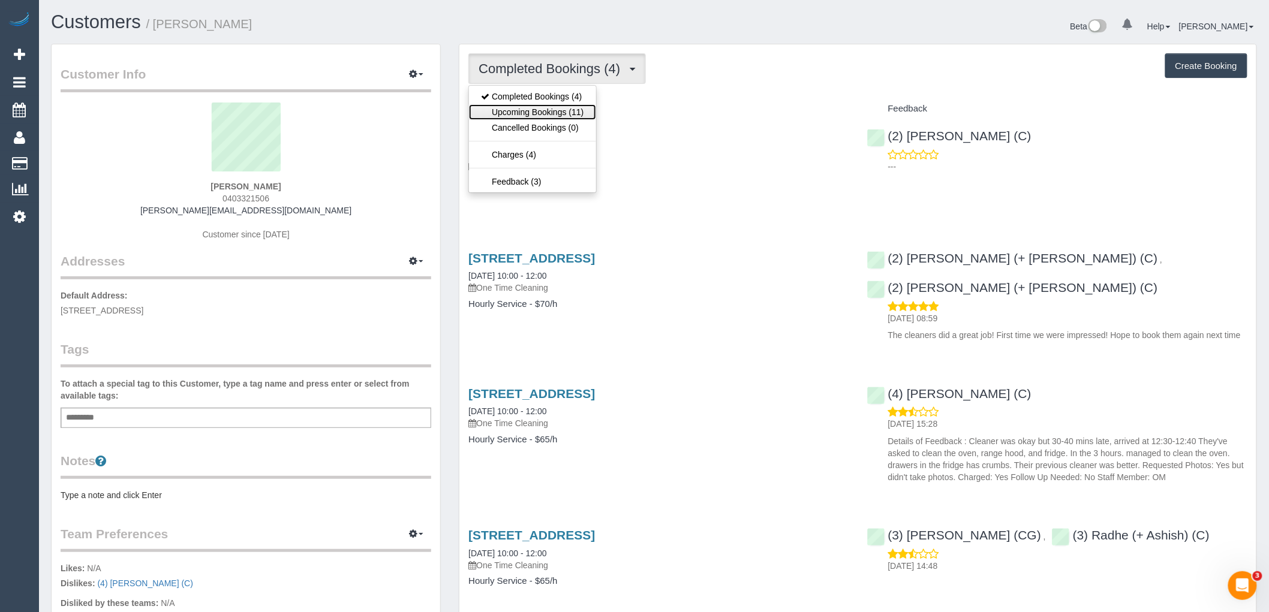
click at [580, 110] on link "Upcoming Bookings (11)" at bounding box center [532, 112] width 127 height 16
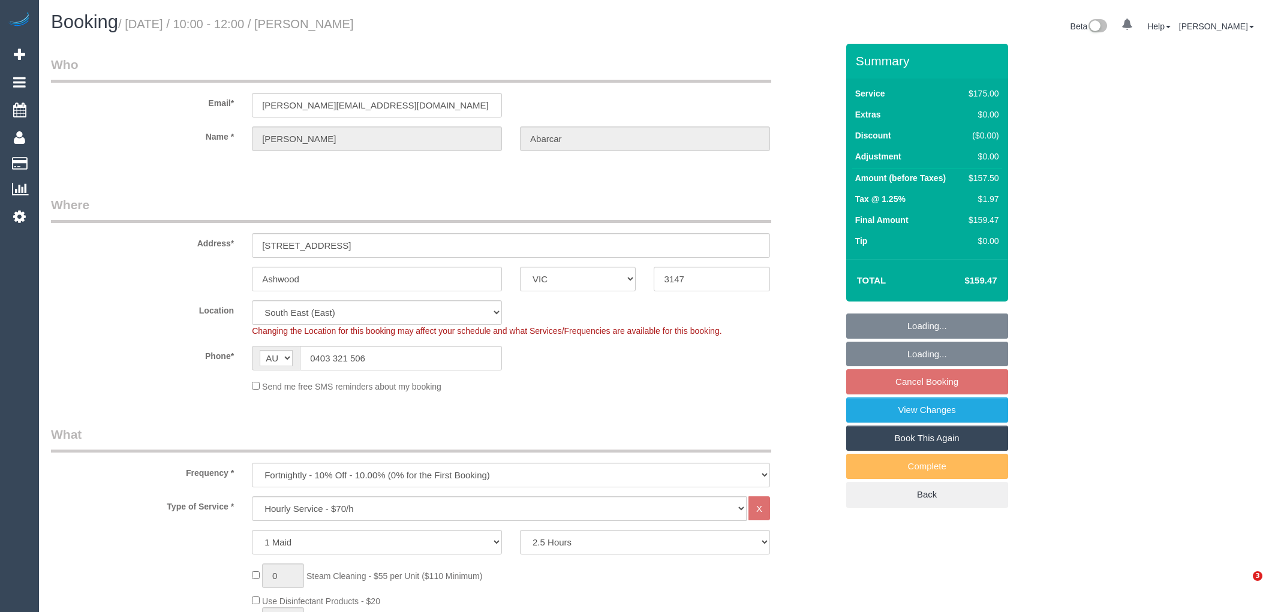
select select "VIC"
select select "150"
select select "number:28"
select select "number:14"
select select "number:19"
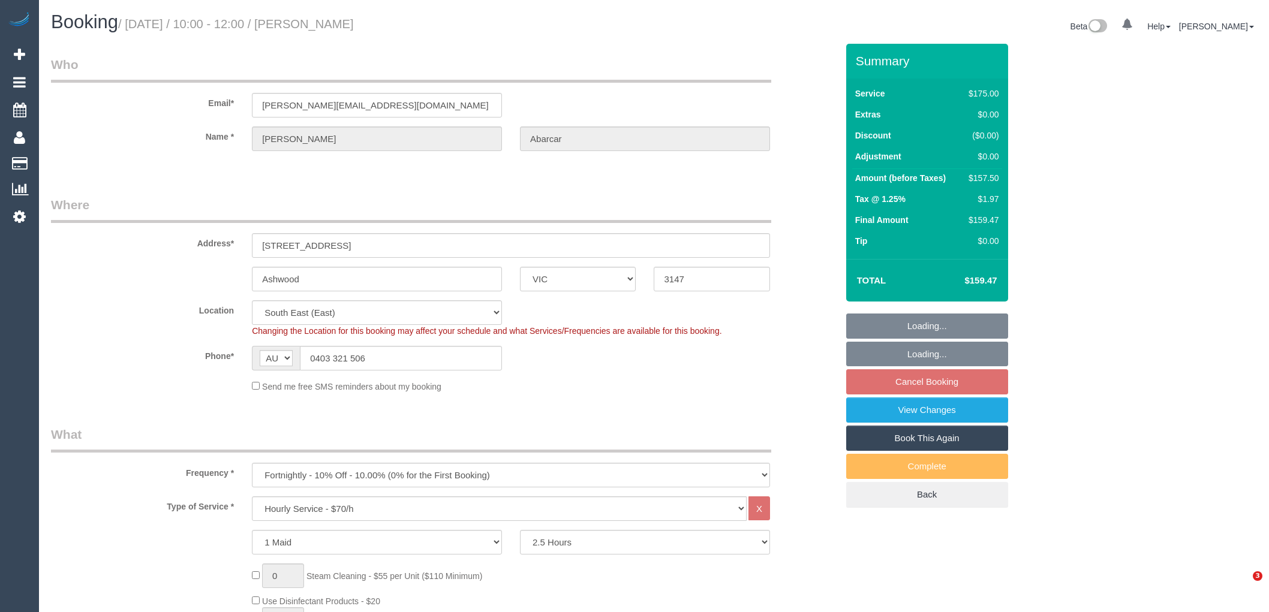
select select "number:24"
select select "number:26"
select select "object:866"
select select "string:stripe-pm_1RsaHD2GScqysDRVK0z4CpAN"
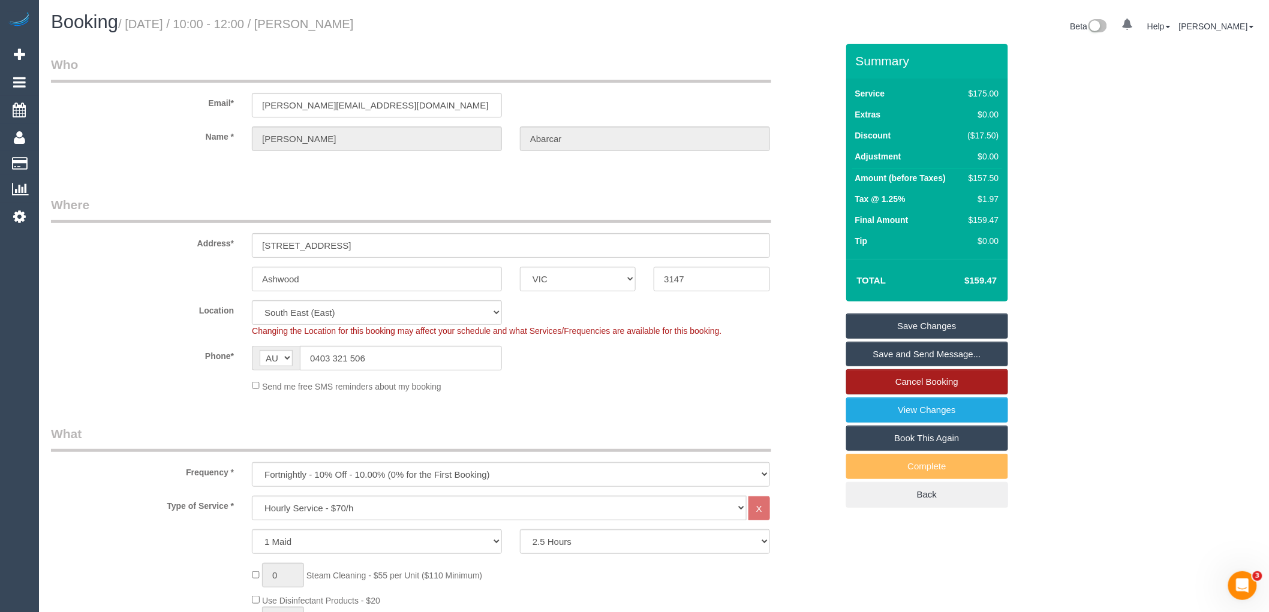
click at [920, 381] on link "Cancel Booking" at bounding box center [927, 381] width 162 height 25
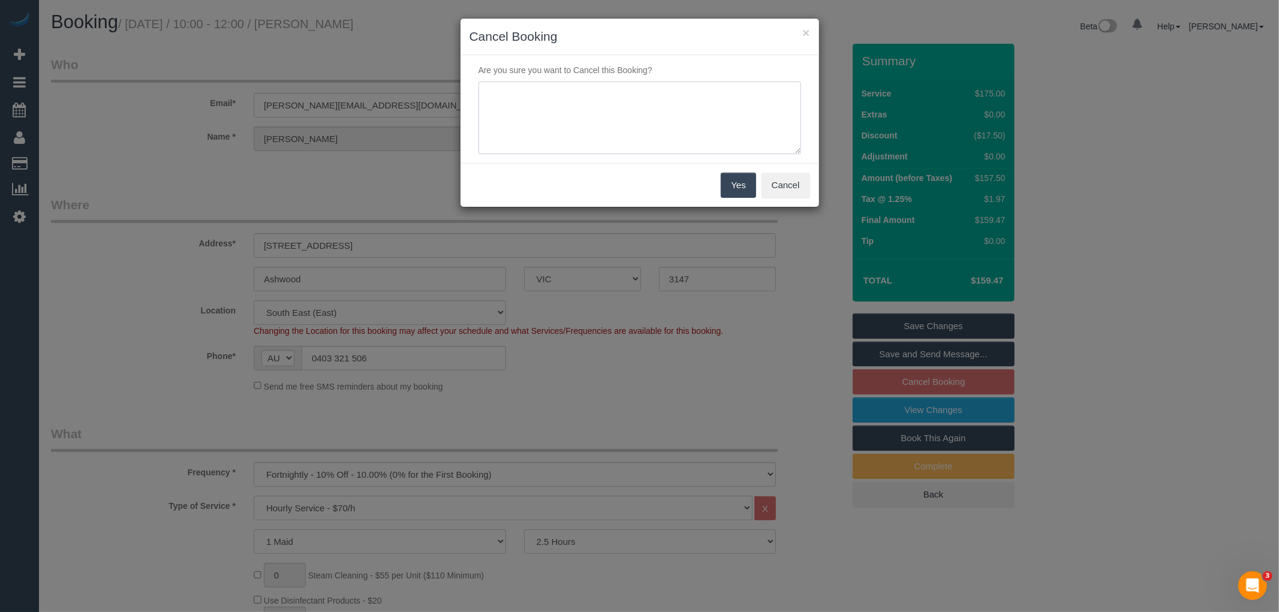
click at [563, 107] on textarea at bounding box center [640, 118] width 323 height 73
type textarea "Service no longer needed via email VC"
click at [751, 187] on button "Yes" at bounding box center [738, 185] width 35 height 25
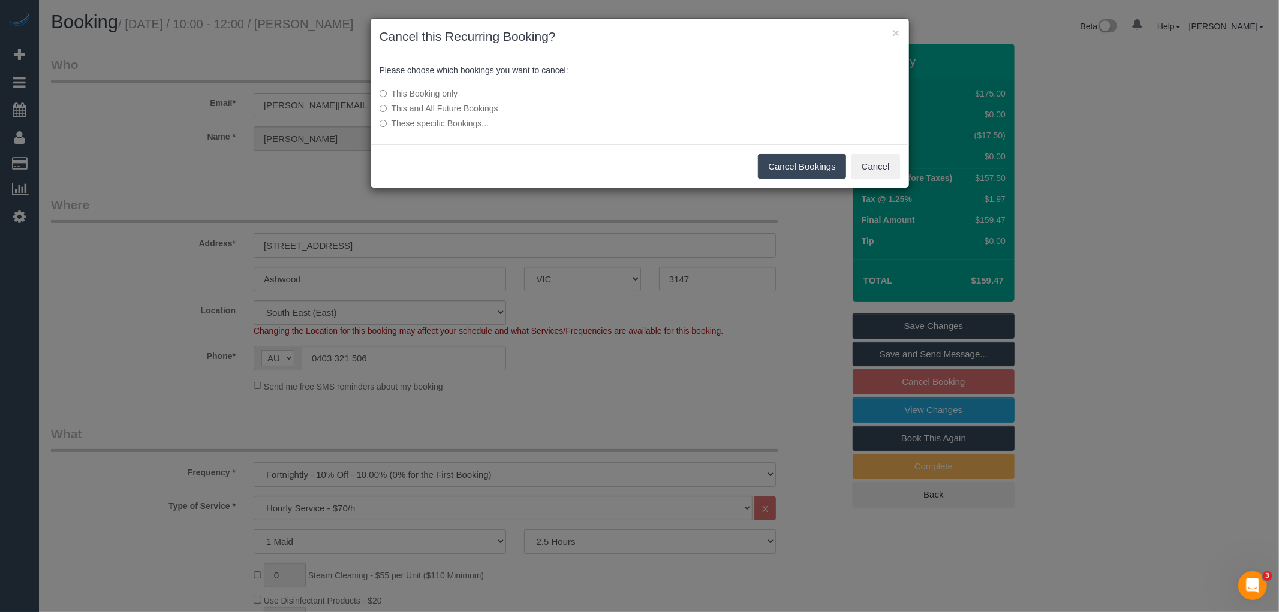
click at [810, 169] on button "Cancel Bookings" at bounding box center [802, 166] width 88 height 25
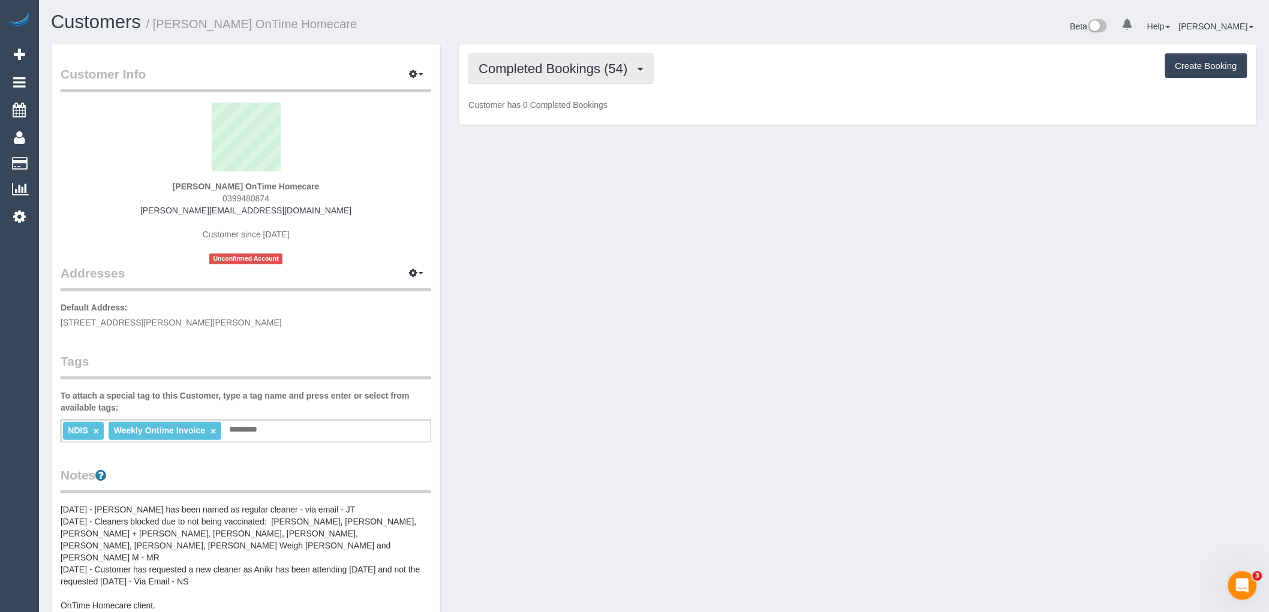
click at [558, 58] on button "Completed Bookings (54)" at bounding box center [560, 68] width 185 height 31
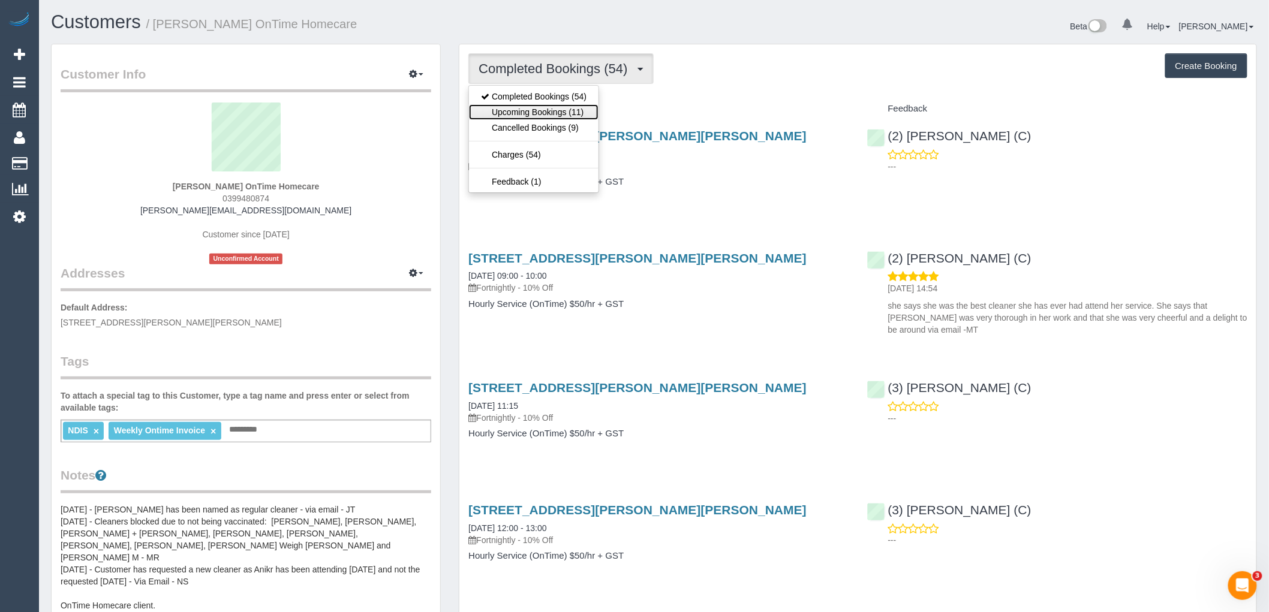
click at [556, 111] on link "Upcoming Bookings (11)" at bounding box center [534, 112] width 130 height 16
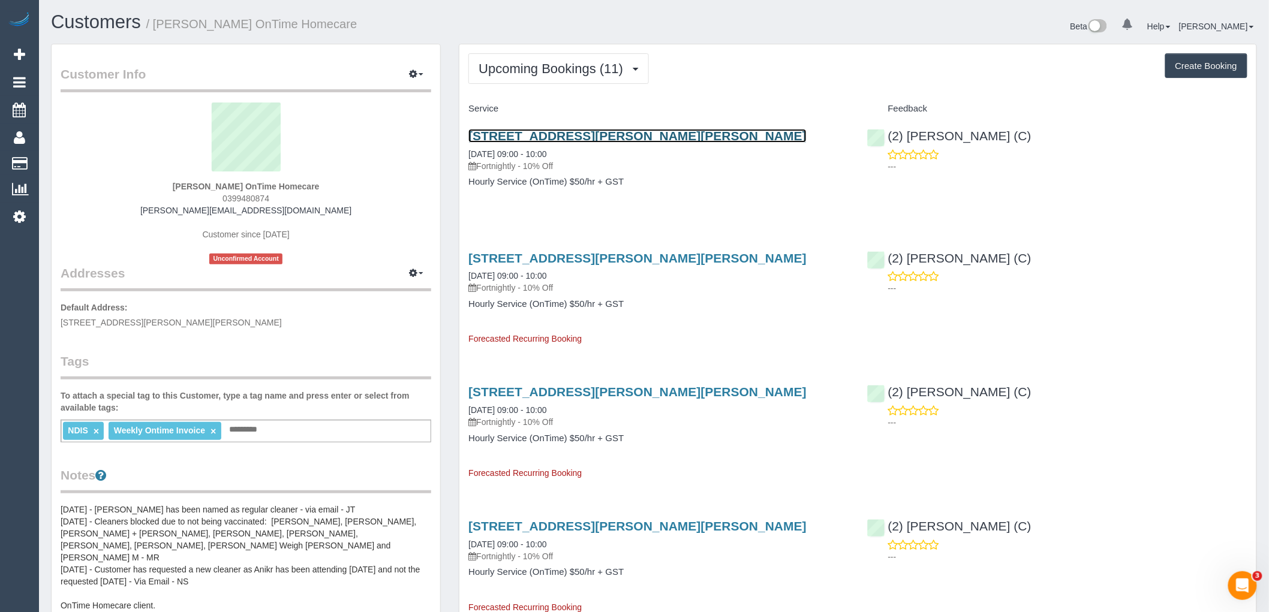
click at [570, 136] on link "12 Nash Court, Altona Meadows, VIC 3028" at bounding box center [637, 136] width 338 height 14
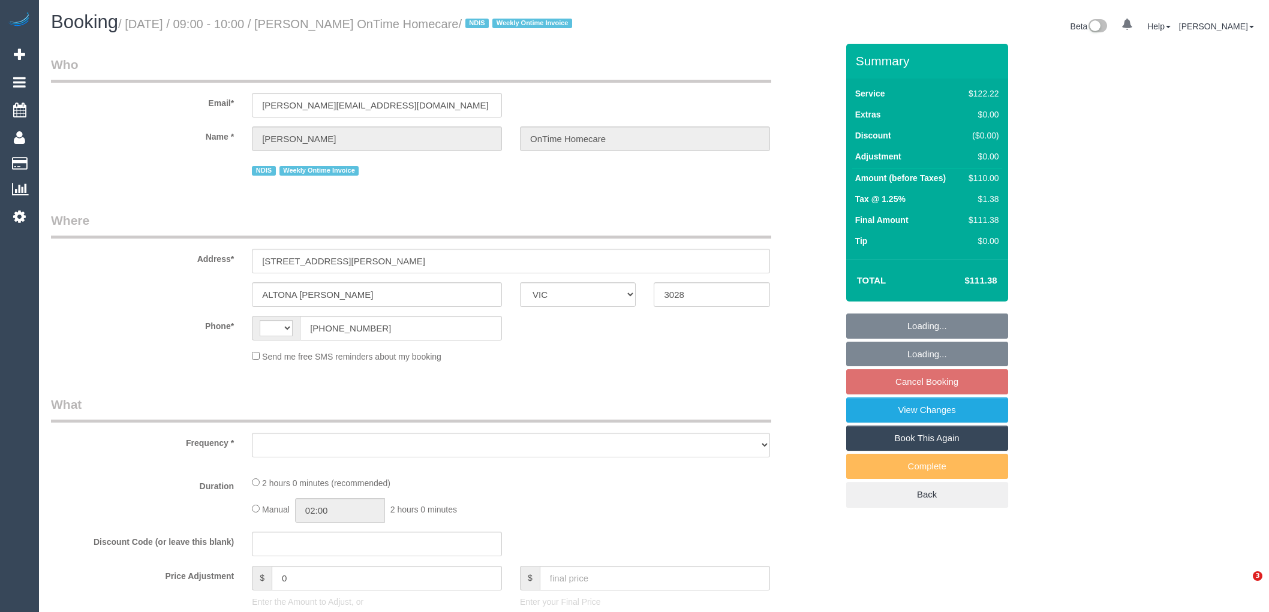
select select "VIC"
select select "string:AU"
select select "object:527"
select select "number:28"
select select "number:14"
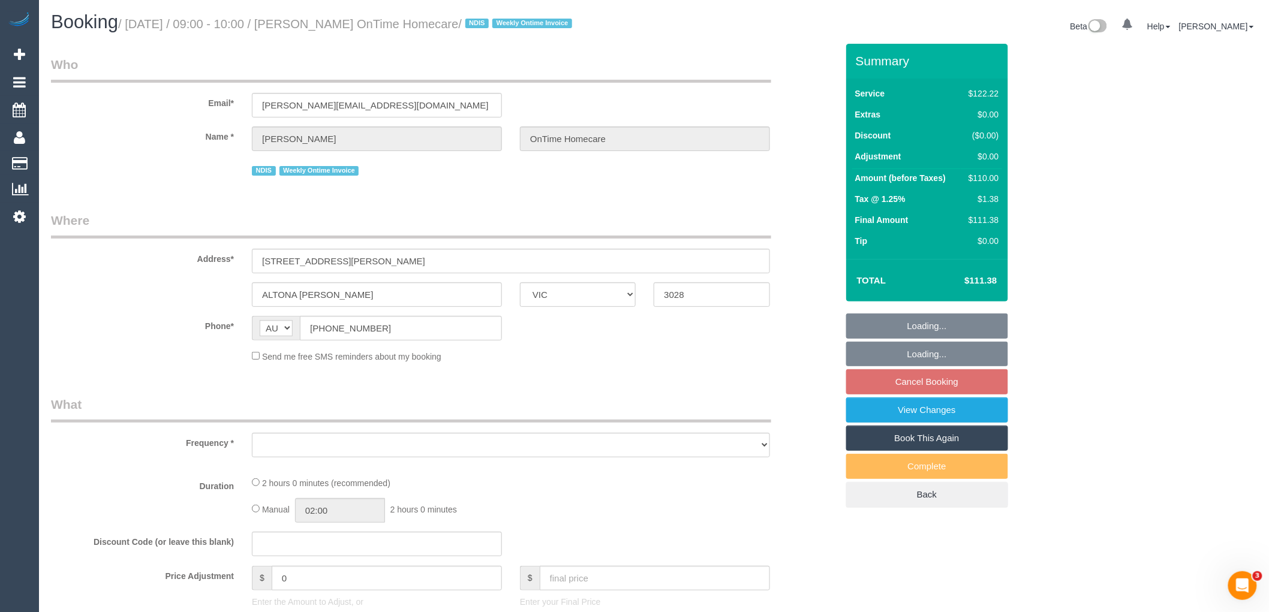
select select "number:19"
select select "number:25"
select select "number:35"
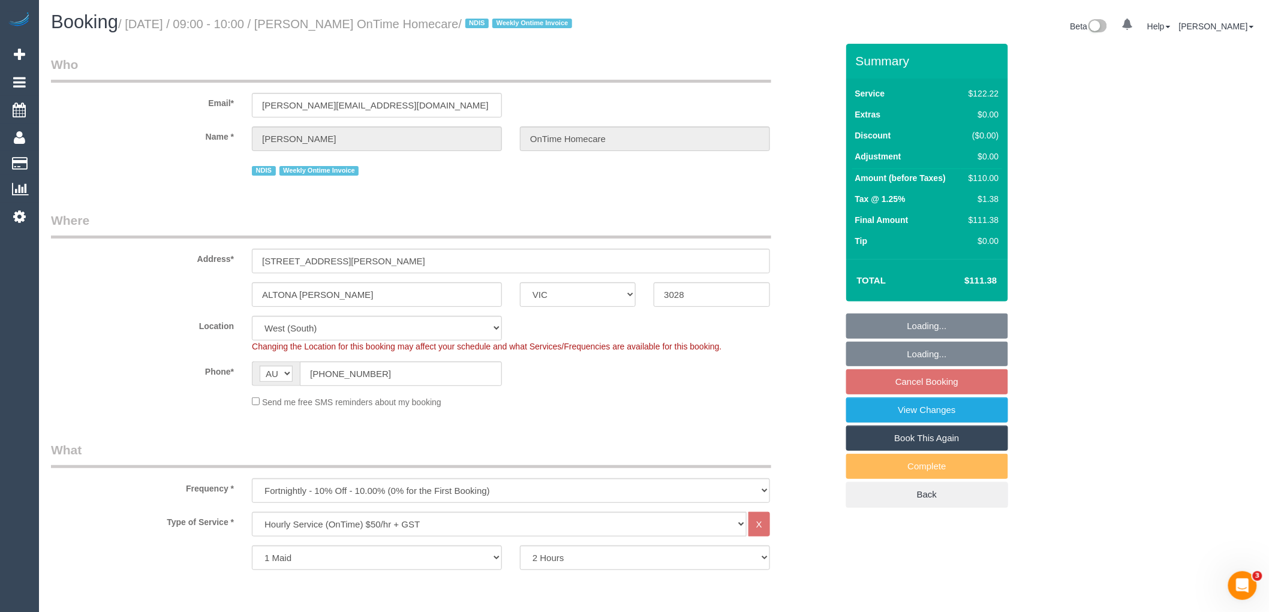
select select "object:737"
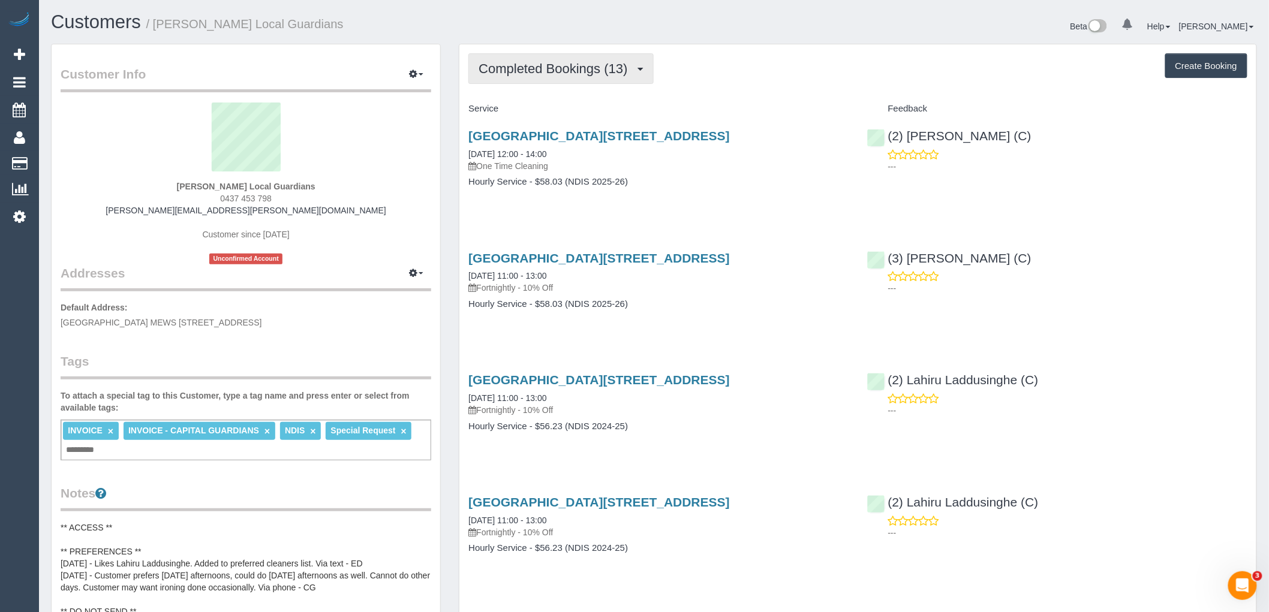
click at [558, 74] on span "Completed Bookings (13)" at bounding box center [556, 68] width 155 height 15
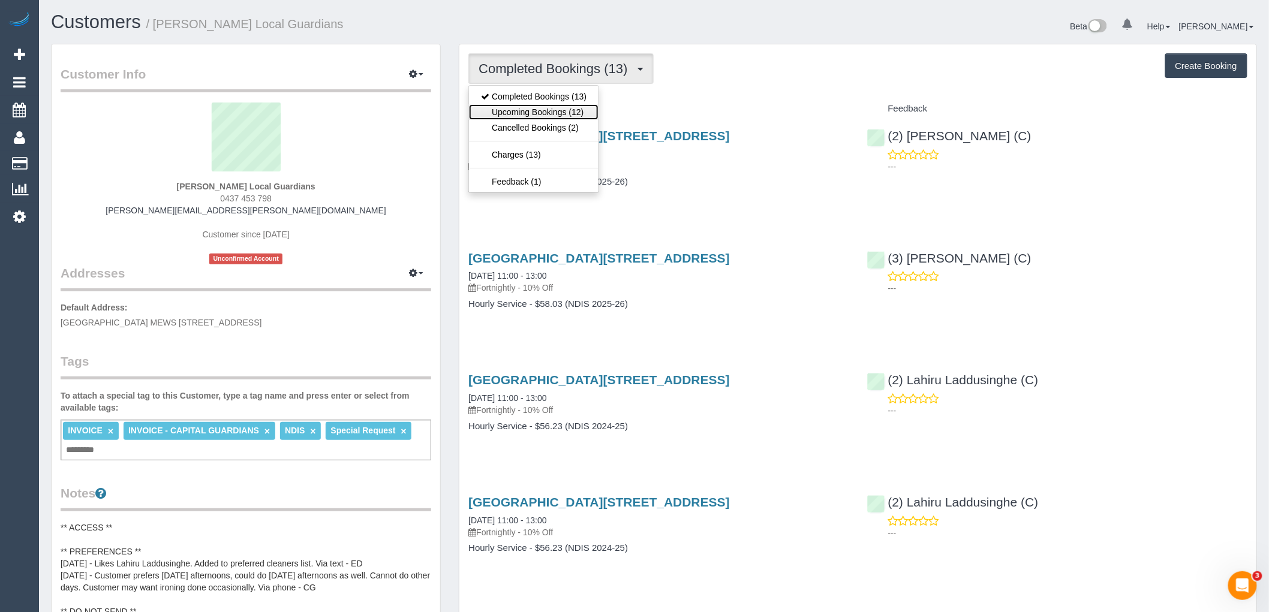
click at [553, 116] on link "Upcoming Bookings (12)" at bounding box center [534, 112] width 130 height 16
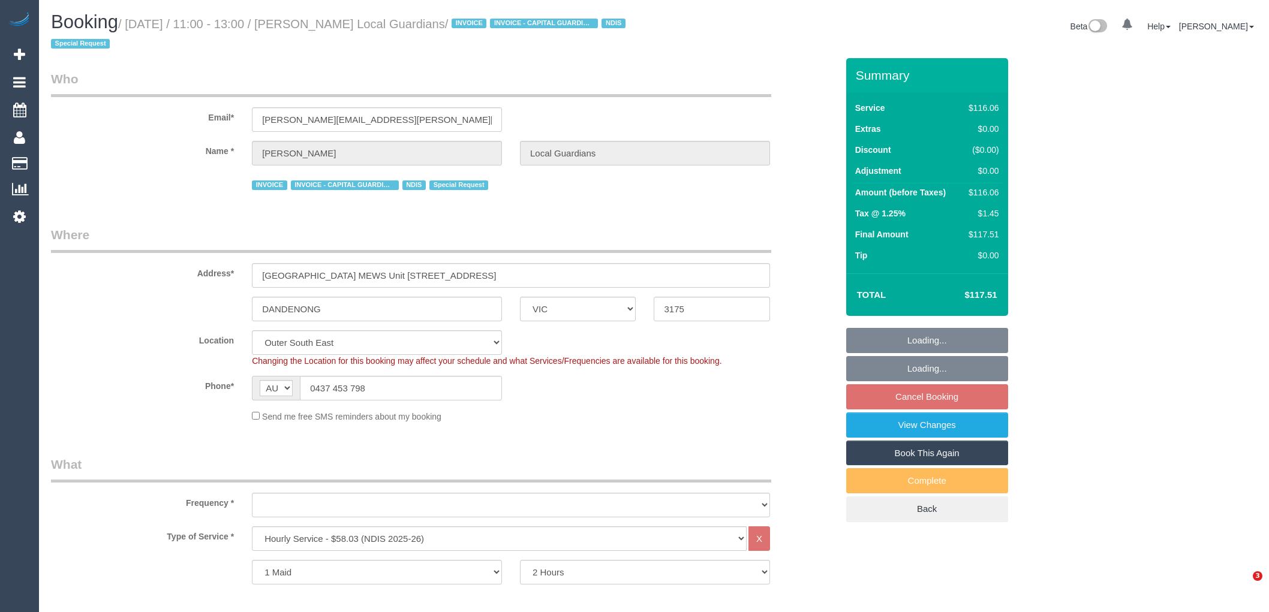
select select "VIC"
select select "number:32"
select select "number:14"
select select "number:18"
select select "number:36"
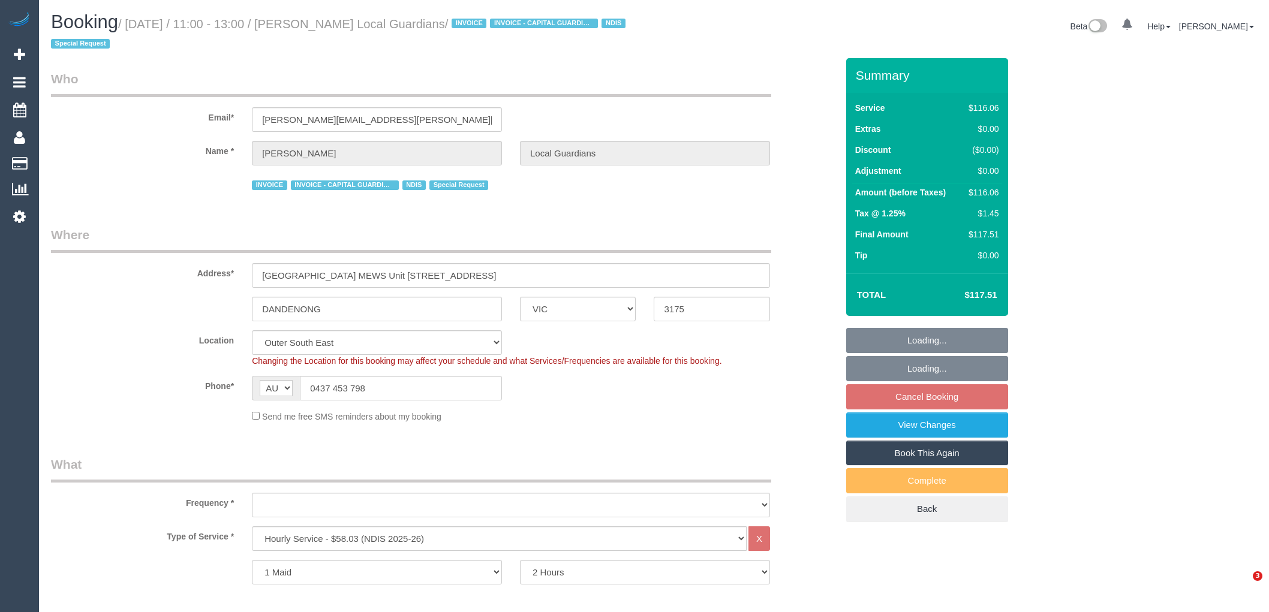
select select "number:35"
select select "number:11"
select select "object:1074"
select select "VIC"
select select "number:32"
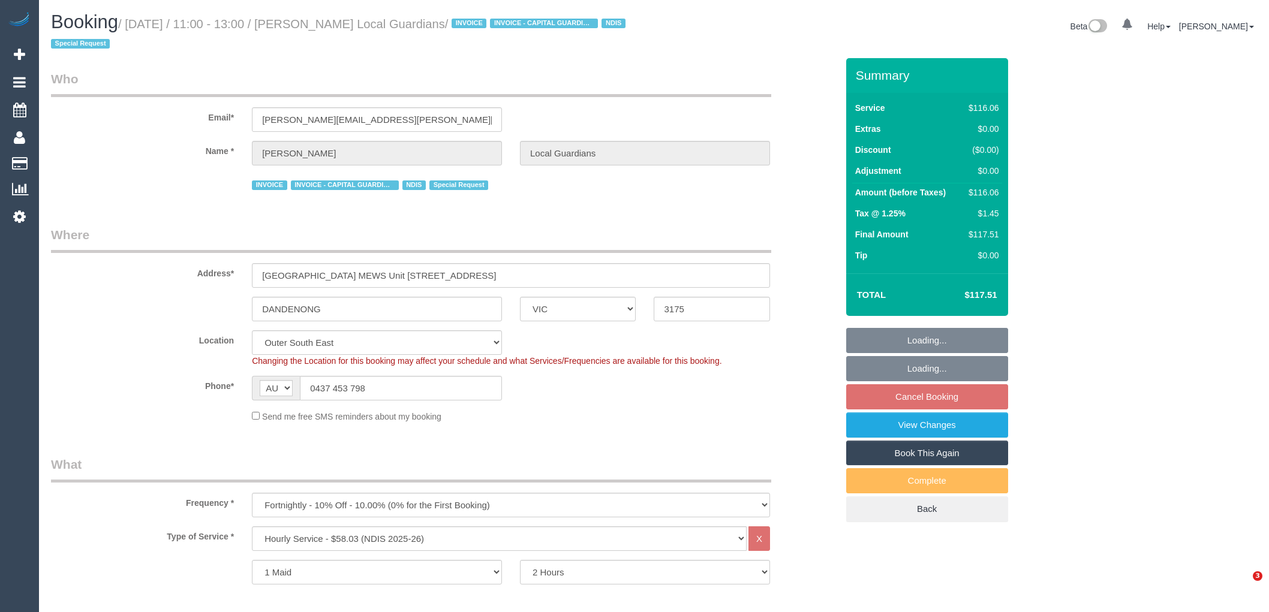
select select "number:14"
select select "number:18"
select select "number:36"
select select "number:35"
select select "number:11"
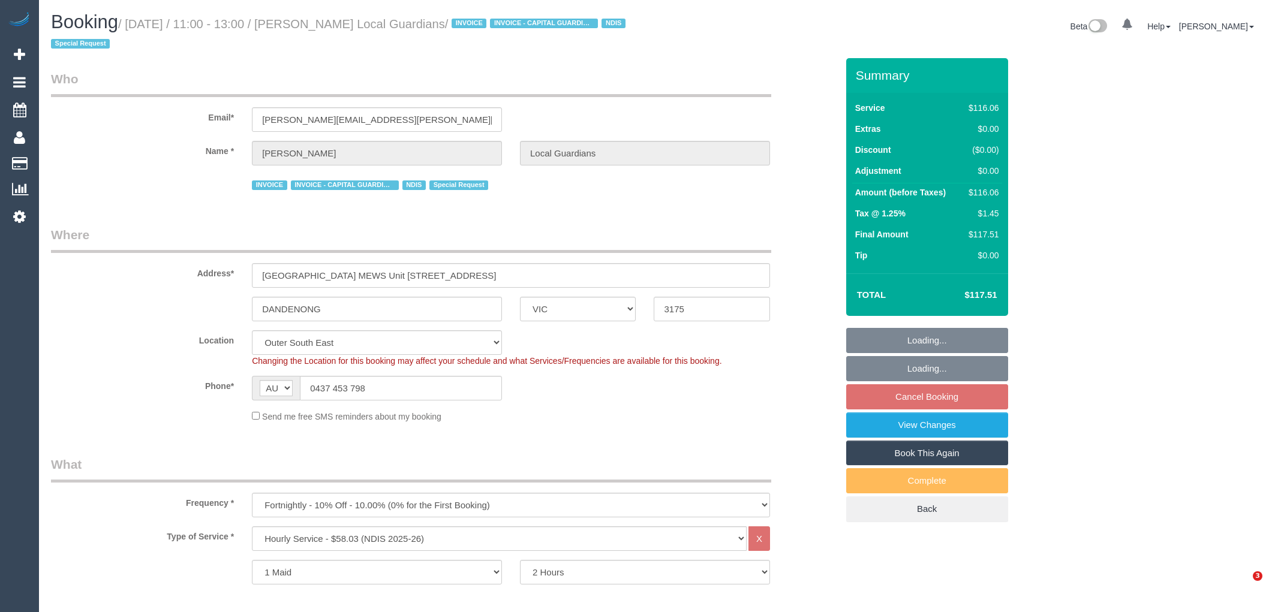
select select "object:1053"
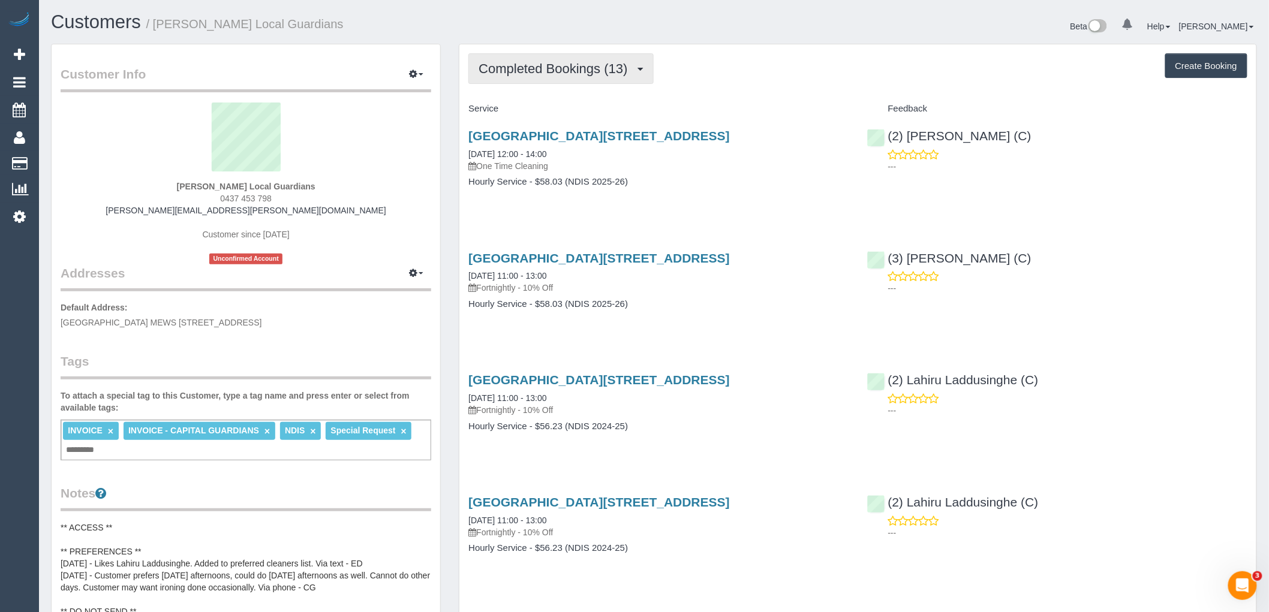
drag, startPoint x: 583, startPoint y: 64, endPoint x: 584, endPoint y: 74, distance: 10.3
click at [583, 64] on span "Completed Bookings (13)" at bounding box center [556, 68] width 155 height 15
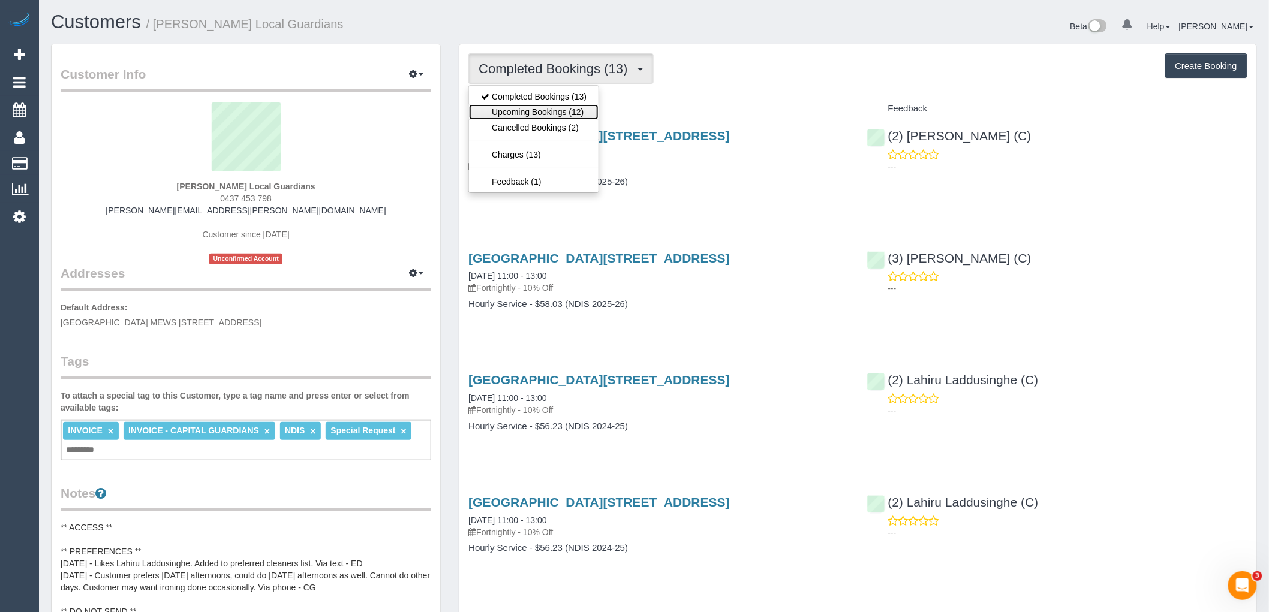
click at [573, 109] on link "Upcoming Bookings (12)" at bounding box center [534, 112] width 130 height 16
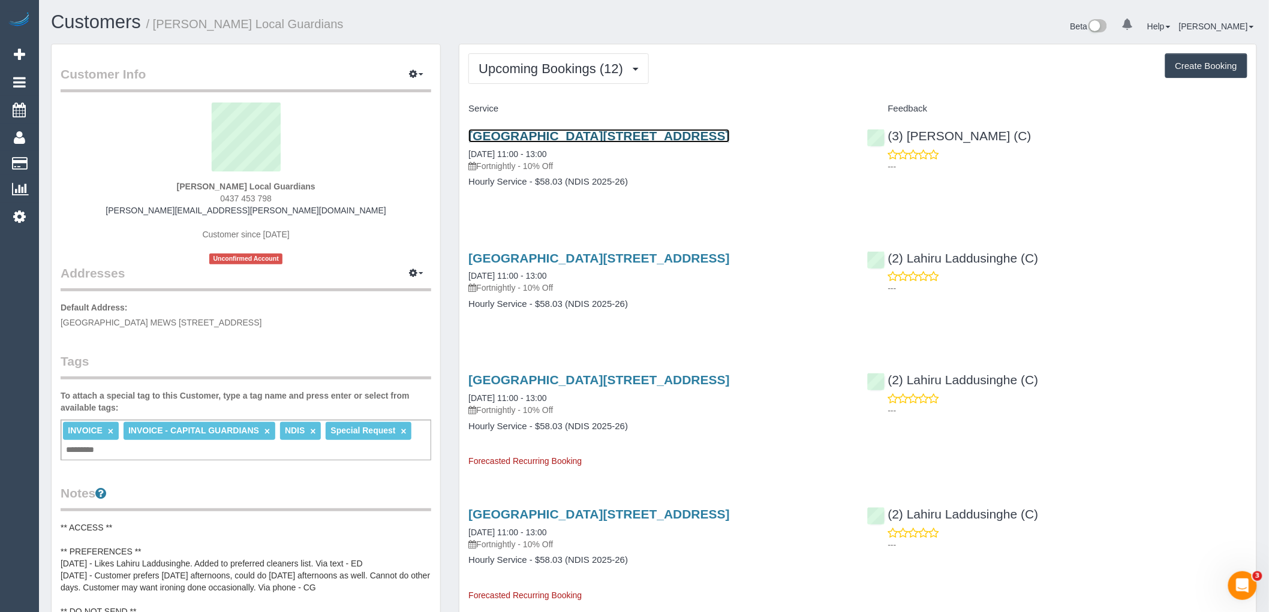
click at [540, 140] on link "[GEOGRAPHIC_DATA][STREET_ADDRESS]" at bounding box center [598, 136] width 261 height 14
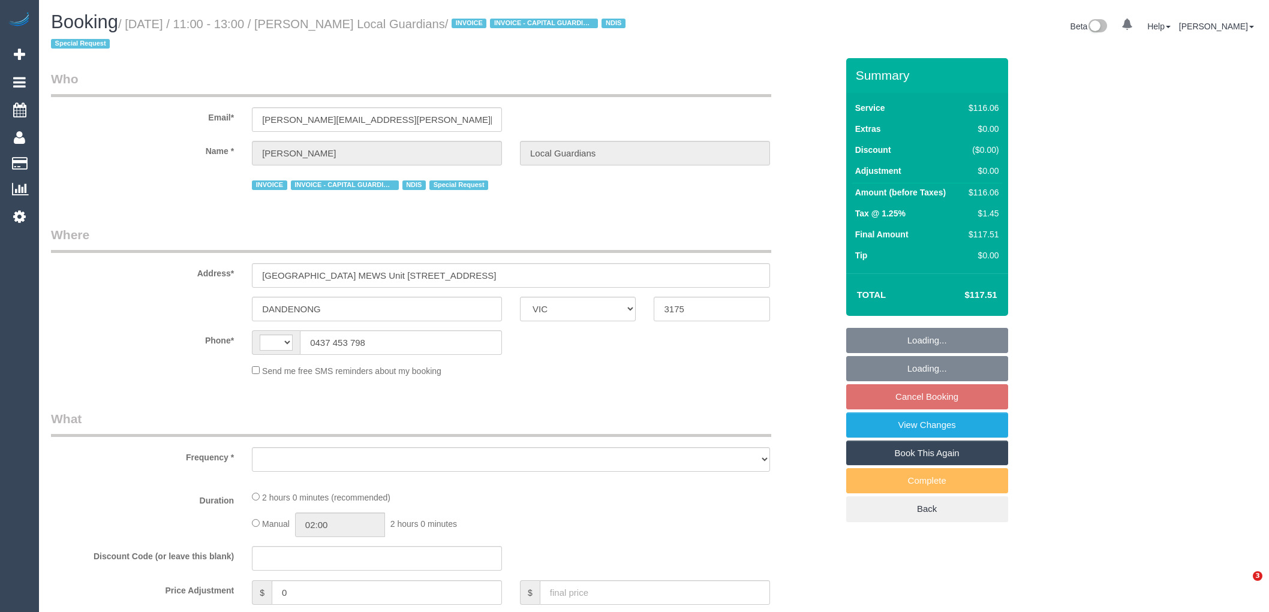
select select "VIC"
select select "number:32"
select select "number:14"
select select "number:18"
select select "number:36"
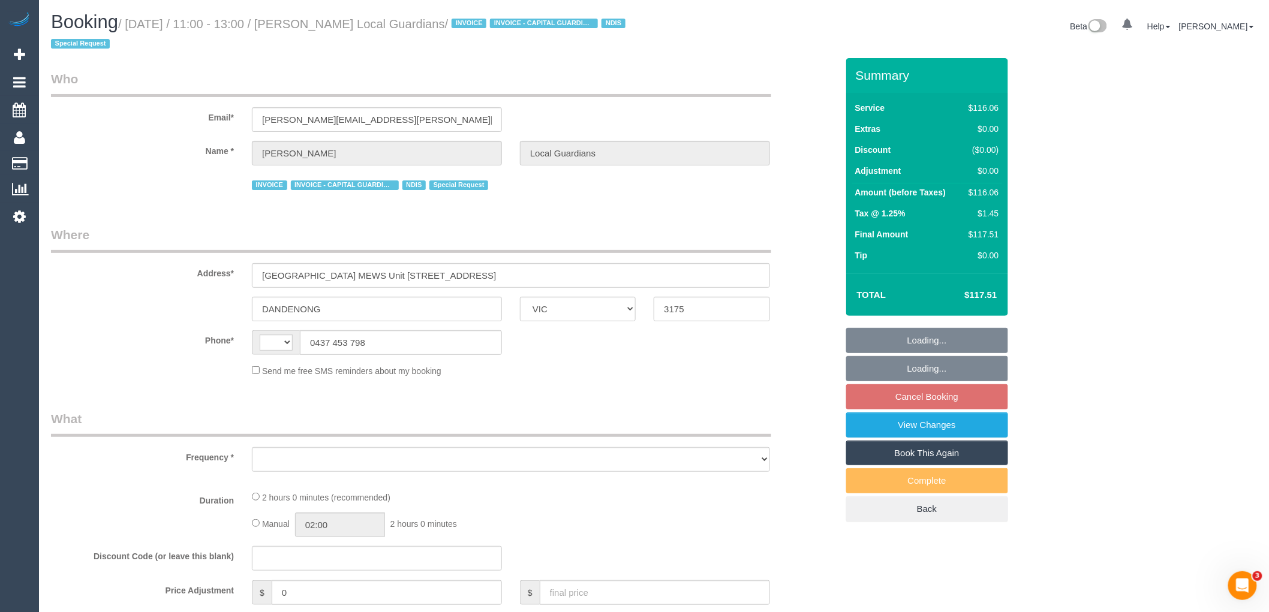
select select "number:35"
select select "number:11"
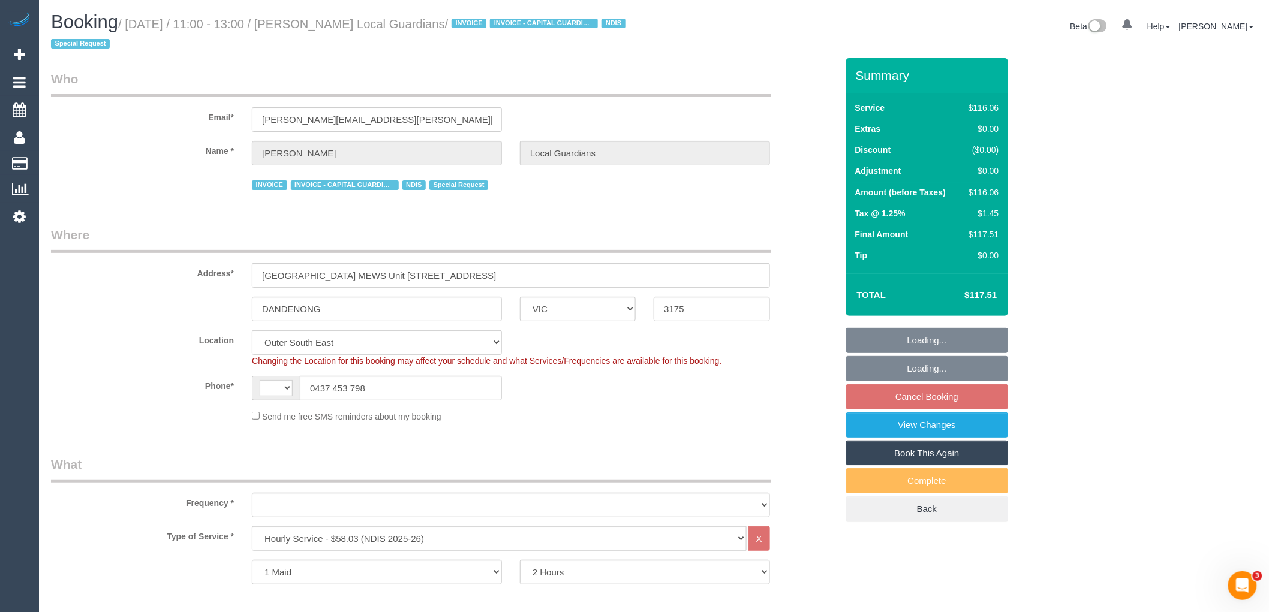
select select "string:AU"
select select "object:1078"
click at [973, 402] on fieldset "Loading... Loading... Cancel Booking View Changes Book This Again Complete Back" at bounding box center [927, 425] width 162 height 194
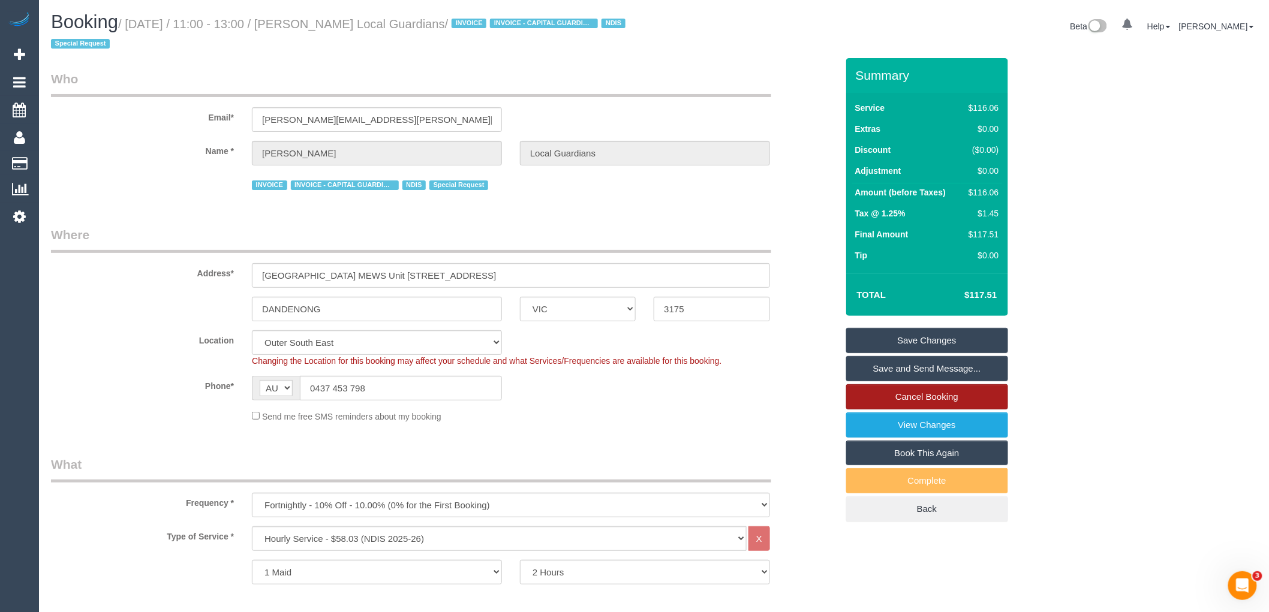
click at [933, 396] on link "Cancel Booking" at bounding box center [927, 396] width 162 height 25
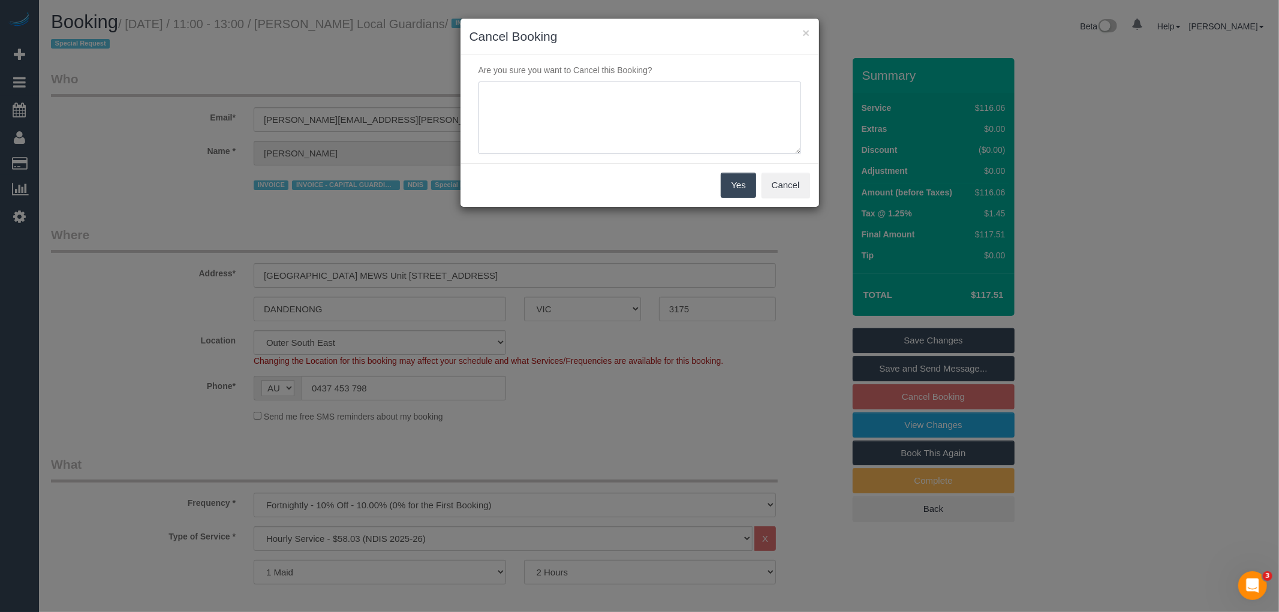
click at [632, 107] on textarea at bounding box center [640, 118] width 323 height 73
type textarea "service not needed on this date via email VC"
click at [726, 187] on button "Yes" at bounding box center [738, 185] width 35 height 25
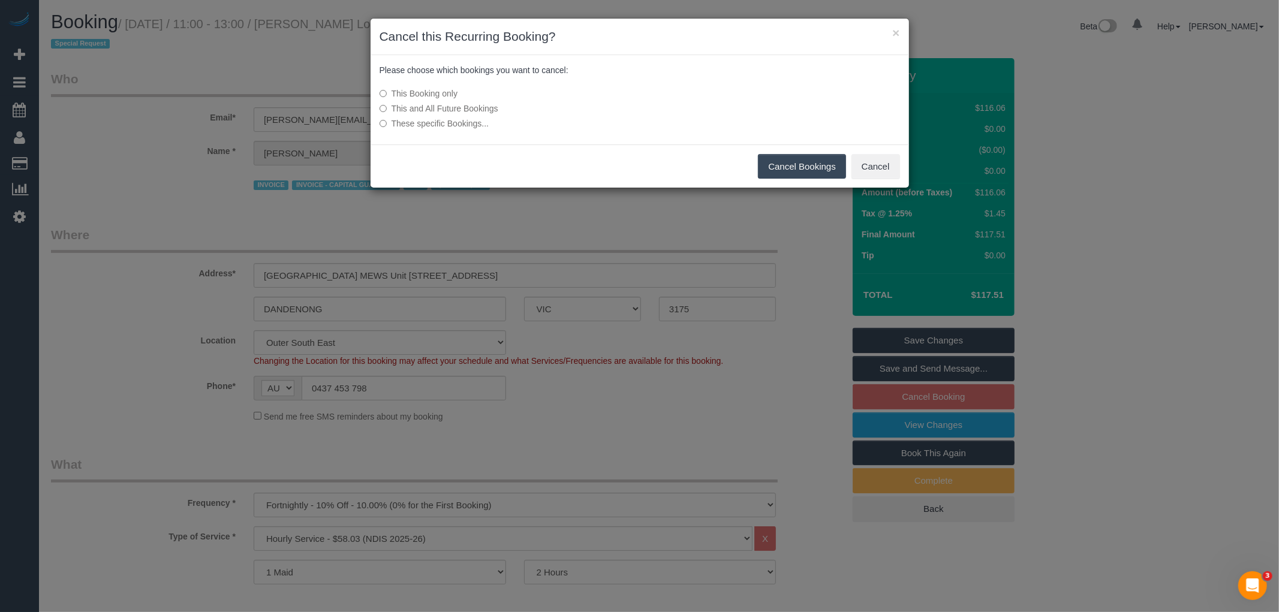
click at [804, 170] on button "Cancel Bookings" at bounding box center [802, 166] width 88 height 25
